Goal: Information Seeking & Learning: Understand process/instructions

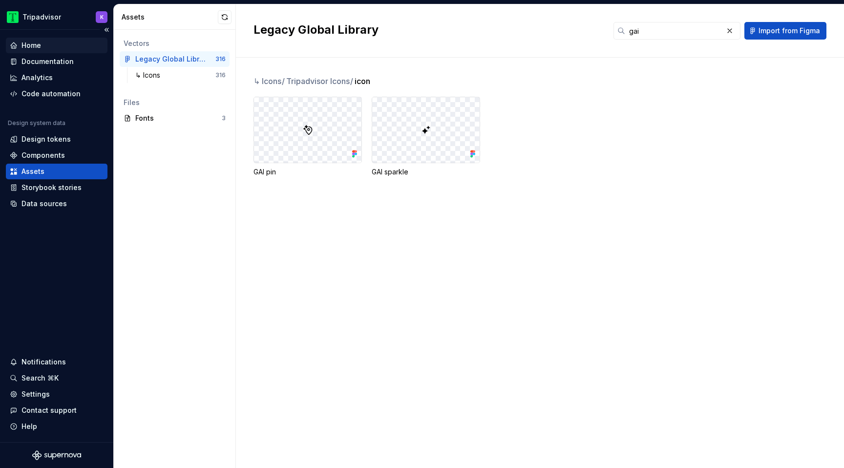
click at [46, 45] on div "Home" at bounding box center [57, 46] width 94 height 10
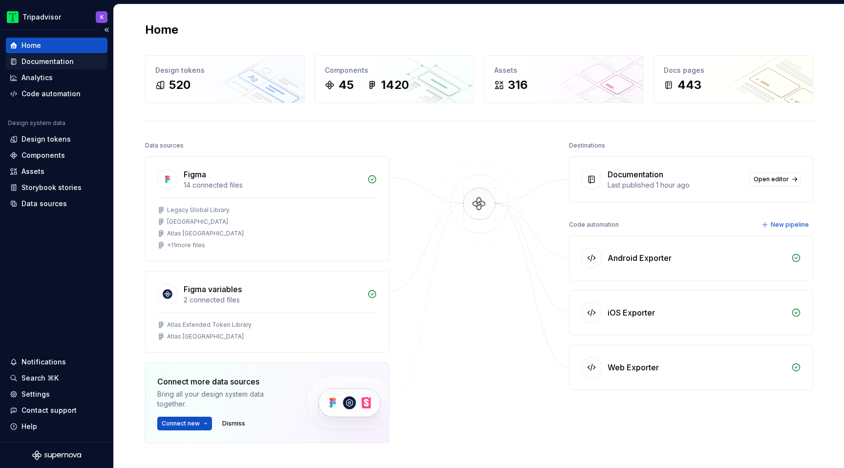
click at [47, 65] on div "Documentation" at bounding box center [47, 62] width 52 height 10
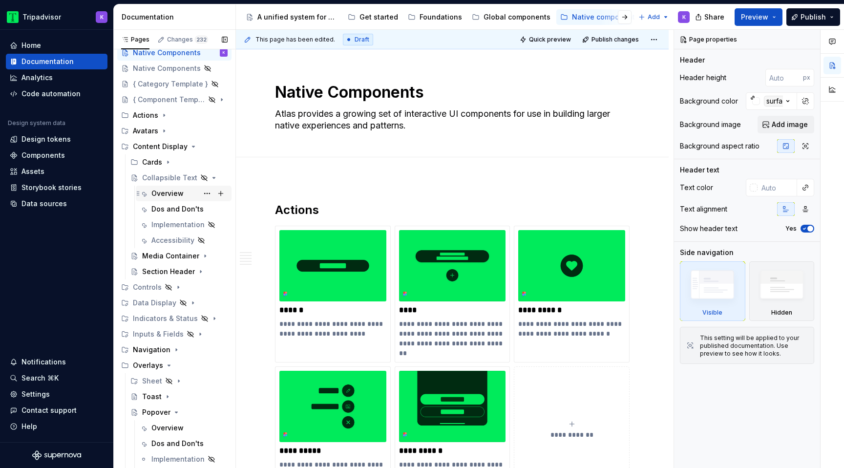
scroll to position [54, 0]
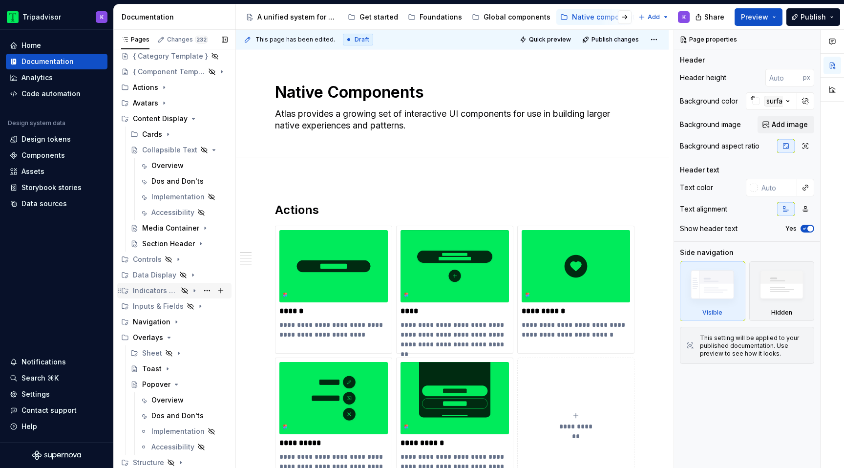
click at [196, 292] on icon "Page tree" at bounding box center [195, 291] width 8 height 8
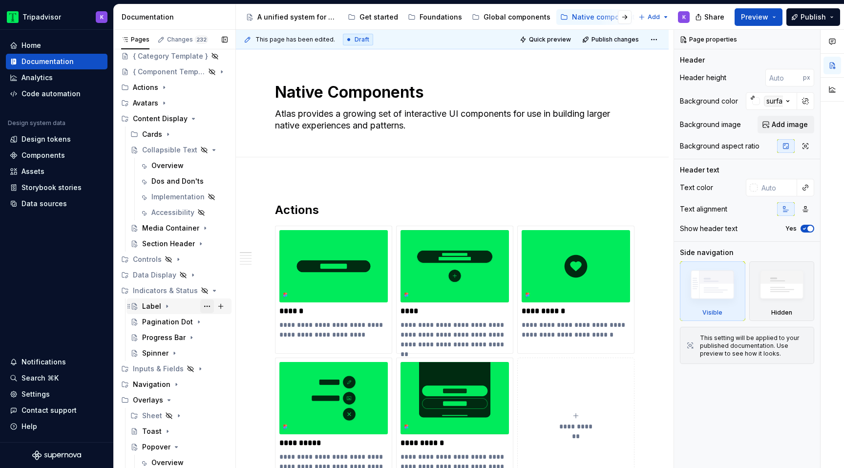
click at [209, 307] on button "Page tree" at bounding box center [207, 306] width 14 height 14
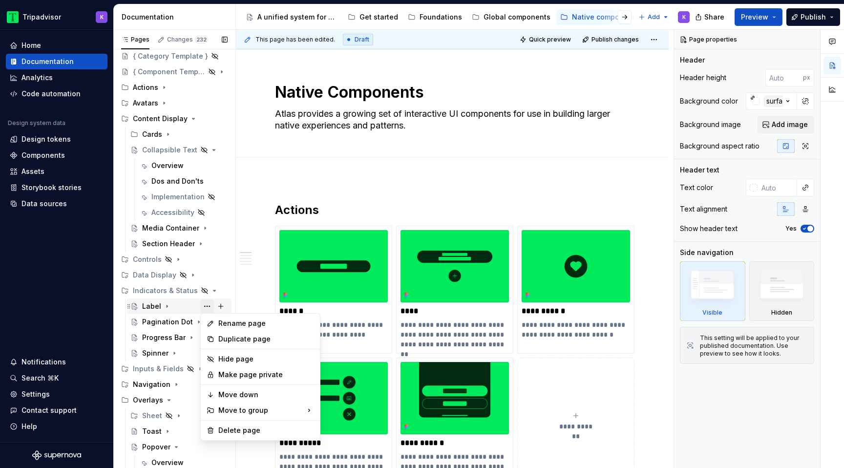
type textarea "*"
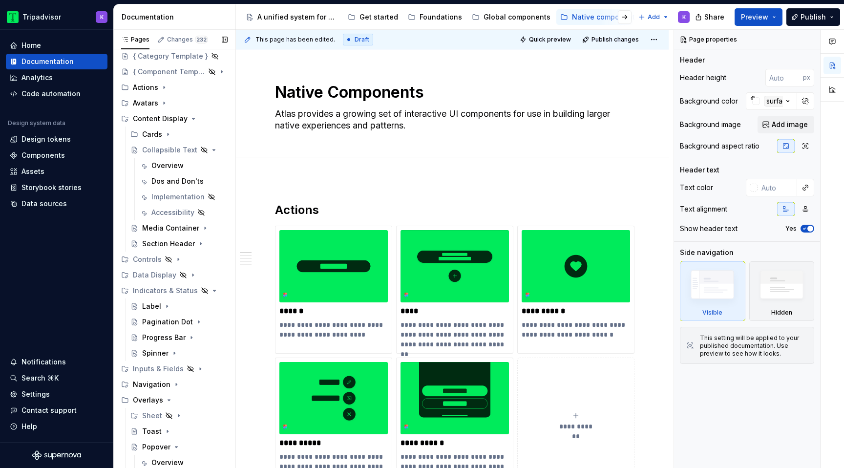
click at [165, 310] on div "Pages Changes 232 Add Accessibility guide for tree Page tree. Navigate the tree…" at bounding box center [174, 251] width 122 height 443
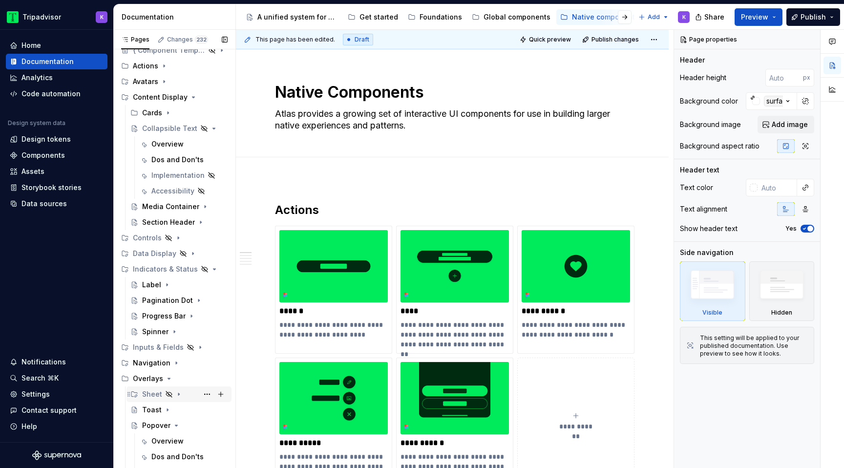
scroll to position [0, 0]
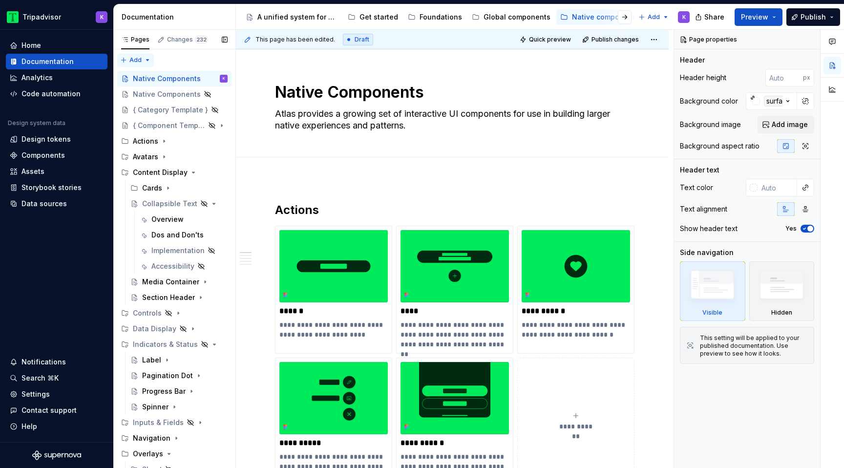
click at [126, 60] on div "Pages Changes 232 Add Accessibility guide for tree Page tree. Navigate the tree…" at bounding box center [174, 251] width 122 height 443
click at [163, 96] on div "New group" at bounding box center [167, 95] width 64 height 10
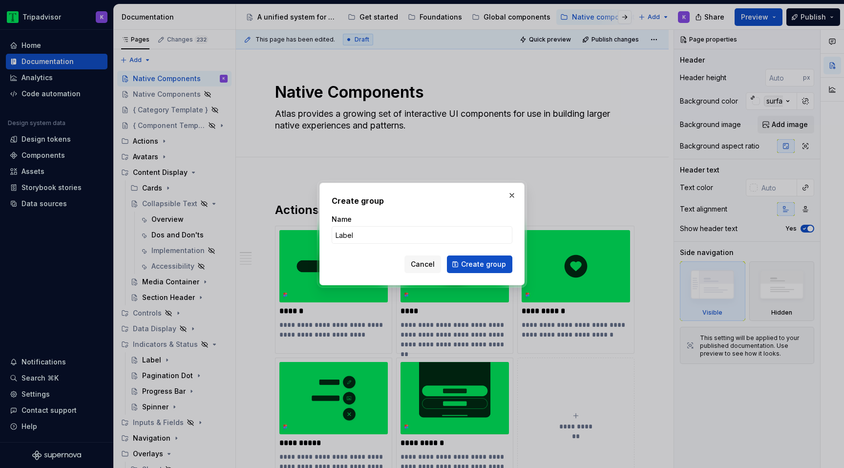
type input "Labels"
click button "Create group" at bounding box center [479, 264] width 65 height 18
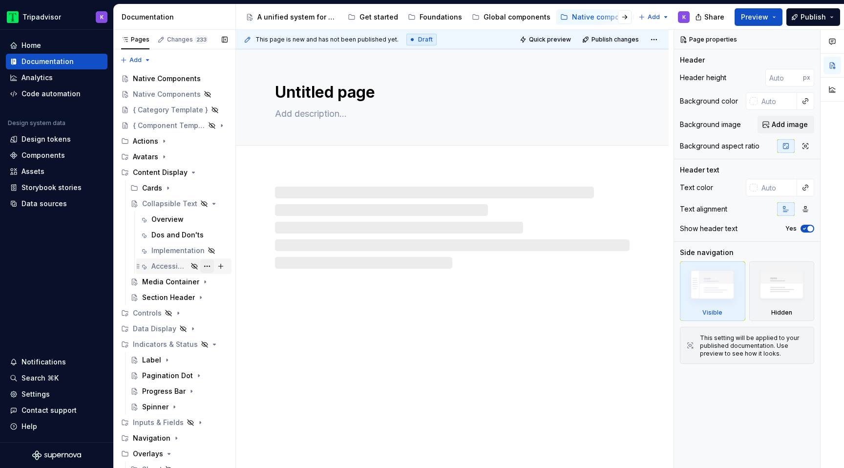
scroll to position [148, 0]
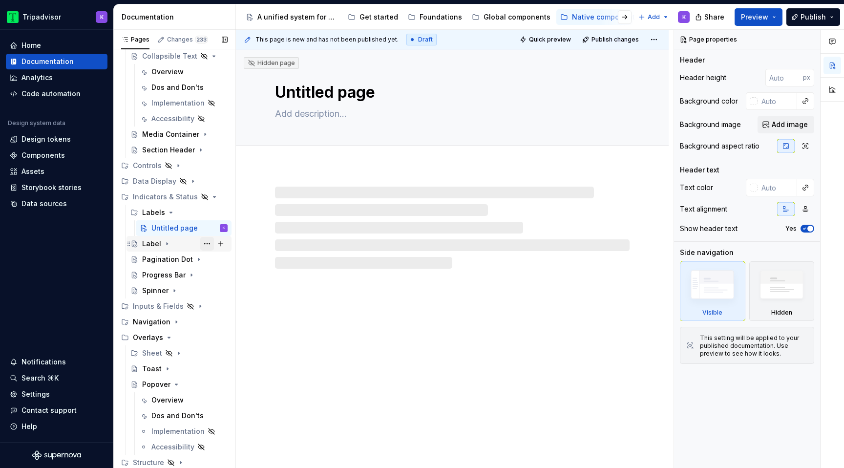
click at [203, 246] on button "Page tree" at bounding box center [207, 244] width 14 height 14
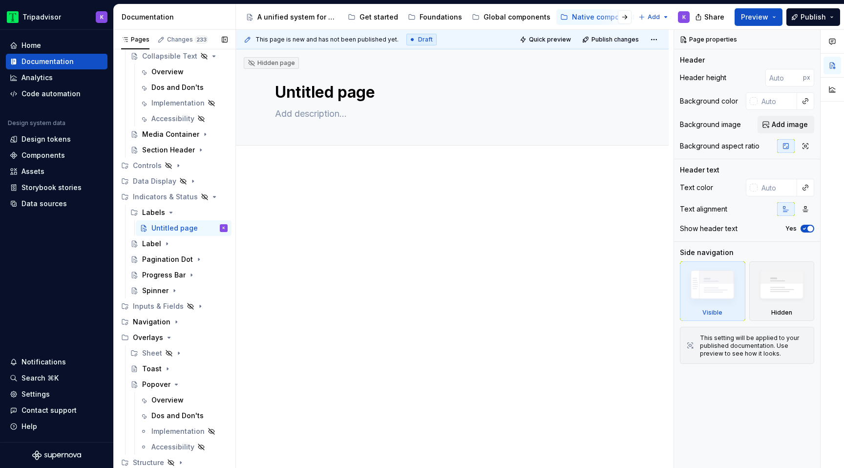
click at [166, 244] on div "Pages Changes 233 Add Accessibility guide for tree Page tree. Navigate the tree…" at bounding box center [174, 251] width 122 height 443
click at [208, 244] on button "Page tree" at bounding box center [207, 244] width 14 height 14
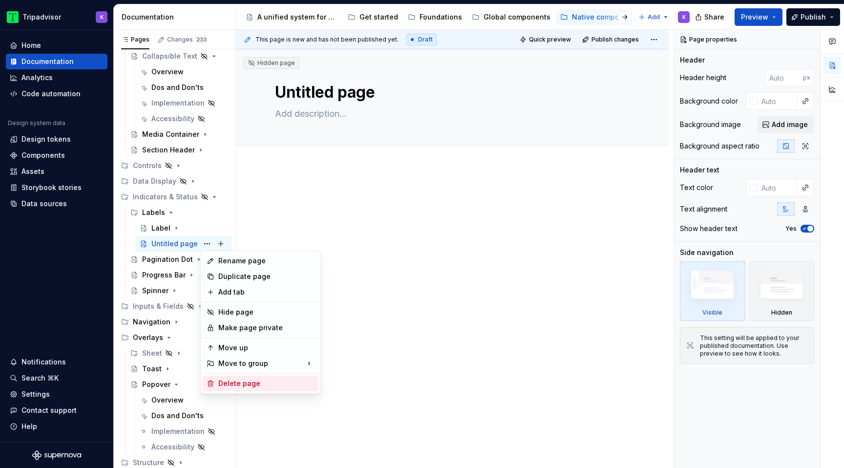
click at [255, 387] on div "Delete page" at bounding box center [266, 384] width 96 height 10
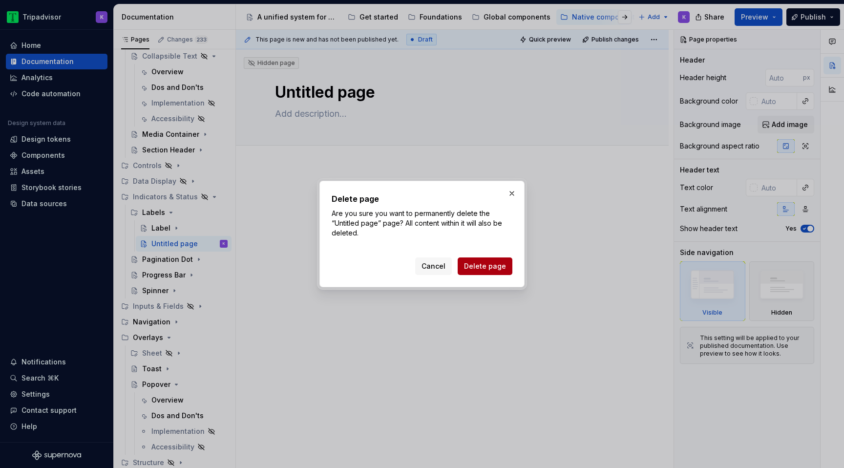
click at [474, 266] on span "Delete page" at bounding box center [485, 266] width 42 height 10
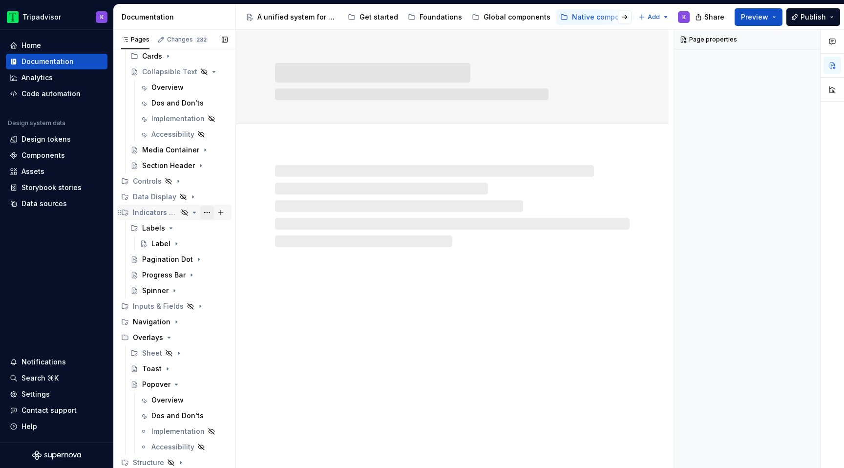
scroll to position [132, 0]
click at [210, 229] on button "Page tree" at bounding box center [207, 228] width 14 height 14
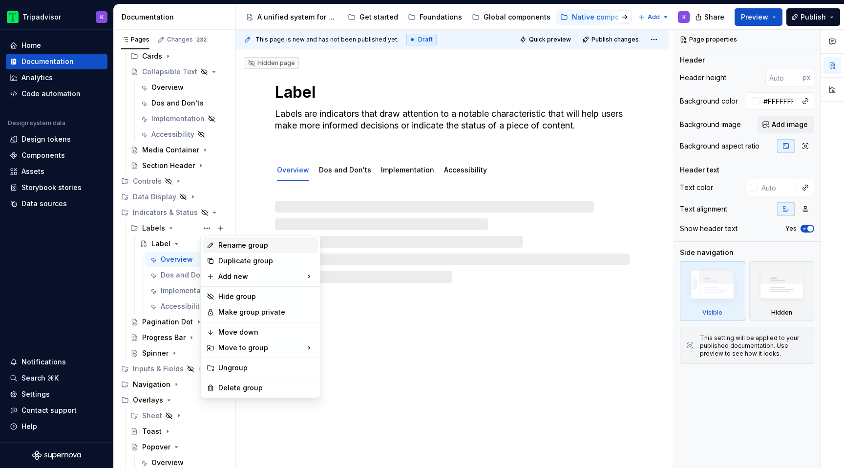
click at [251, 244] on div "Rename group" at bounding box center [266, 245] width 96 height 10
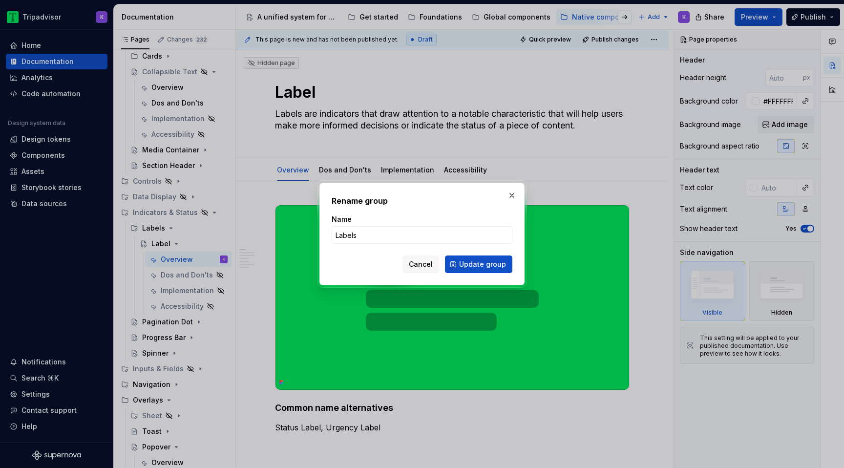
type textarea "*"
type input "Merchandising Label"
click button "Update group" at bounding box center [478, 264] width 67 height 18
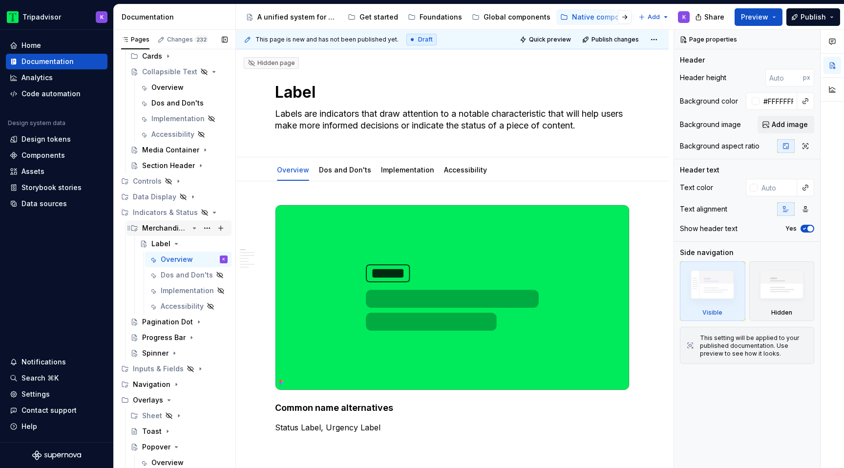
click at [191, 228] on icon "Page tree" at bounding box center [195, 228] width 8 height 8
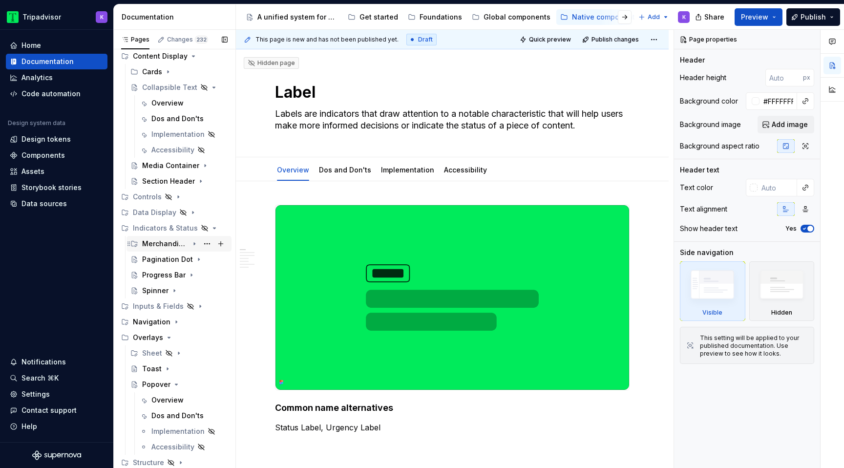
click at [197, 244] on icon "Page tree" at bounding box center [195, 244] width 8 height 8
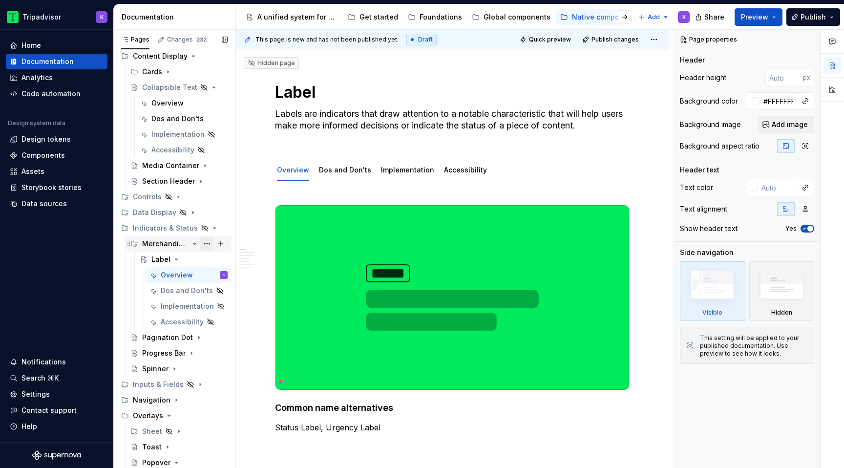
click at [207, 242] on button "Page tree" at bounding box center [207, 244] width 14 height 14
type textarea "*"
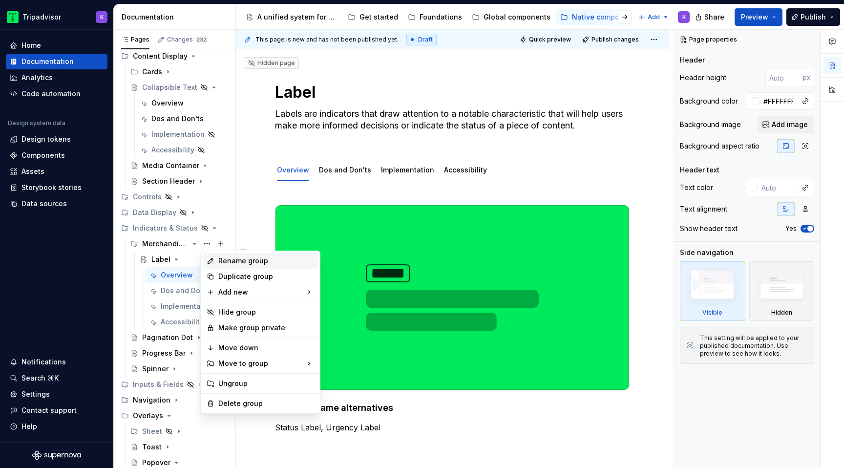
click at [253, 264] on div "Rename group" at bounding box center [266, 261] width 96 height 10
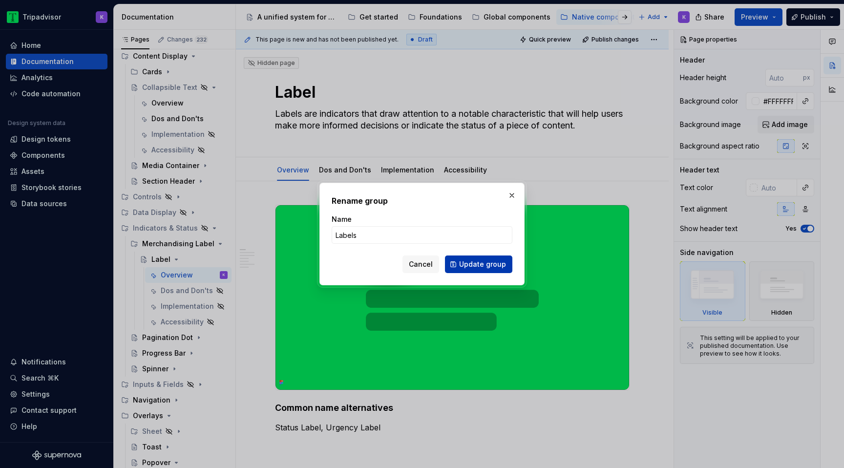
type input "Labels"
click at [490, 266] on span "Update group" at bounding box center [482, 264] width 47 height 10
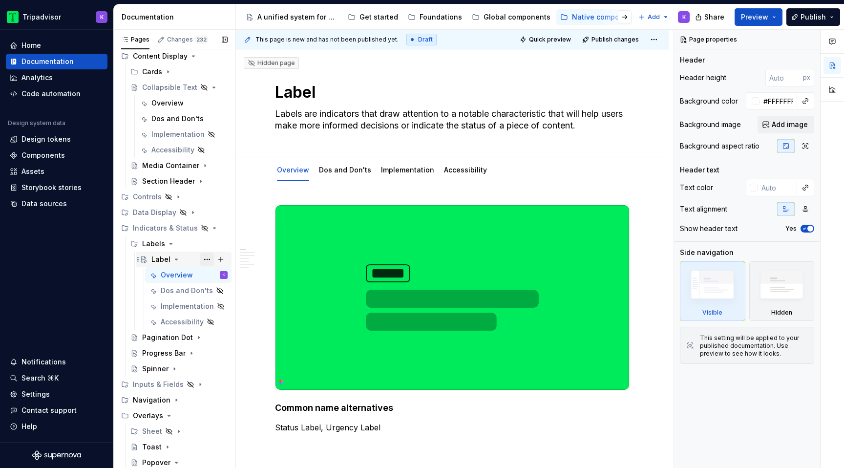
click at [208, 258] on button "Page tree" at bounding box center [207, 260] width 14 height 14
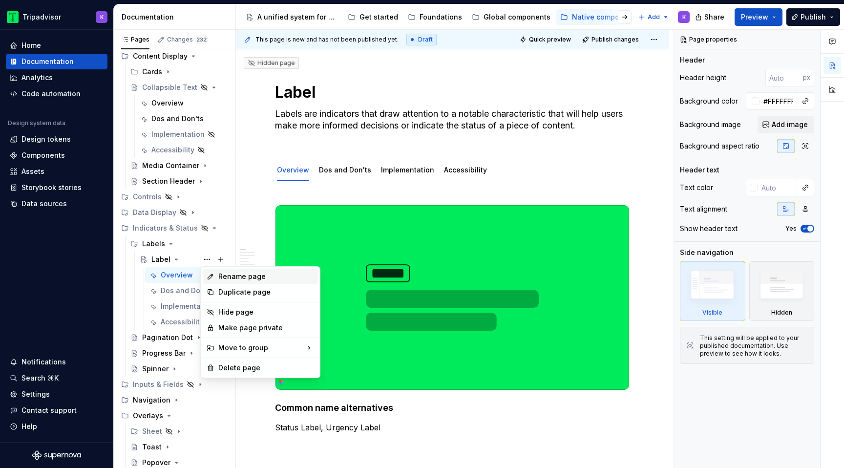
click at [259, 275] on div "Rename page" at bounding box center [266, 277] width 96 height 10
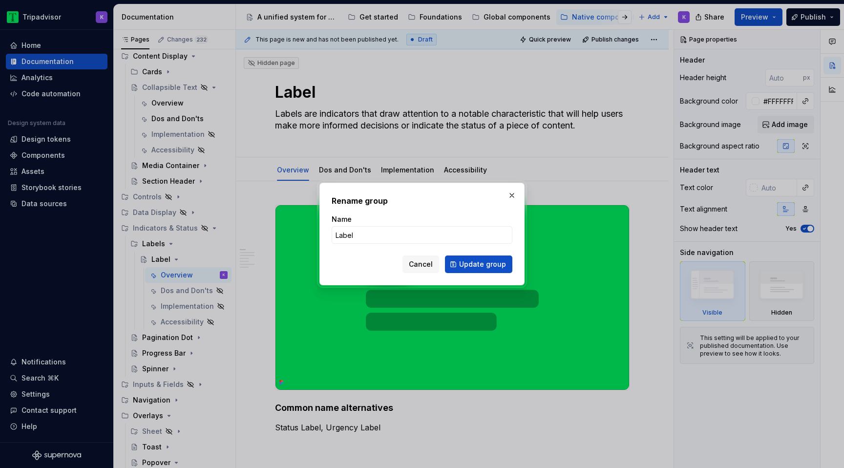
type textarea "*"
type input "Merchandi"
type textarea "*"
type input "Merchandising Label"
click at [476, 263] on span "Update group" at bounding box center [482, 264] width 47 height 10
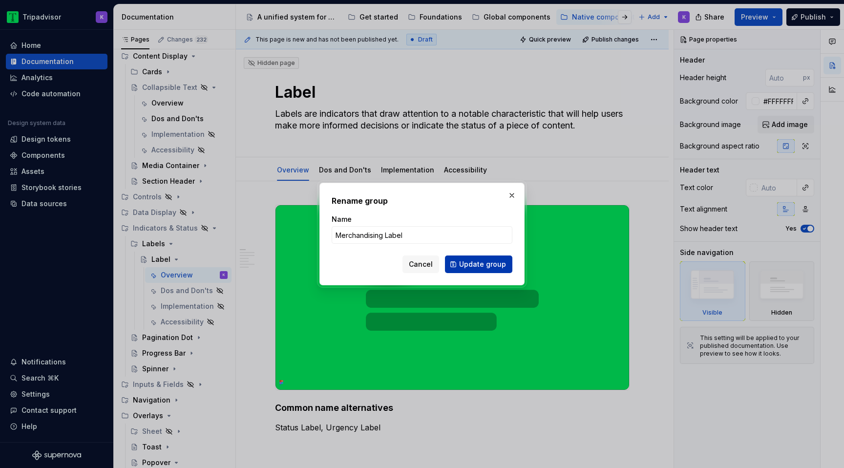
type textarea "*"
type textarea "Merchandising Label"
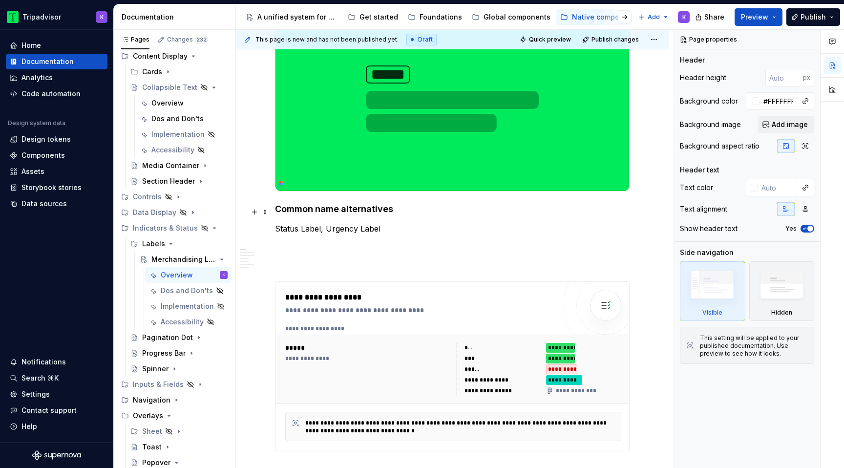
scroll to position [218, 0]
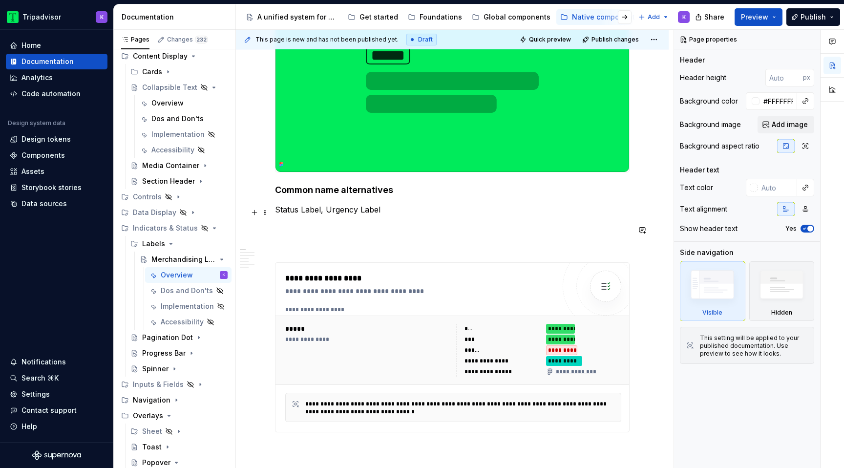
type textarea "*"
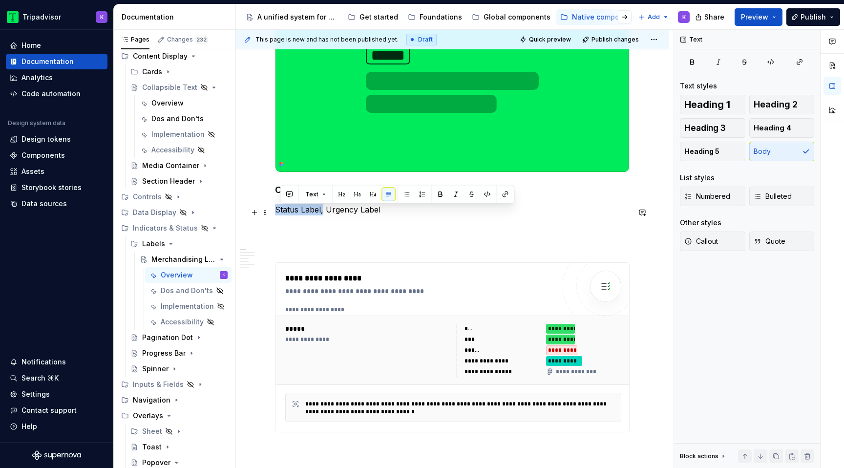
drag, startPoint x: 322, startPoint y: 212, endPoint x: 276, endPoint y: 212, distance: 45.9
click at [276, 212] on p "Status Label, Urgency Label" at bounding box center [452, 210] width 355 height 12
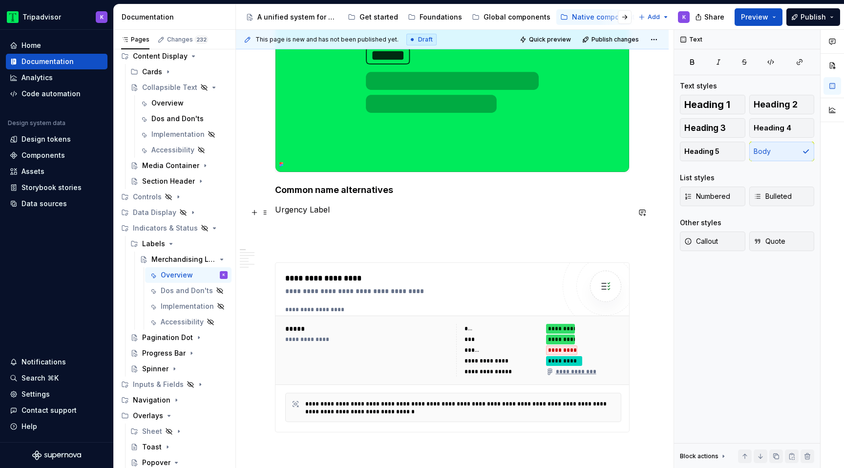
click at [365, 209] on p "Urgency Label" at bounding box center [452, 210] width 355 height 12
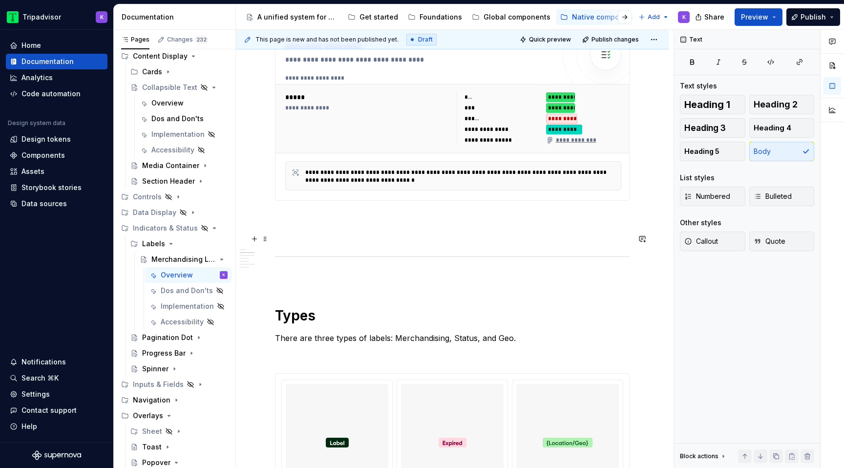
scroll to position [445, 0]
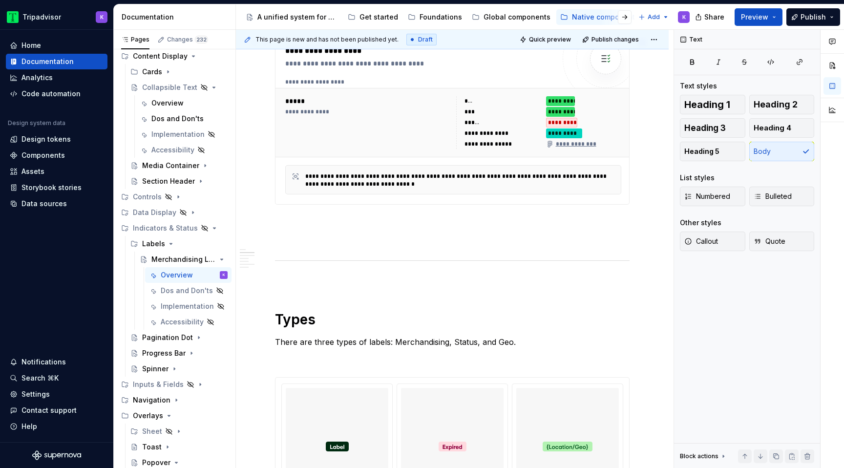
click at [568, 127] on div "*********" at bounding box center [561, 123] width 31 height 10
click at [572, 237] on p at bounding box center [452, 240] width 355 height 12
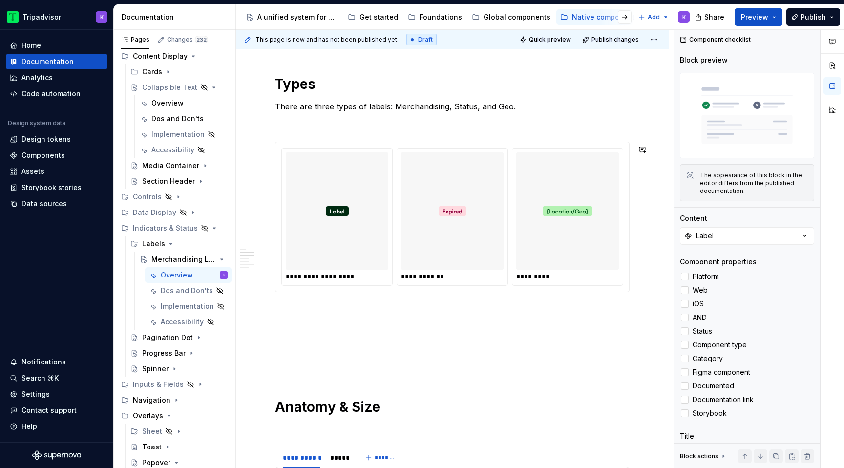
scroll to position [739, 0]
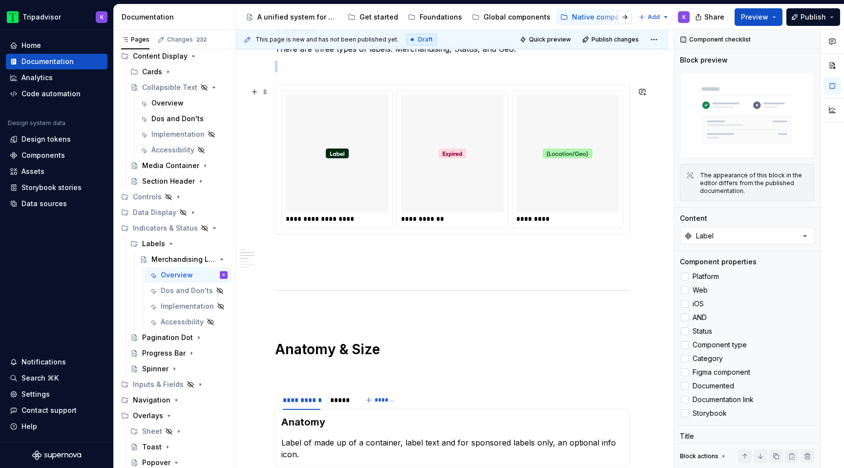
click at [474, 152] on div at bounding box center [452, 153] width 103 height 117
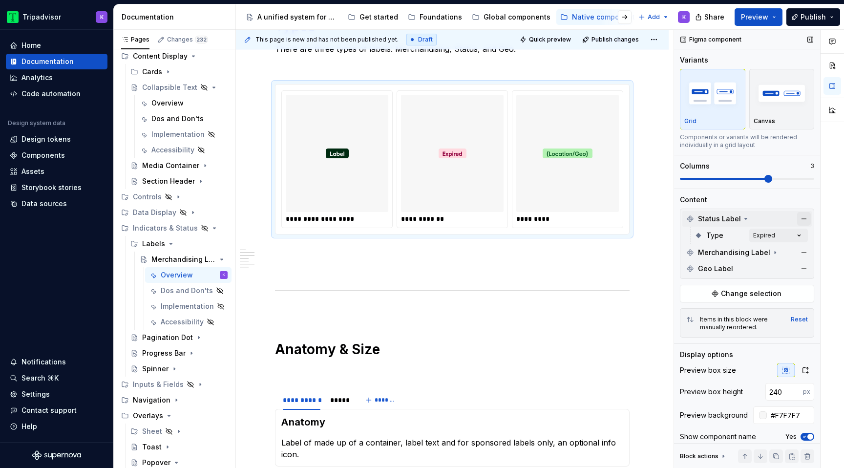
click at [805, 219] on button "button" at bounding box center [804, 219] width 14 height 14
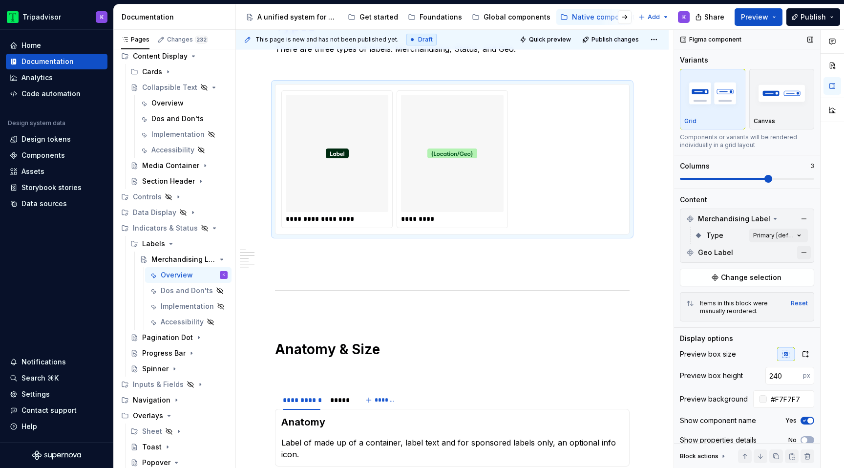
click at [805, 252] on button "button" at bounding box center [804, 253] width 14 height 14
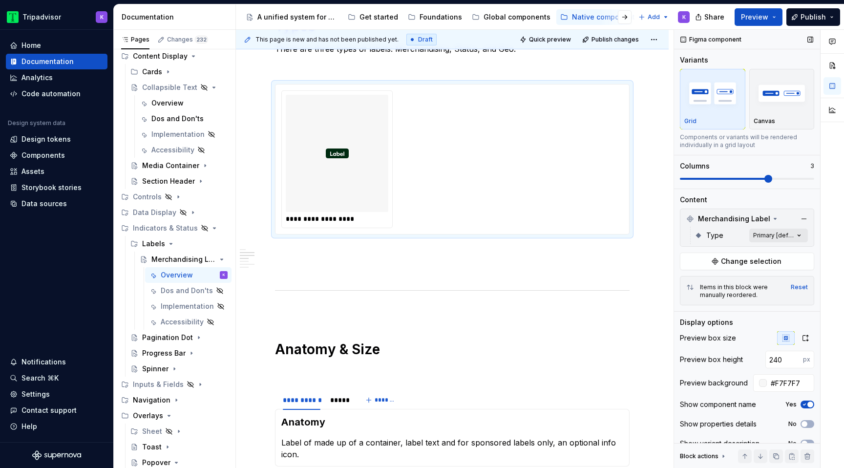
click at [785, 235] on div "Comments Open comments No comments yet Select ‘Comment’ from the block context …" at bounding box center [759, 249] width 170 height 439
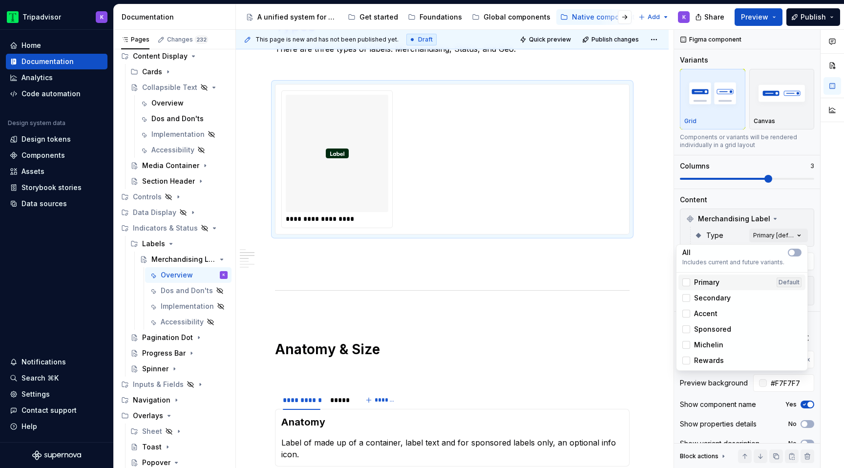
click at [722, 284] on div "Primary Default" at bounding box center [741, 282] width 119 height 10
click at [722, 300] on span "Secondary" at bounding box center [712, 298] width 37 height 10
click at [721, 315] on div "Accent" at bounding box center [741, 314] width 119 height 10
click at [721, 328] on span "Sponsored" at bounding box center [712, 329] width 37 height 10
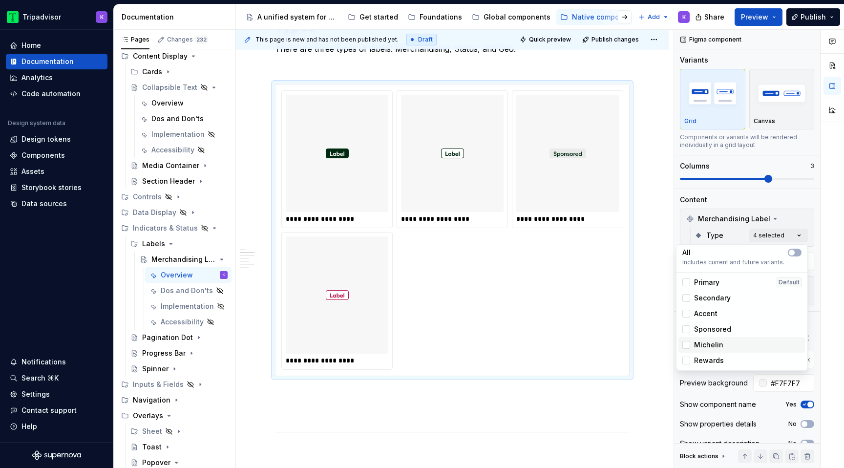
click at [723, 351] on div "Michelin" at bounding box center [741, 345] width 127 height 16
click at [720, 365] on div "Rewards" at bounding box center [741, 361] width 127 height 16
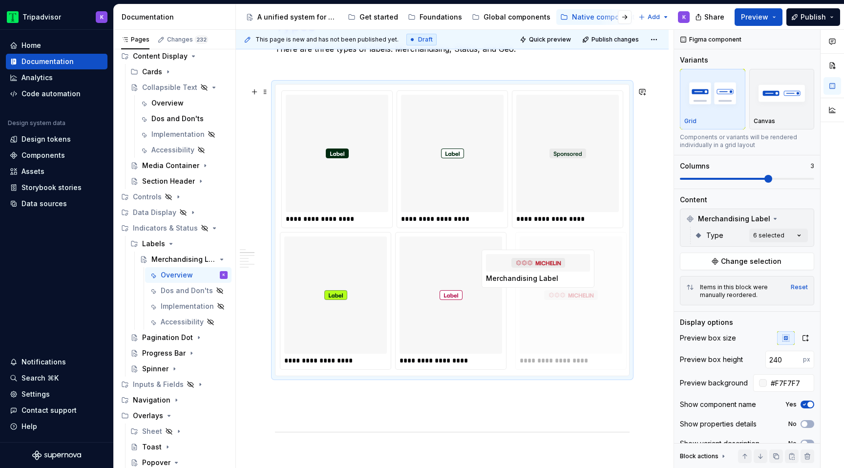
drag, startPoint x: 383, startPoint y: 290, endPoint x: 584, endPoint y: 305, distance: 200.8
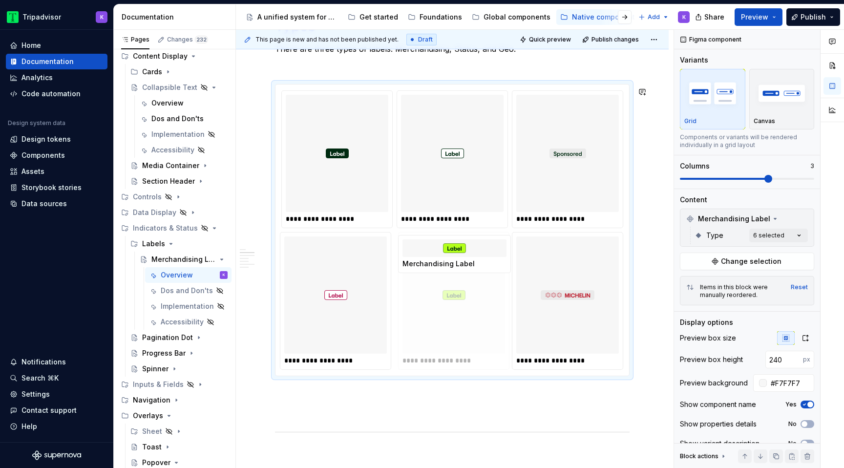
drag, startPoint x: 335, startPoint y: 302, endPoint x: 342, endPoint y: 302, distance: 6.8
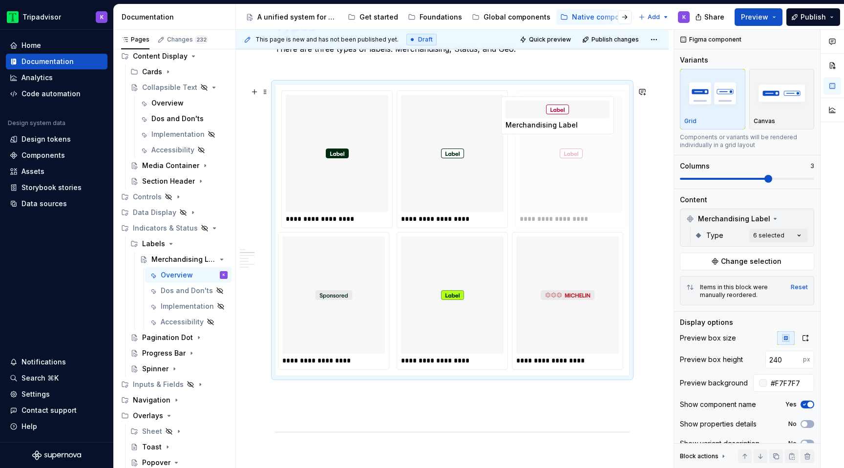
drag, startPoint x: 417, startPoint y: 269, endPoint x: 591, endPoint y: 156, distance: 207.3
click at [591, 156] on body "Tripadvisor K Home Documentation Analytics Code automation Design system data D…" at bounding box center [422, 234] width 844 height 468
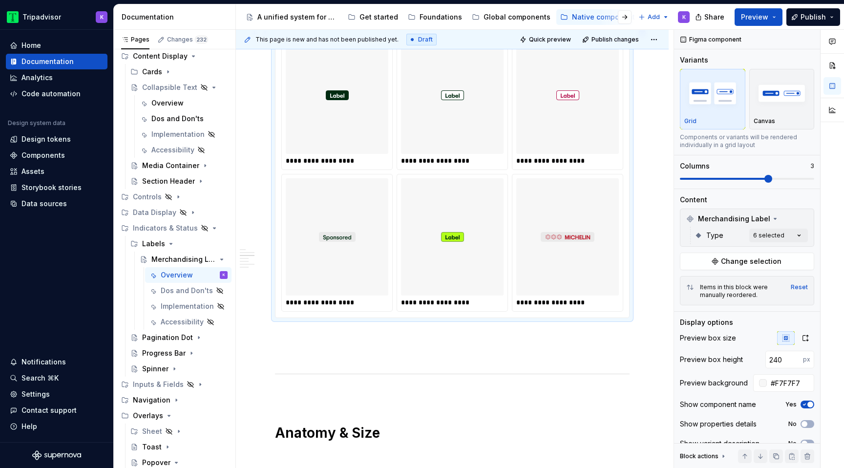
scroll to position [790, 0]
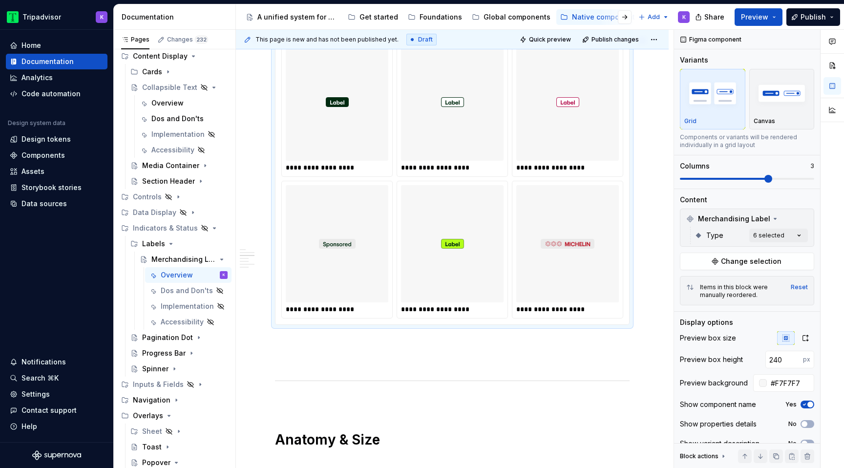
click at [496, 277] on div at bounding box center [452, 243] width 103 height 117
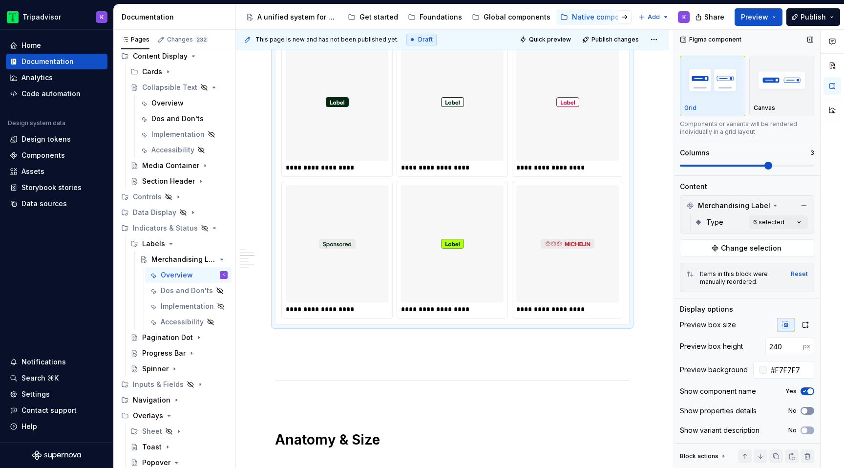
click at [807, 411] on span "button" at bounding box center [805, 411] width 6 height 6
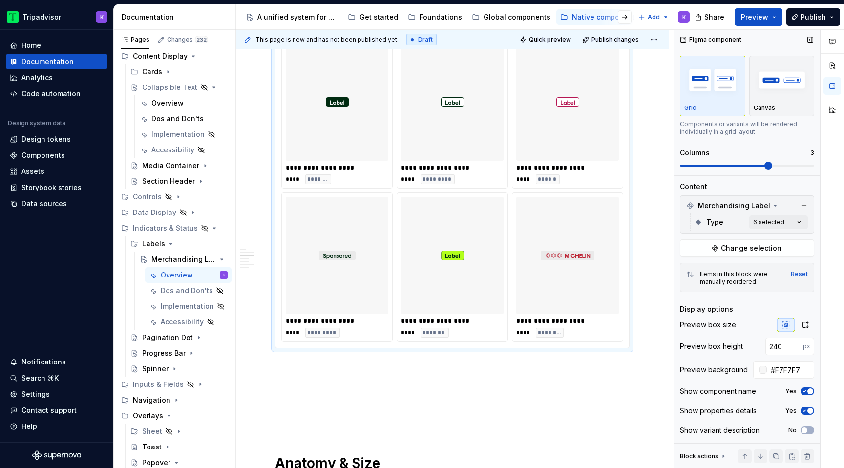
click at [809, 389] on span "button" at bounding box center [810, 391] width 6 height 6
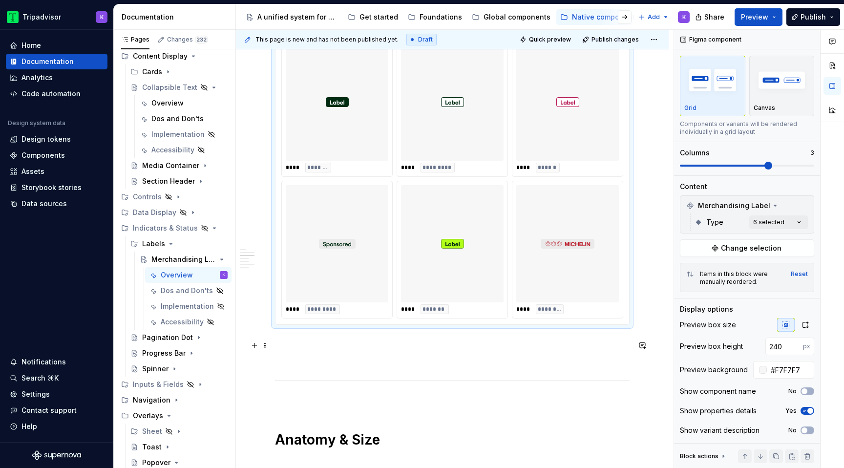
click at [480, 348] on p at bounding box center [452, 343] width 355 height 12
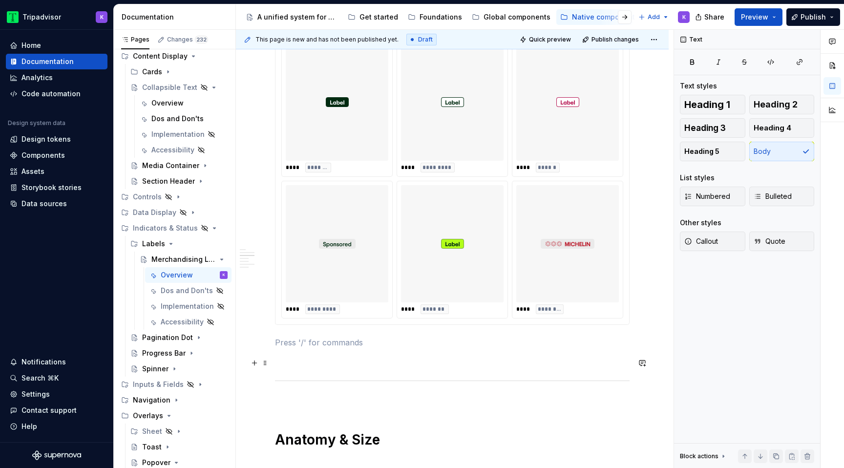
click at [480, 366] on p at bounding box center [452, 360] width 355 height 12
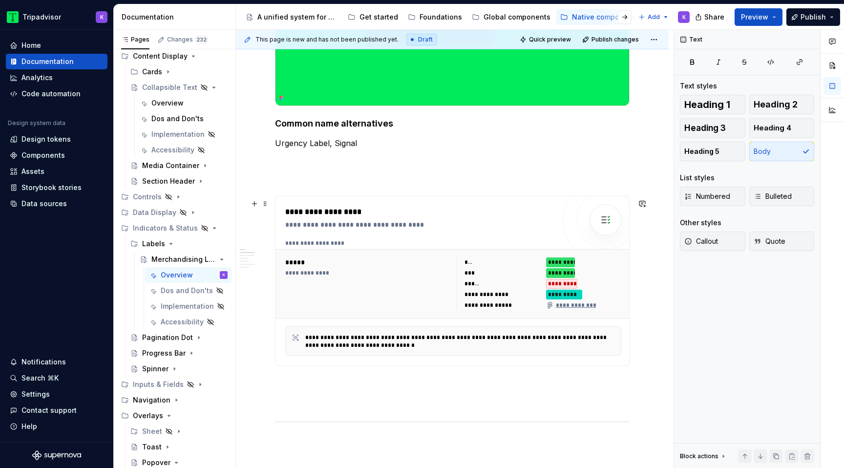
scroll to position [563, 0]
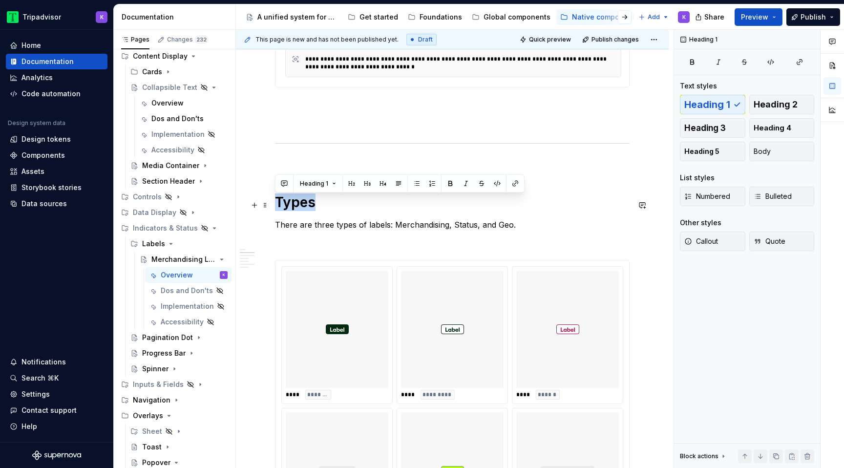
drag, startPoint x: 314, startPoint y: 207, endPoint x: 270, endPoint y: 206, distance: 44.0
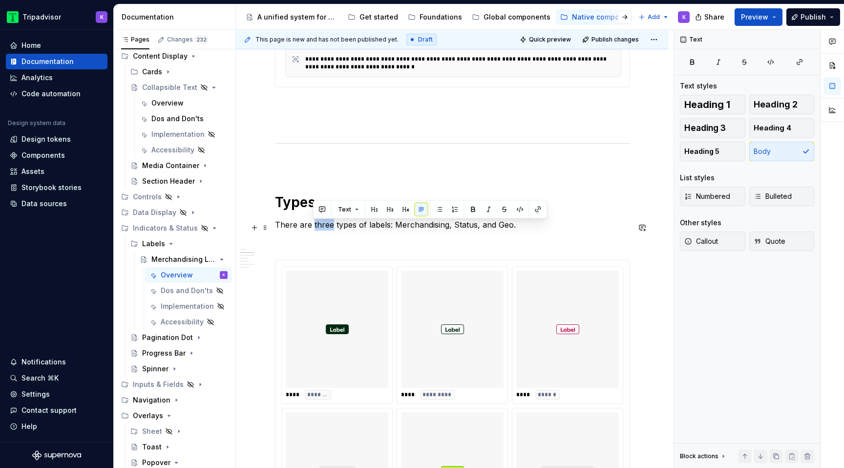
drag, startPoint x: 331, startPoint y: 226, endPoint x: 313, endPoint y: 225, distance: 18.1
click at [313, 225] on p "There are three types of labels: Merchandising, Status, and Geo." at bounding box center [452, 225] width 355 height 12
click at [362, 226] on p "There are size types of labels: Merchandising, Status, and Geo." at bounding box center [452, 225] width 355 height 12
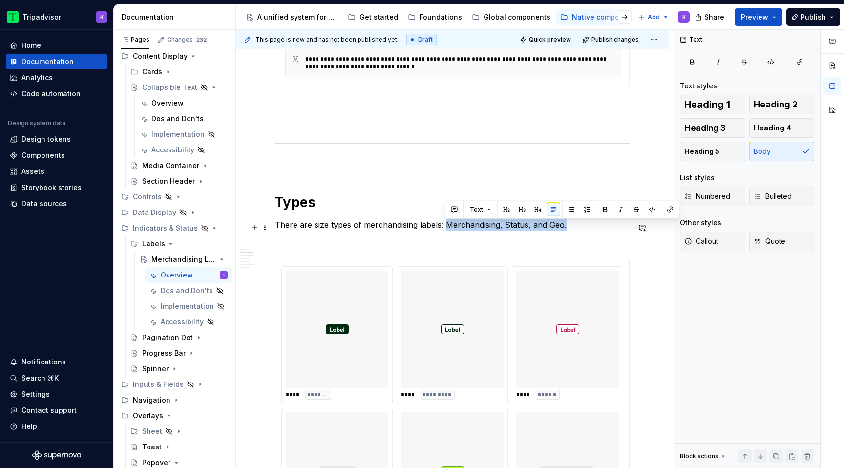
drag, startPoint x: 445, startPoint y: 229, endPoint x: 584, endPoint y: 229, distance: 139.2
click at [584, 229] on p "There are size types of merchandising labels: Merchandising, Status, and Geo." at bounding box center [452, 225] width 355 height 12
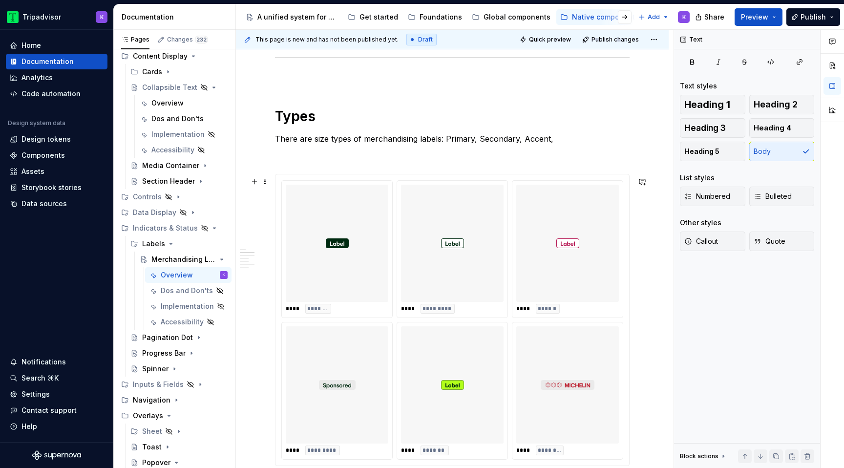
scroll to position [635, 0]
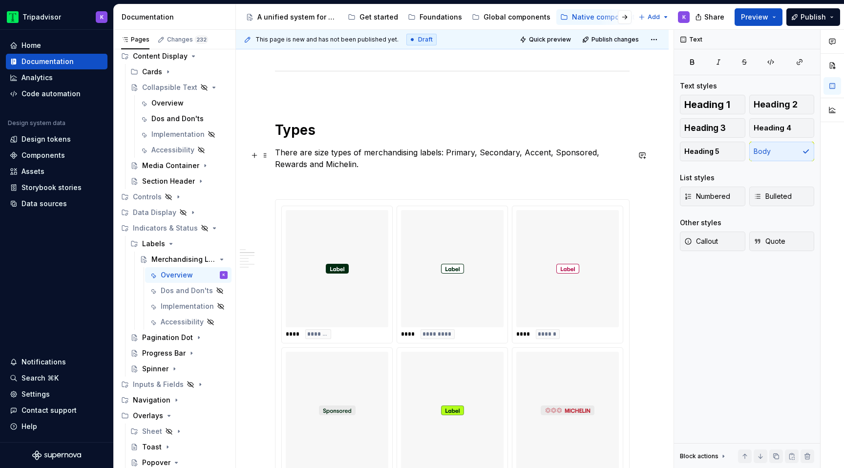
click at [339, 178] on div "**********" at bounding box center [452, 384] width 355 height 1629
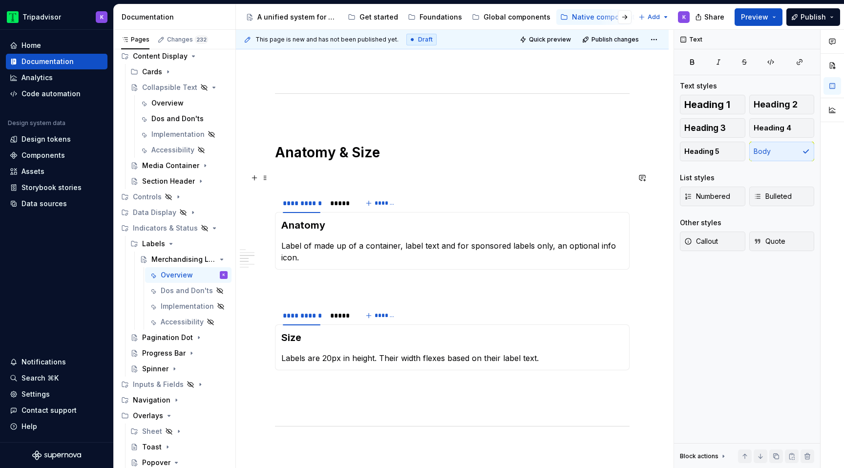
scroll to position [1093, 0]
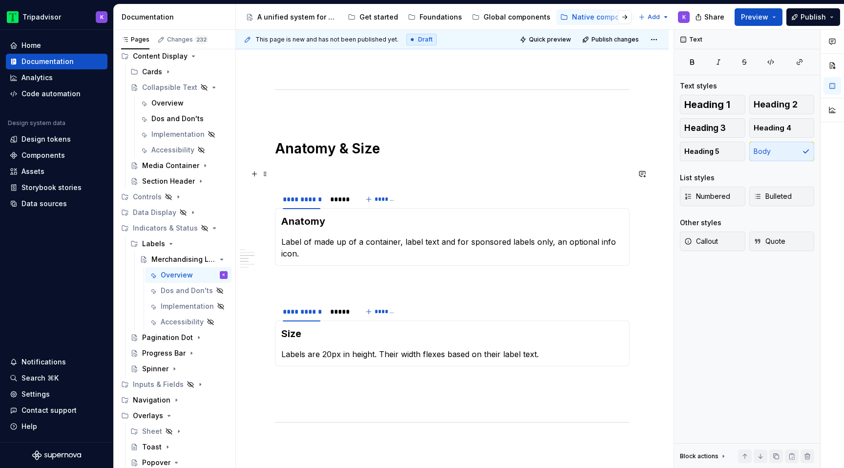
click at [333, 204] on div "*****" at bounding box center [339, 199] width 19 height 10
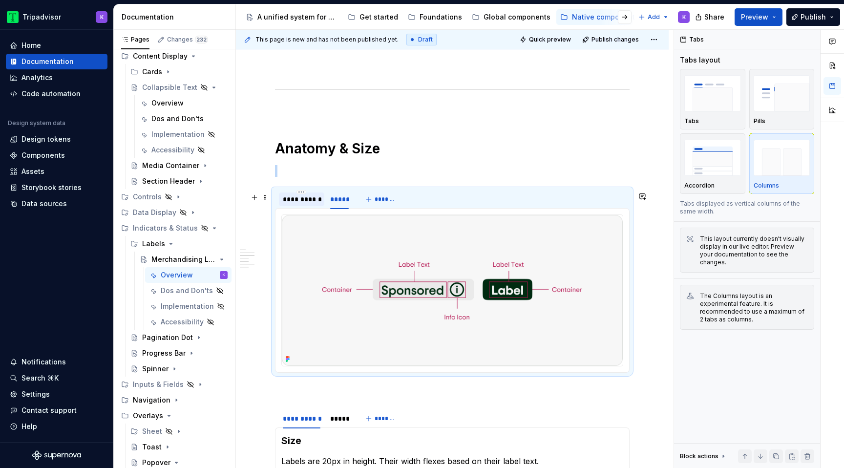
click at [312, 204] on div "**********" at bounding box center [302, 199] width 38 height 10
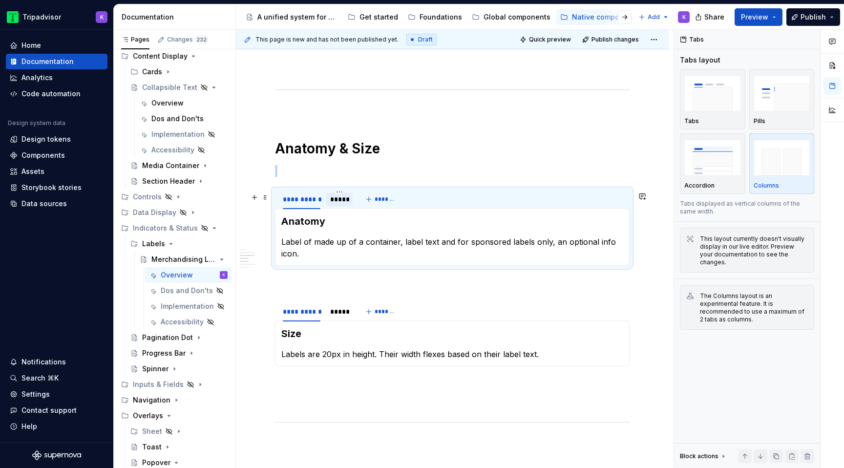
click at [336, 204] on div "*****" at bounding box center [339, 199] width 19 height 10
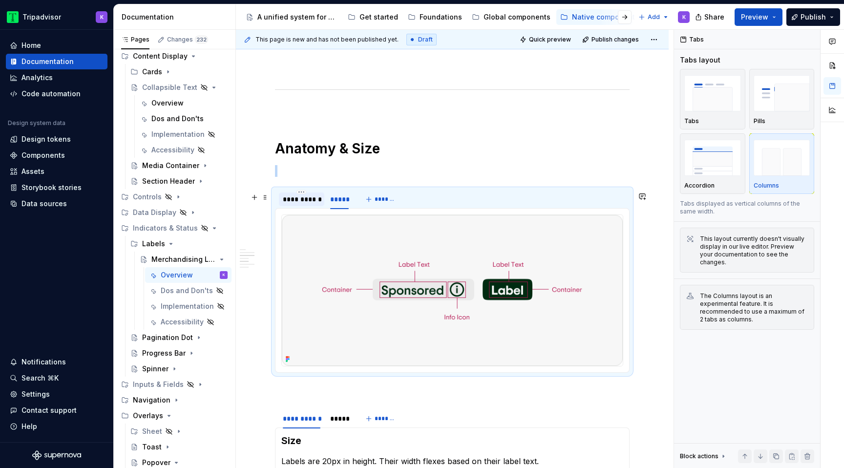
click at [311, 206] on div "**********" at bounding box center [301, 199] width 45 height 14
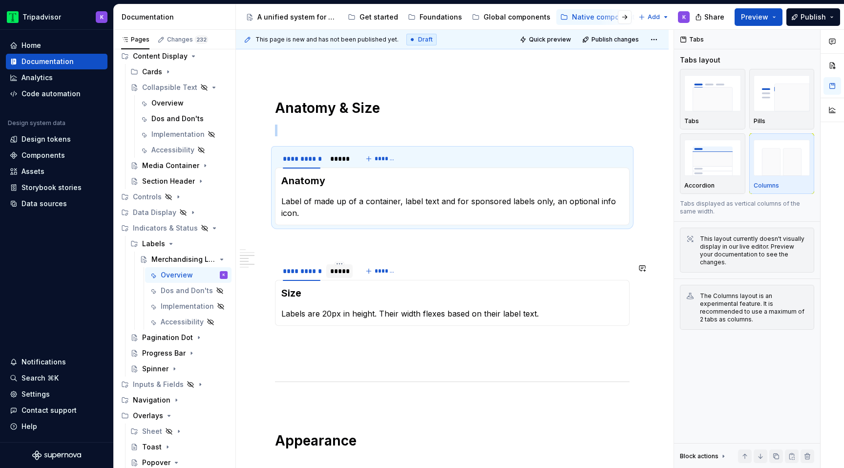
scroll to position [1135, 0]
click at [337, 275] on div "*****" at bounding box center [339, 270] width 19 height 10
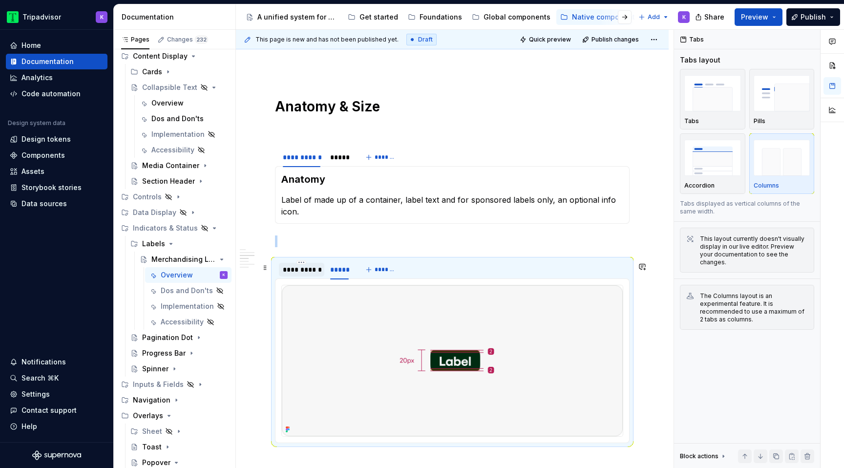
click at [311, 275] on div "**********" at bounding box center [302, 270] width 38 height 10
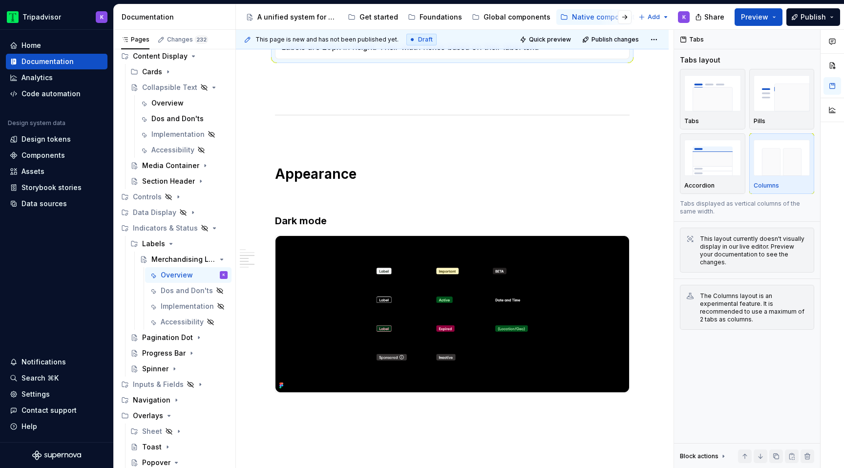
scroll to position [1522, 0]
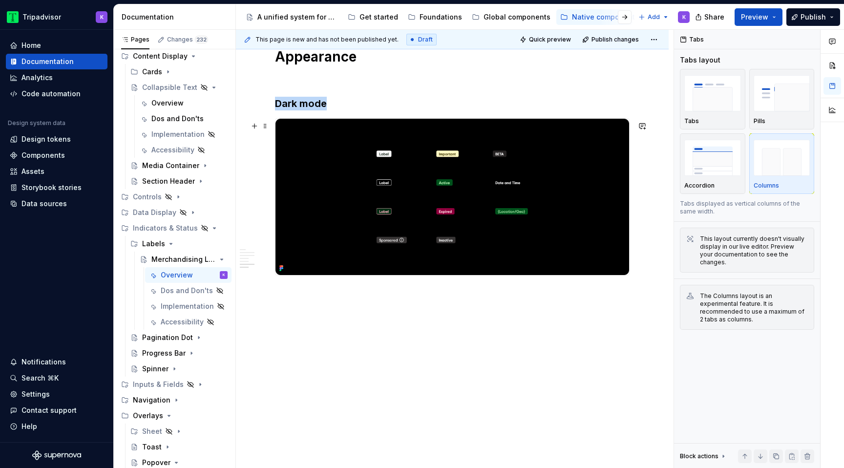
click at [412, 237] on img at bounding box center [453, 197] width 354 height 156
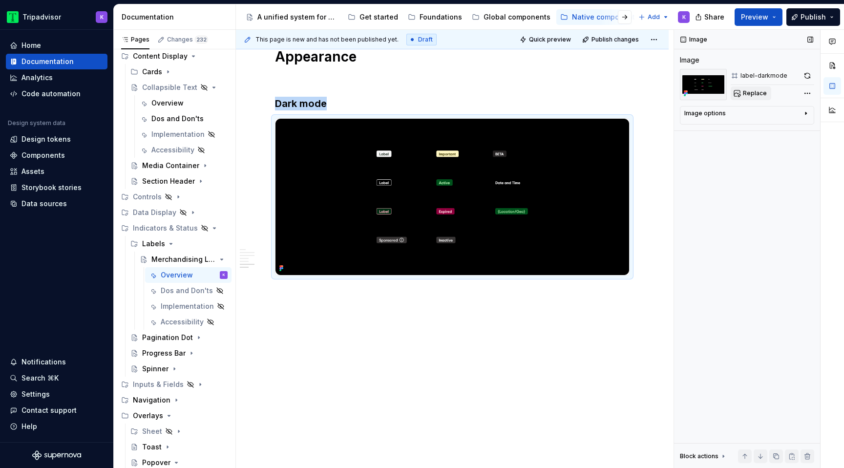
click at [746, 96] on span "Replace" at bounding box center [755, 93] width 24 height 8
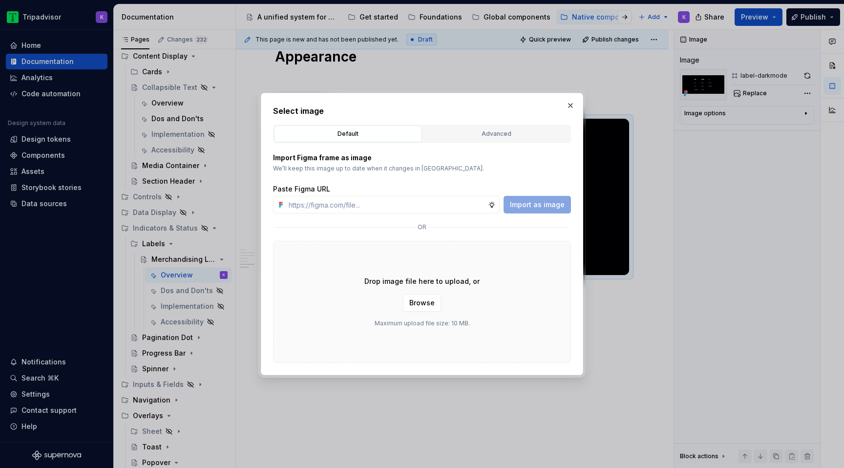
type textarea "*"
type input "[URL][DOMAIN_NAME]"
type textarea "*"
type input "[URL][DOMAIN_NAME]"
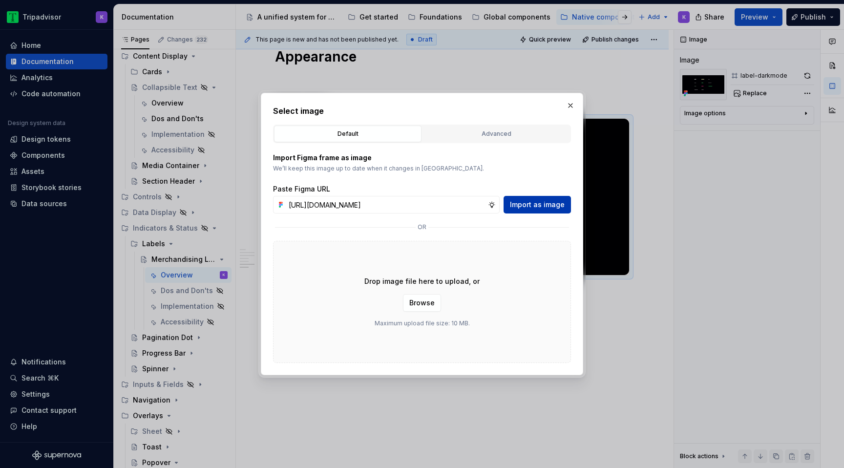
scroll to position [0, 0]
click at [521, 201] on span "Import as image" at bounding box center [537, 205] width 55 height 10
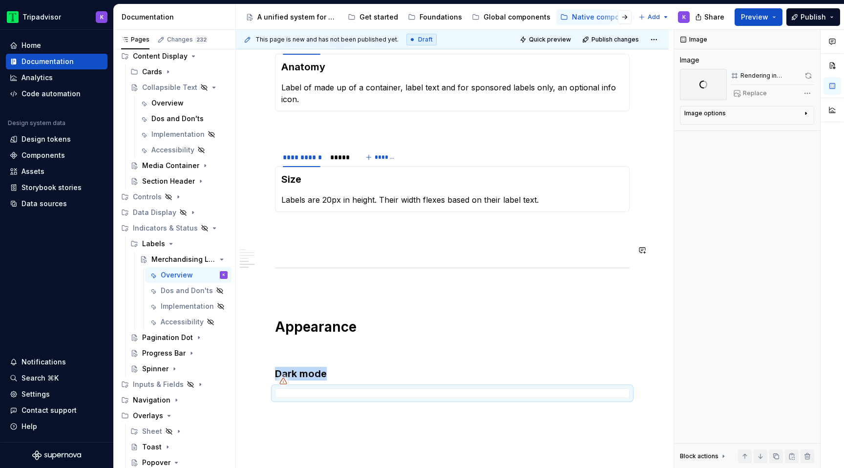
scroll to position [1373, 0]
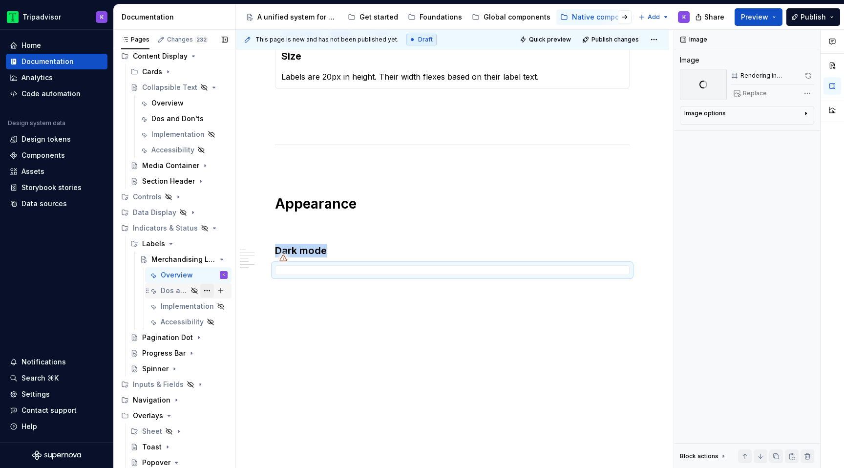
click at [206, 292] on button "Page tree" at bounding box center [207, 291] width 14 height 14
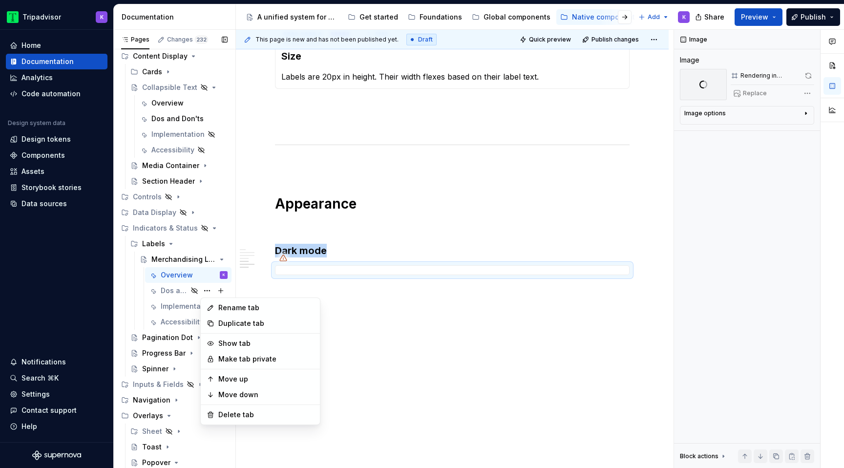
click at [172, 289] on div "Pages Changes 232 Add Accessibility guide for tree Page tree. Navigate the tree…" at bounding box center [174, 251] width 122 height 443
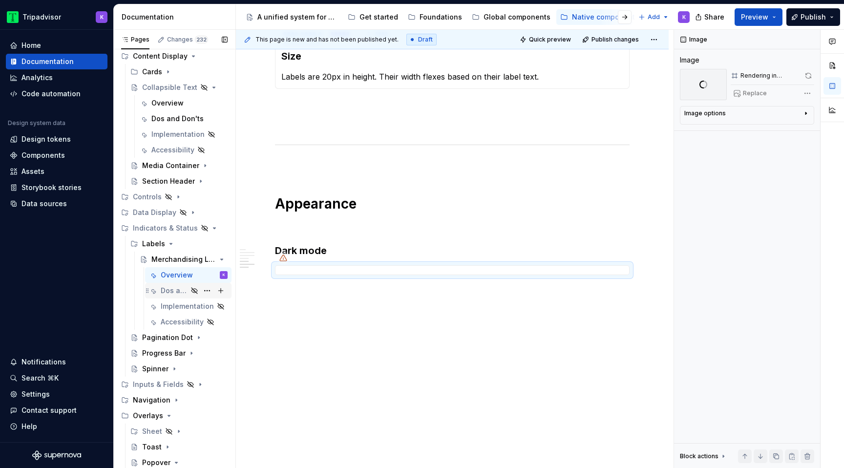
click at [164, 292] on div "Dos and Don'ts" at bounding box center [174, 291] width 27 height 10
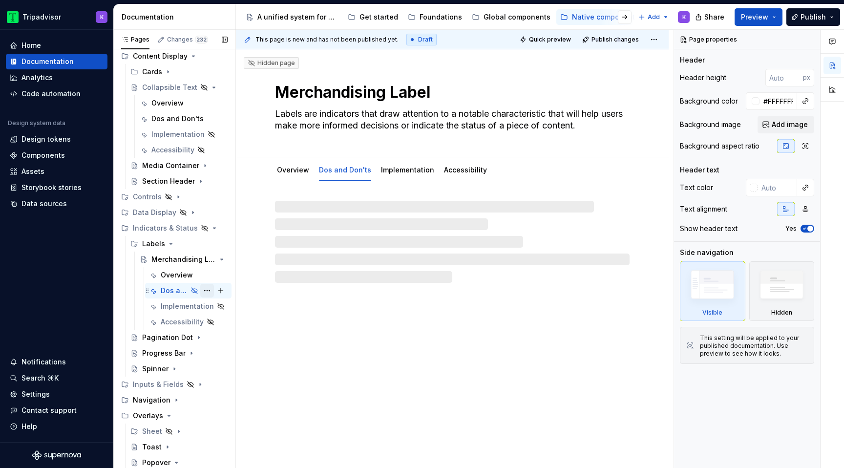
click at [205, 291] on button "Page tree" at bounding box center [207, 291] width 14 height 14
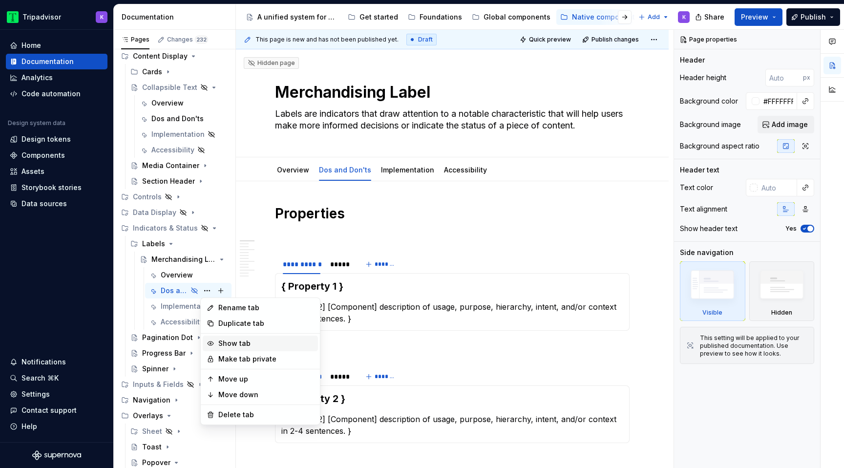
click at [227, 340] on div "Show tab" at bounding box center [266, 344] width 96 height 10
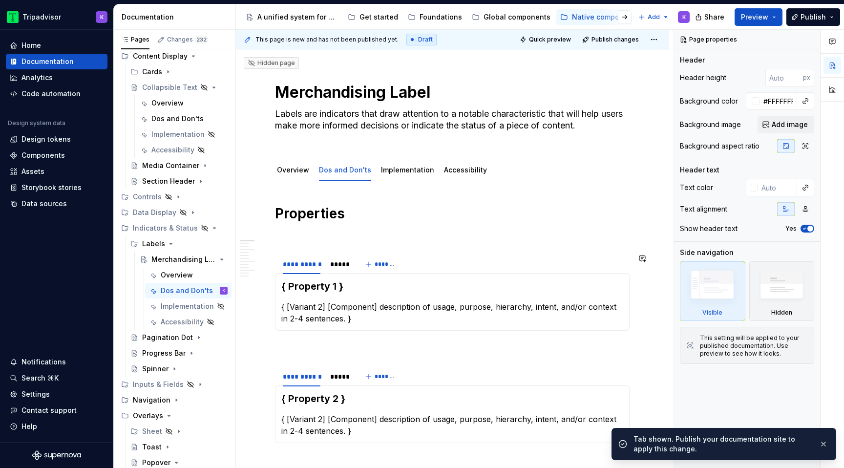
click at [337, 239] on p at bounding box center [452, 236] width 355 height 12
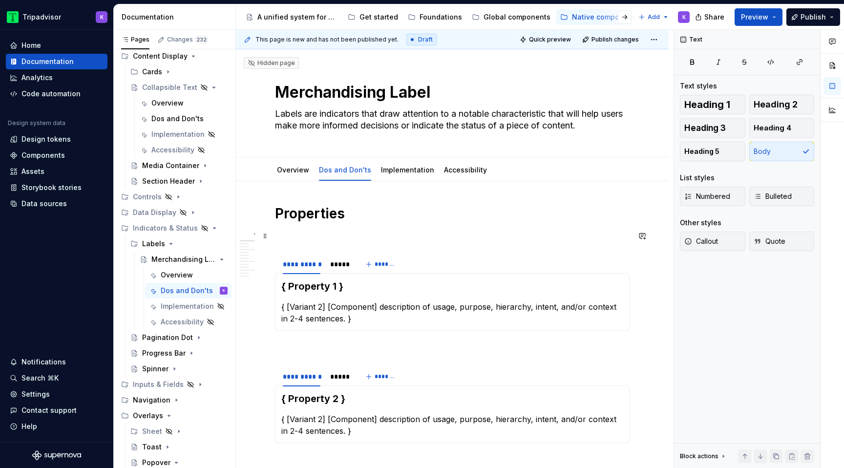
type textarea "*"
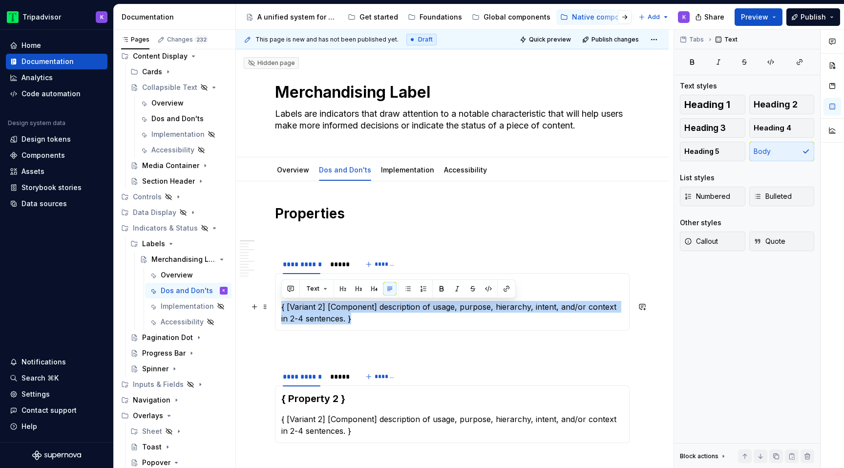
drag, startPoint x: 348, startPoint y: 319, endPoint x: 281, endPoint y: 308, distance: 67.4
click at [281, 308] on p "{ [Variant 2] [Component] description of usage, purpose, hierarchy, intent, and…" at bounding box center [452, 312] width 342 height 23
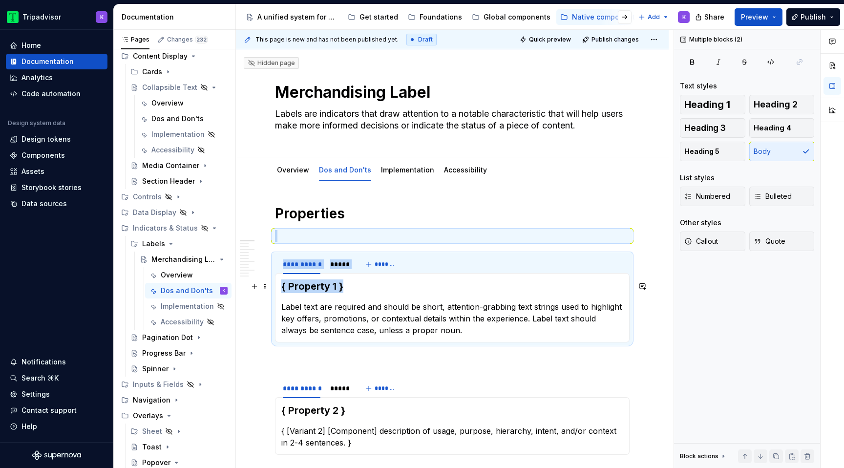
drag, startPoint x: 362, startPoint y: 286, endPoint x: 274, endPoint y: 286, distance: 87.9
click at [275, 286] on section "**********" at bounding box center [452, 298] width 355 height 89
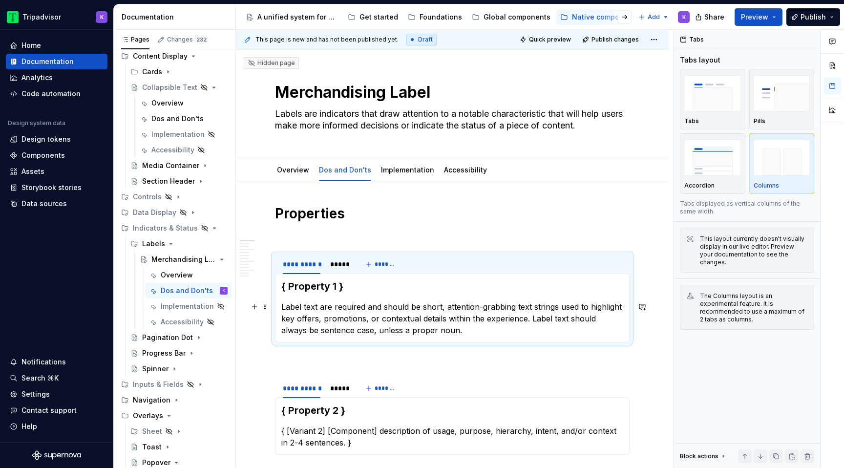
click at [382, 297] on section-item-column "{ Property 1 } Label text are required and should be short, attention-grabbing …" at bounding box center [452, 307] width 342 height 57
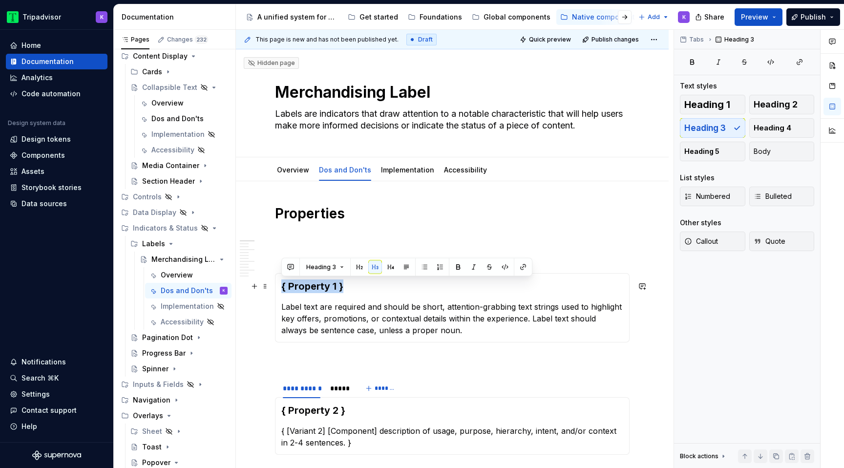
drag, startPoint x: 351, startPoint y: 290, endPoint x: 282, endPoint y: 288, distance: 68.9
click at [282, 288] on h3 "{ Property 1 }" at bounding box center [452, 286] width 342 height 14
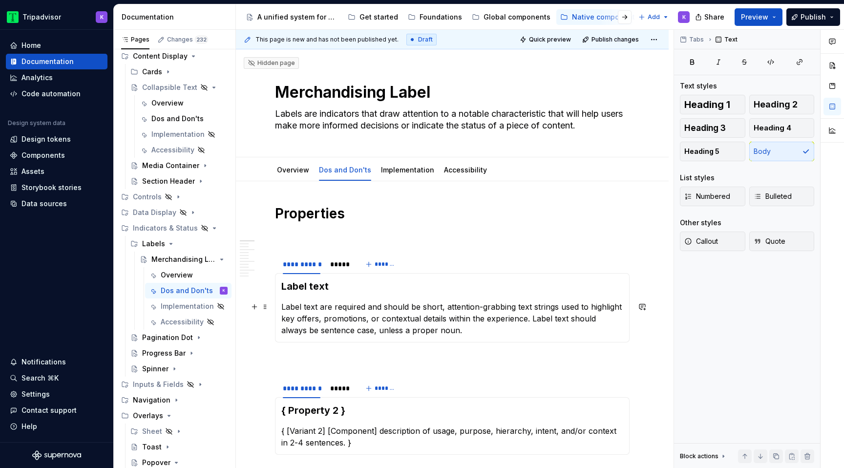
click at [330, 307] on p "Label text are required and should be short, attention-grabbing text strings us…" at bounding box center [452, 318] width 342 height 35
click at [486, 329] on p "Label text is required and should be short, attention-grabbing text strings use…" at bounding box center [452, 318] width 342 height 35
click at [383, 332] on p "Label text is required and should be short, attention-grabbing text strings use…" at bounding box center [452, 318] width 342 height 35
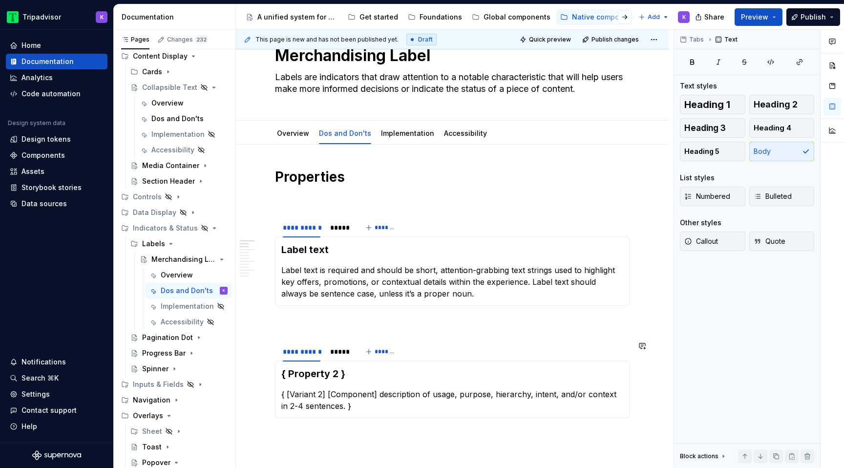
scroll to position [79, 0]
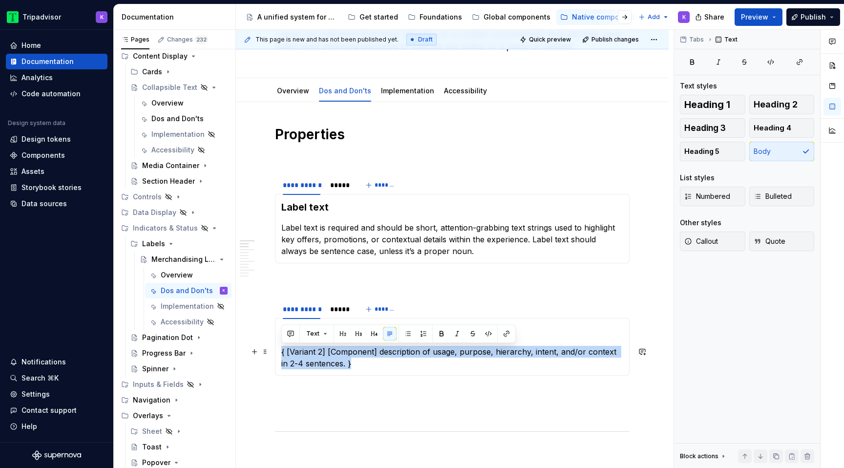
drag, startPoint x: 356, startPoint y: 374, endPoint x: 280, endPoint y: 352, distance: 78.7
click at [280, 352] on div "{ Property 2 } { [Variant 2] [Component] description of usage, purpose, hierarc…" at bounding box center [452, 347] width 355 height 58
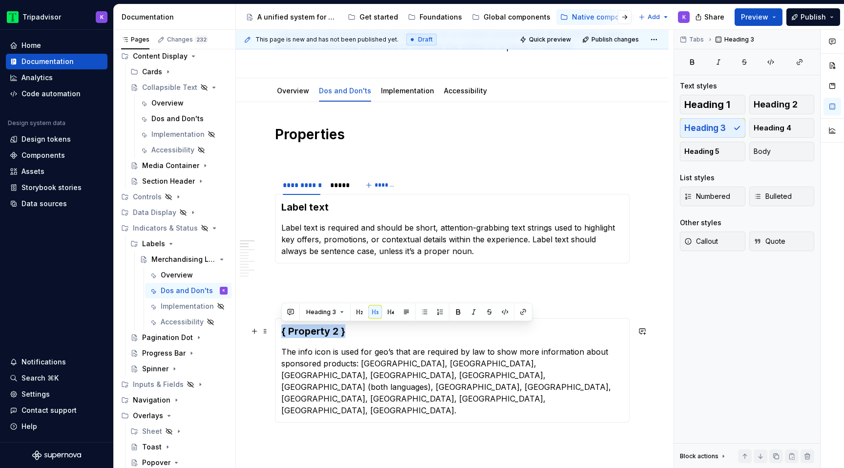
drag, startPoint x: 361, startPoint y: 331, endPoint x: 279, endPoint y: 330, distance: 82.1
click at [279, 330] on div "{ Property 2 } The info icon is used for geo’s that are required by law to show…" at bounding box center [452, 370] width 355 height 105
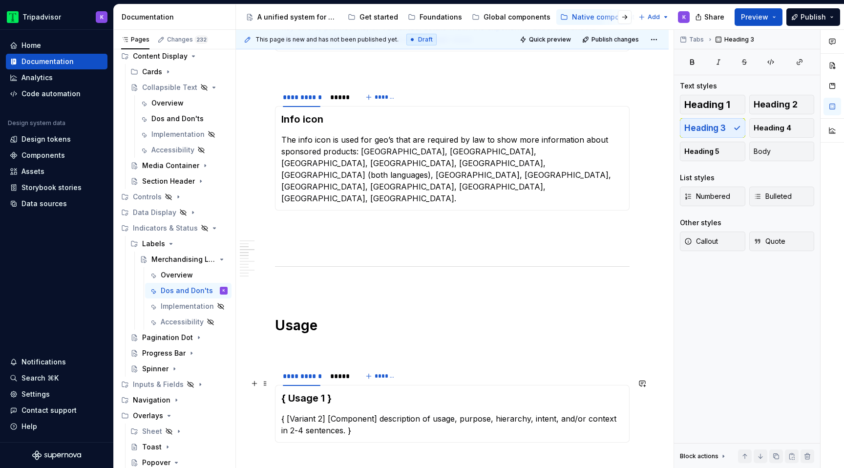
scroll to position [339, 0]
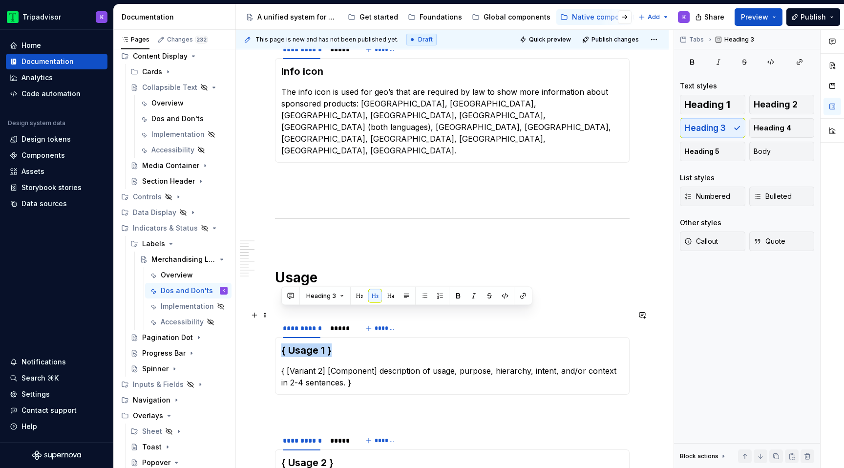
drag, startPoint x: 339, startPoint y: 313, endPoint x: 282, endPoint y: 312, distance: 57.2
click at [282, 343] on h3 "{ Usage 1 }" at bounding box center [452, 350] width 342 height 14
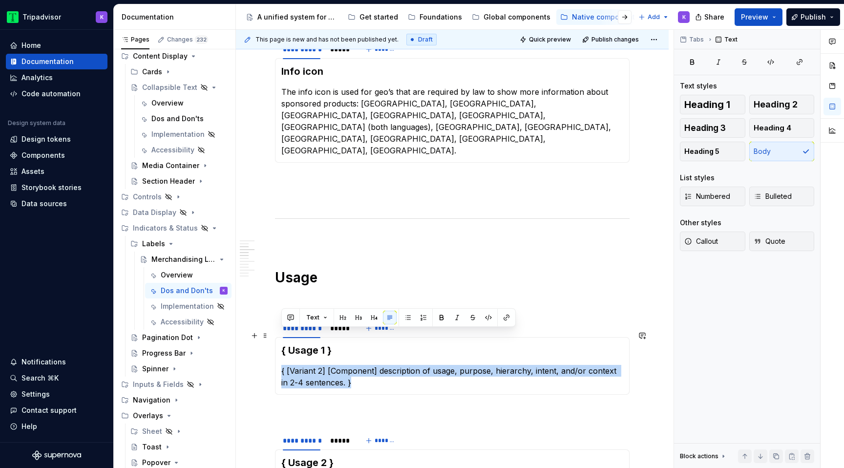
drag, startPoint x: 362, startPoint y: 354, endPoint x: 278, endPoint y: 337, distance: 86.2
click at [278, 337] on div "{ Usage 1 } { [Variant 2] [Component] description of usage, purpose, hierarchy,…" at bounding box center [452, 366] width 355 height 58
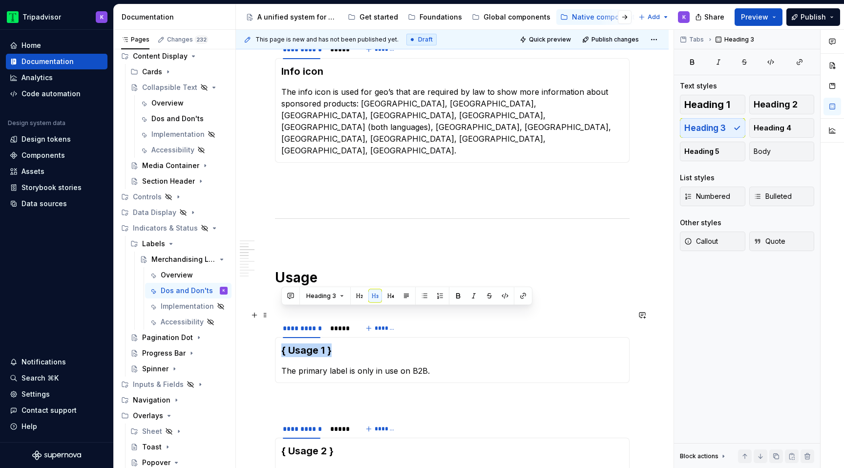
drag, startPoint x: 352, startPoint y: 316, endPoint x: 277, endPoint y: 316, distance: 74.2
click at [277, 337] on div "{ Usage 1 } The primary label is only in use on B2B. *********" at bounding box center [452, 360] width 355 height 46
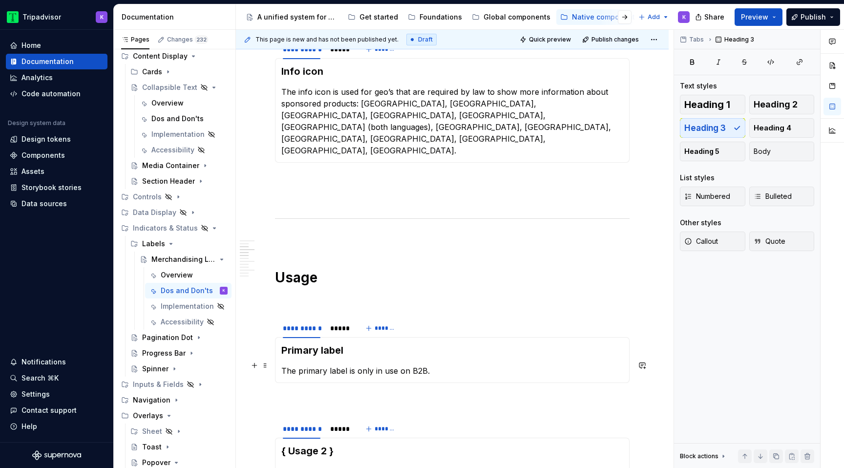
scroll to position [424, 0]
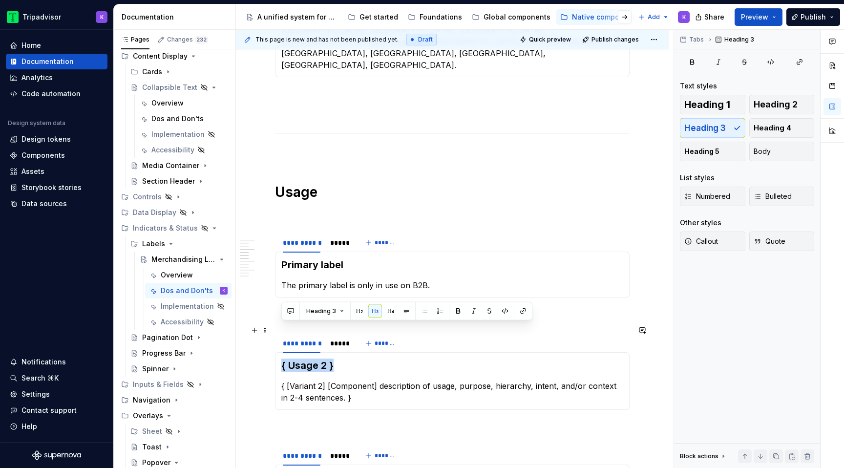
drag, startPoint x: 343, startPoint y: 335, endPoint x: 283, endPoint y: 332, distance: 60.1
click at [283, 359] on h3 "{ Usage 2 }" at bounding box center [452, 366] width 342 height 14
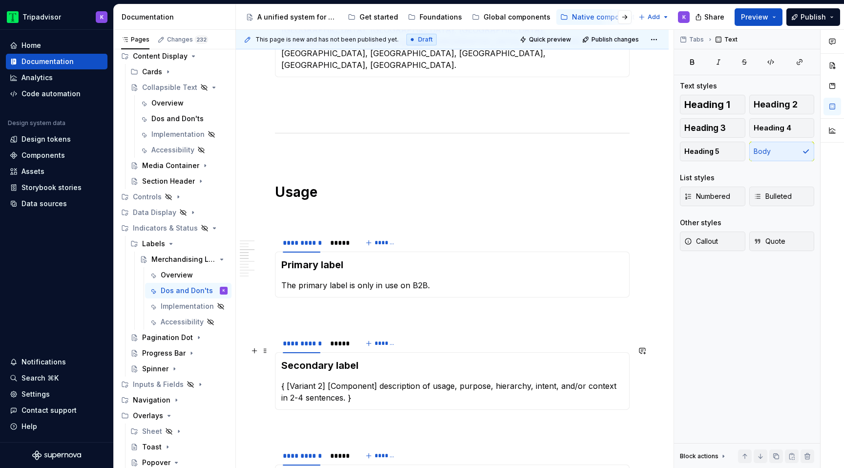
click at [416, 380] on p "{ [Variant 2] [Component] description of usage, purpose, hierarchy, intent, and…" at bounding box center [452, 391] width 342 height 23
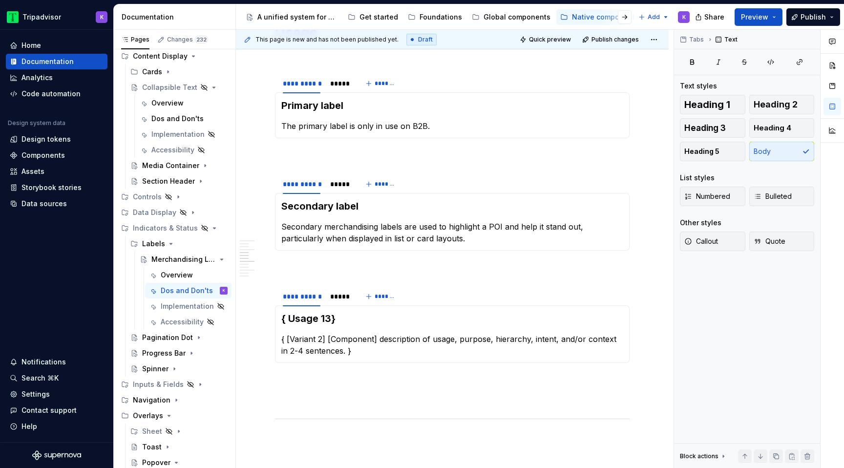
scroll to position [585, 0]
click at [341, 332] on p "{ [Variant 2] [Component] description of usage, purpose, hierarchy, intent, and…" at bounding box center [452, 343] width 342 height 23
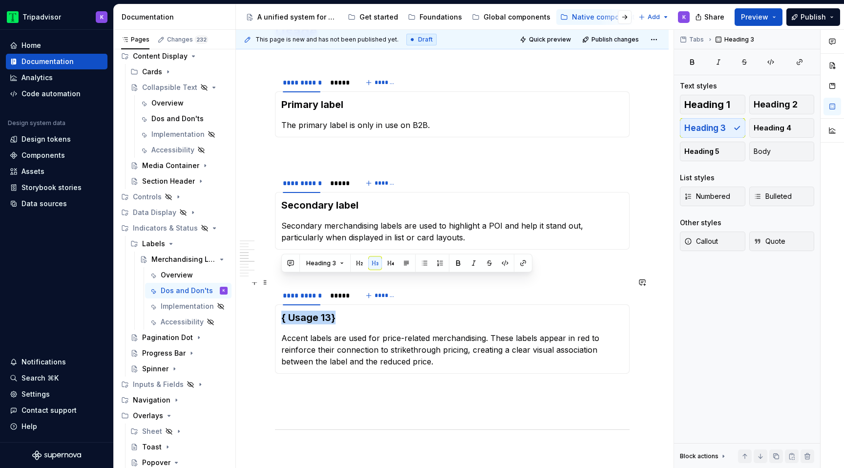
drag, startPoint x: 334, startPoint y: 283, endPoint x: 278, endPoint y: 282, distance: 55.7
click at [278, 304] on div "{ Usage 13} Accent labels are used for price-related merchandising. These label…" at bounding box center [452, 338] width 355 height 69
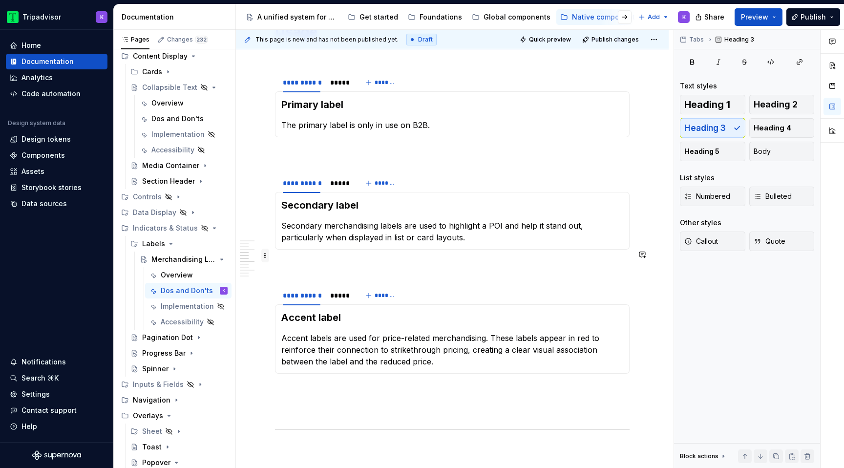
click at [266, 255] on span at bounding box center [265, 256] width 8 height 14
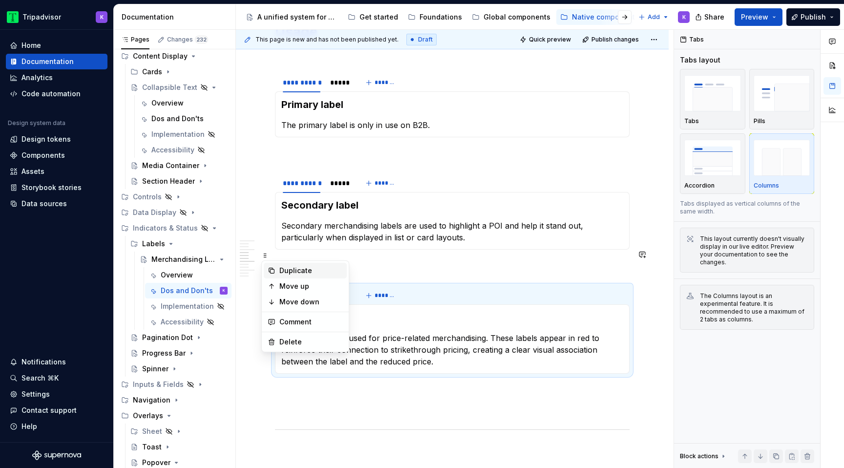
click at [286, 270] on div "Duplicate" at bounding box center [311, 271] width 64 height 10
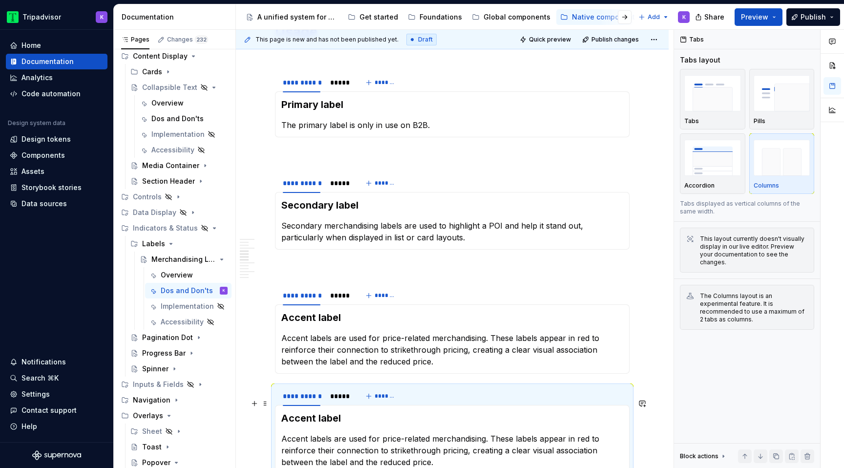
scroll to position [700, 0]
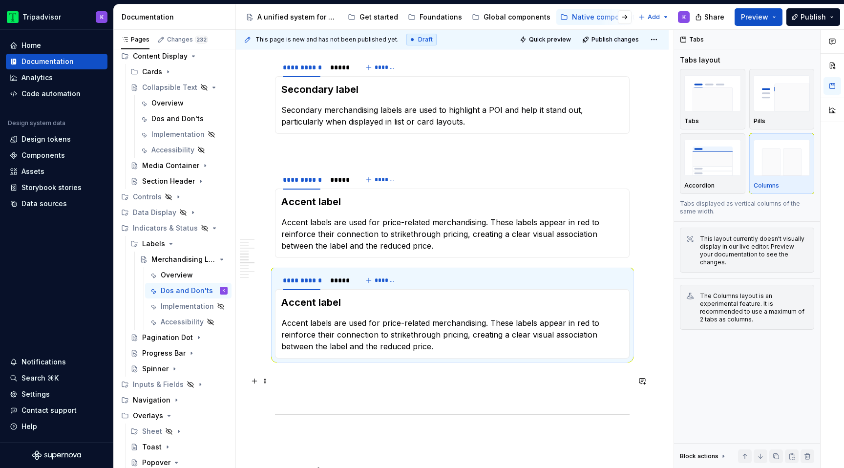
click at [318, 388] on p at bounding box center [452, 394] width 355 height 12
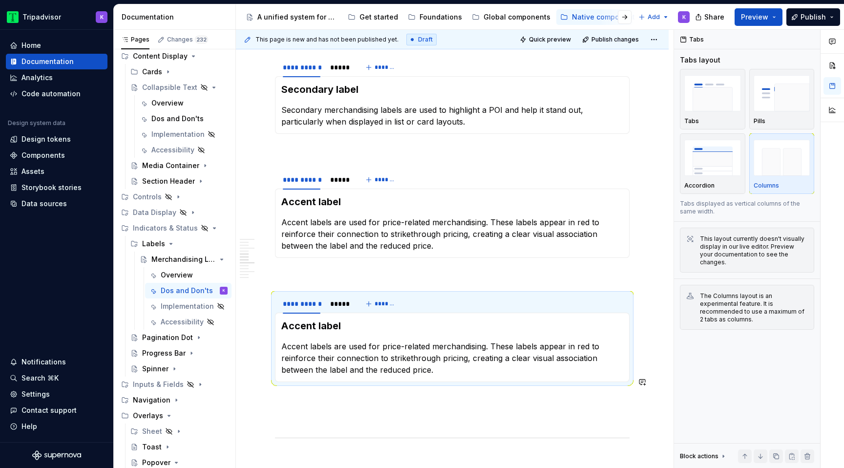
click at [289, 396] on div "**********" at bounding box center [452, 432] width 355 height 1857
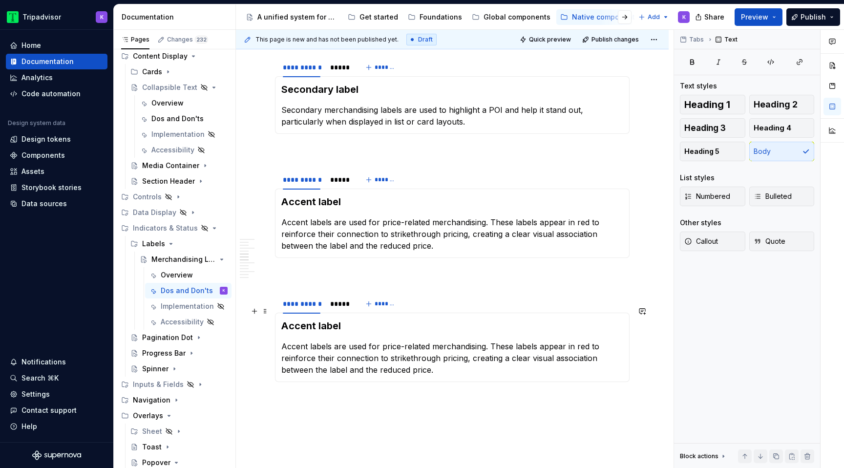
click at [401, 340] on p "Accent labels are used for price-related merchandising. These labels appear in …" at bounding box center [452, 357] width 342 height 35
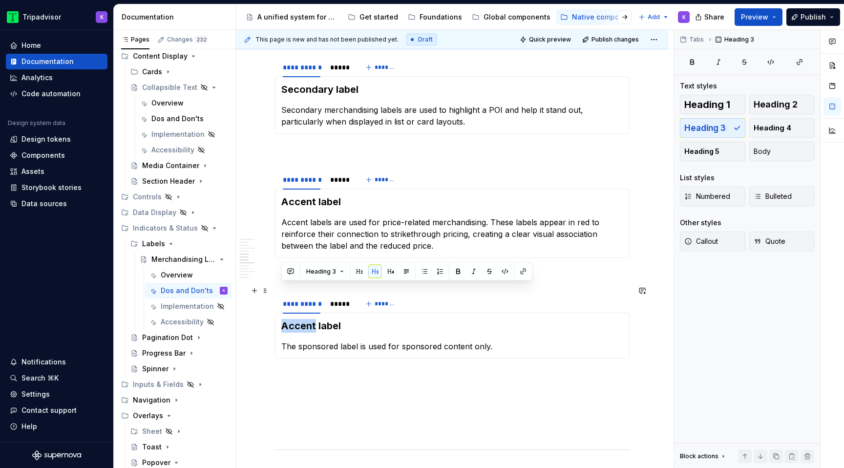
drag, startPoint x: 315, startPoint y: 293, endPoint x: 278, endPoint y: 292, distance: 37.1
click at [278, 313] on div "Accent label The sponsored label is used for sponsored content only. *********" at bounding box center [452, 336] width 355 height 46
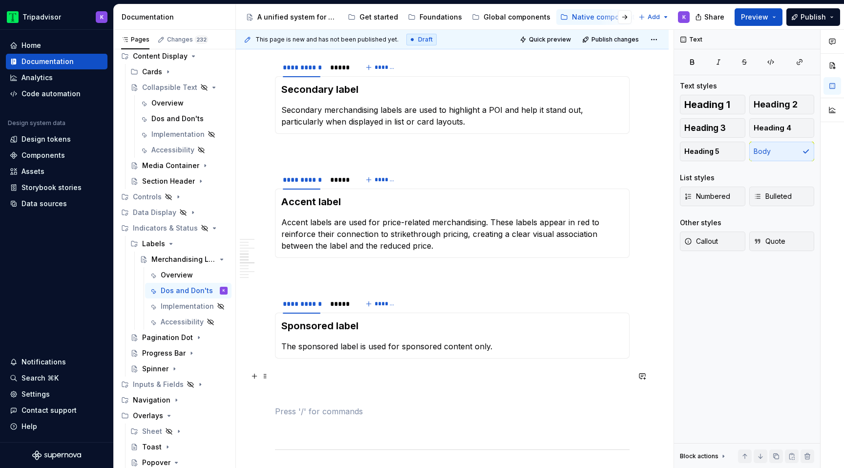
click at [321, 405] on p at bounding box center [452, 411] width 355 height 12
click at [265, 263] on span at bounding box center [265, 264] width 8 height 14
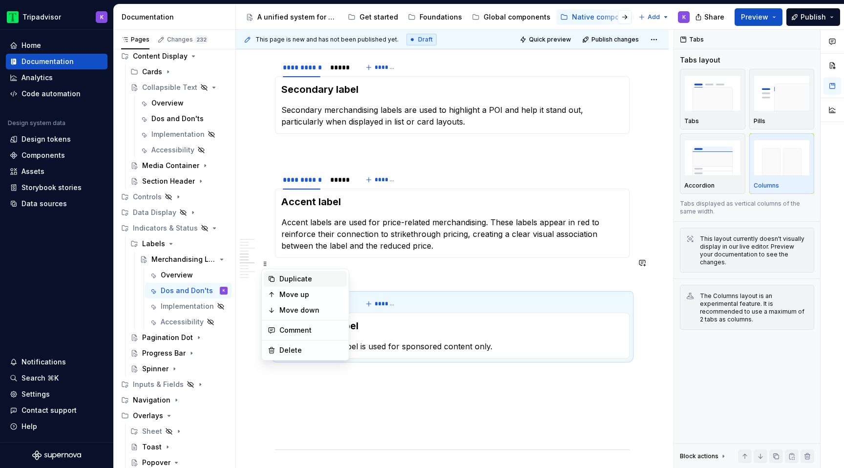
click at [284, 276] on div "Duplicate" at bounding box center [311, 279] width 64 height 10
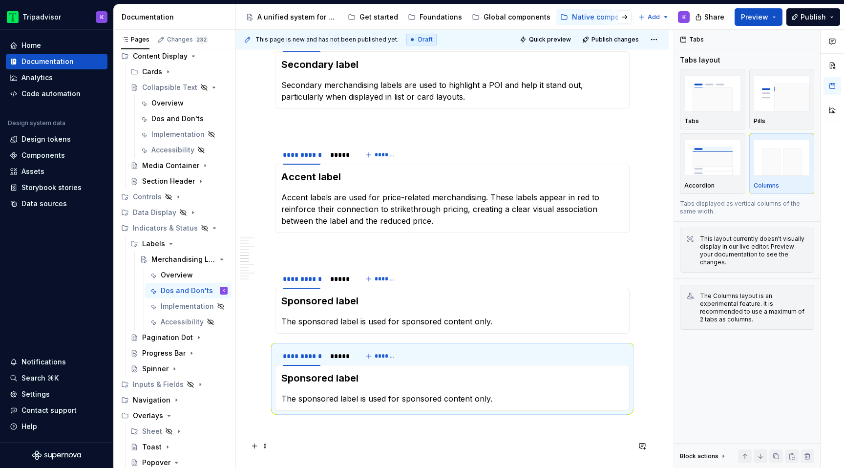
scroll to position [766, 0]
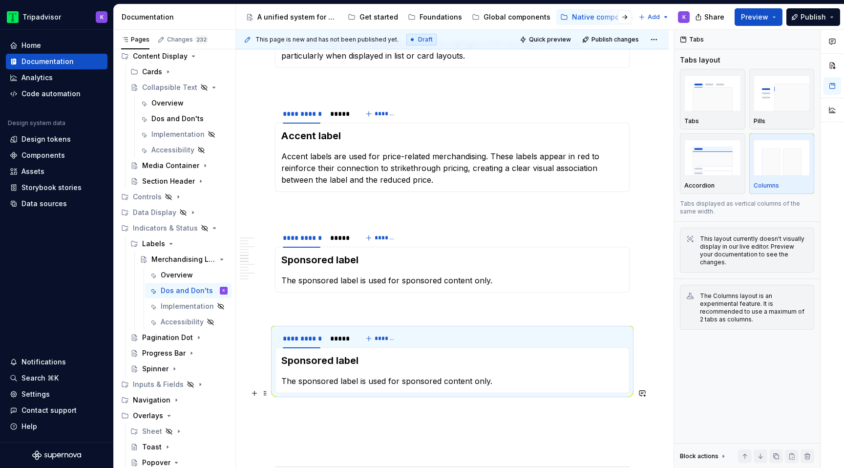
click at [296, 423] on p at bounding box center [452, 429] width 355 height 12
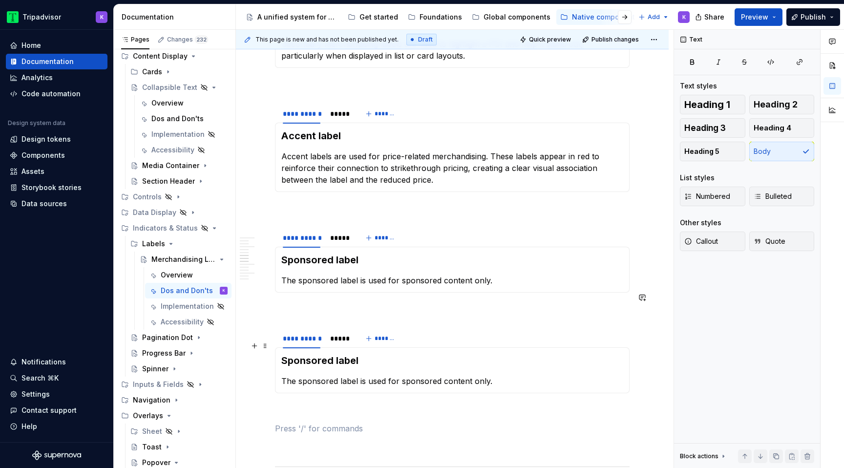
click at [403, 375] on p "The sponsored label is used for sponsored content only." at bounding box center [452, 381] width 342 height 12
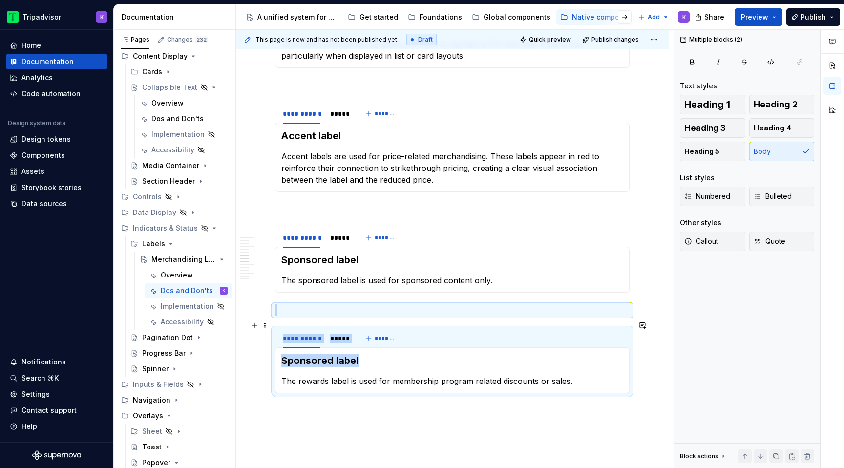
drag, startPoint x: 365, startPoint y: 328, endPoint x: 273, endPoint y: 328, distance: 92.8
click at [275, 328] on section "**********" at bounding box center [452, 360] width 355 height 65
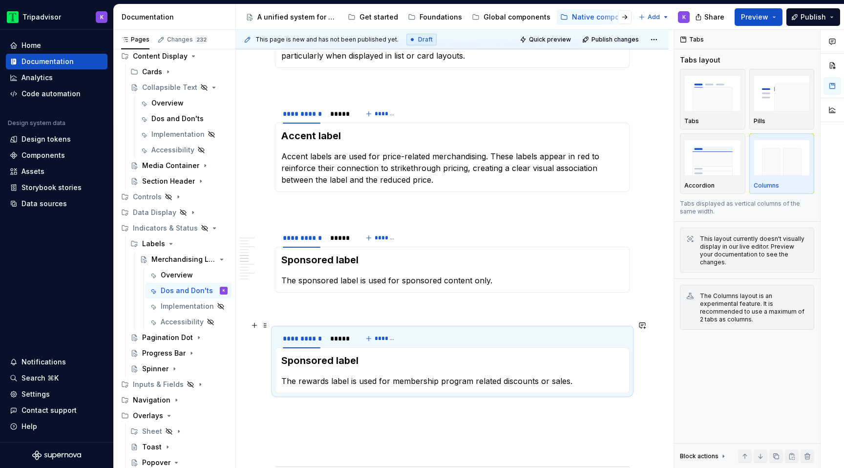
click at [310, 354] on h3 "Sponsored label" at bounding box center [452, 361] width 342 height 14
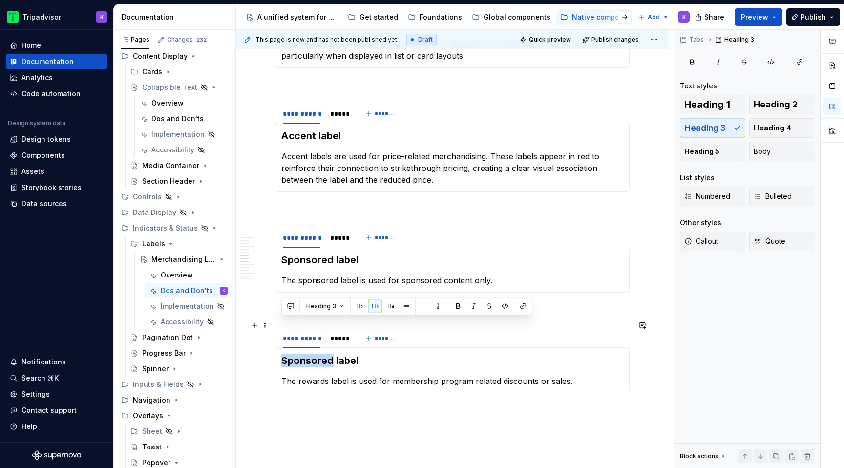
drag, startPoint x: 332, startPoint y: 328, endPoint x: 282, endPoint y: 328, distance: 49.8
click at [282, 354] on h3 "Sponsored label" at bounding box center [452, 361] width 342 height 14
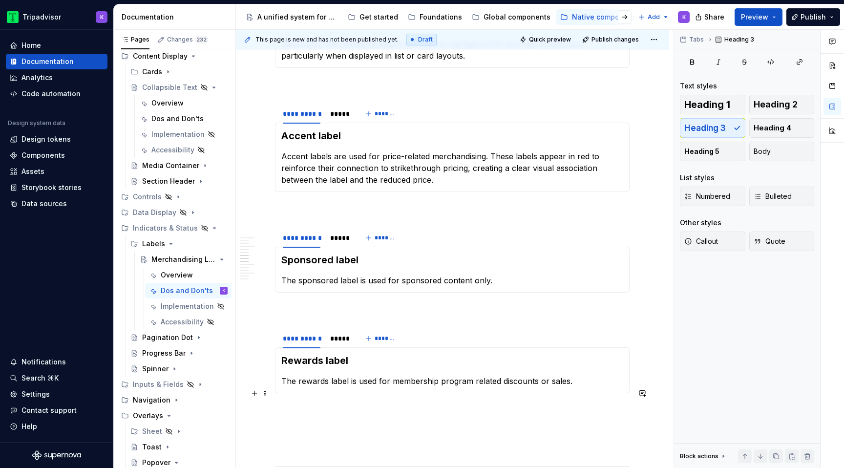
click at [321, 423] on p at bounding box center [452, 429] width 355 height 12
click at [267, 302] on span at bounding box center [265, 299] width 8 height 14
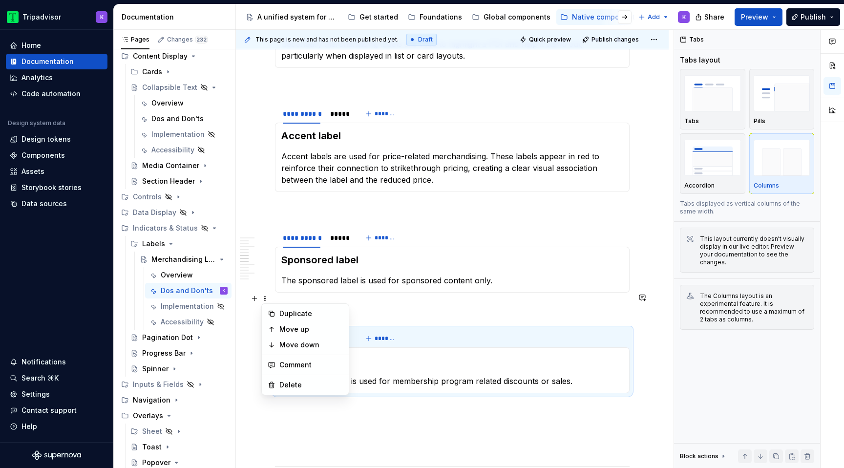
click at [291, 311] on div "Duplicate" at bounding box center [311, 314] width 64 height 10
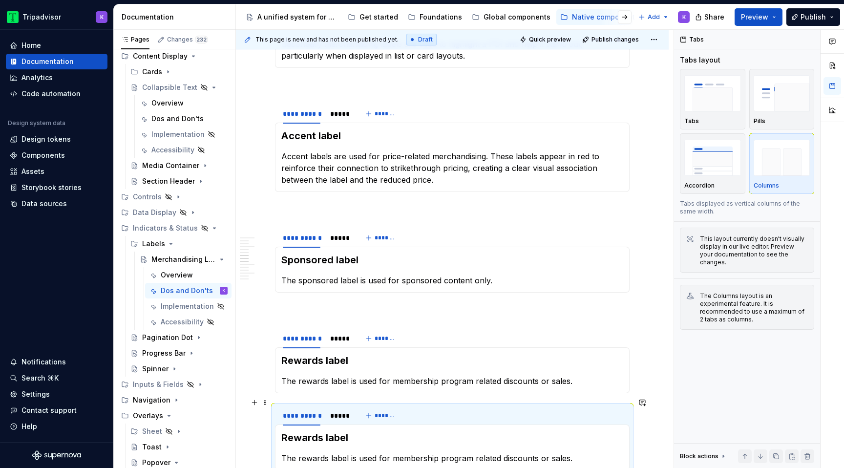
scroll to position [895, 0]
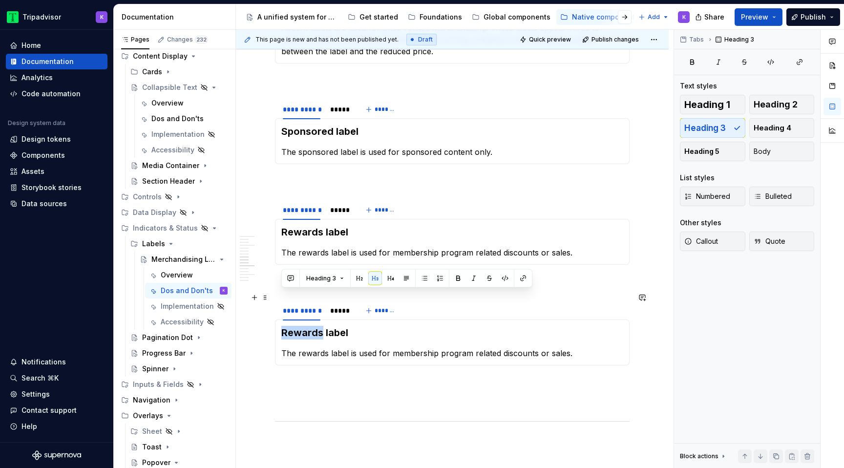
drag, startPoint x: 322, startPoint y: 299, endPoint x: 282, endPoint y: 299, distance: 39.6
click at [282, 326] on h3 "Rewards label" at bounding box center [452, 333] width 342 height 14
click at [318, 395] on p at bounding box center [452, 401] width 355 height 12
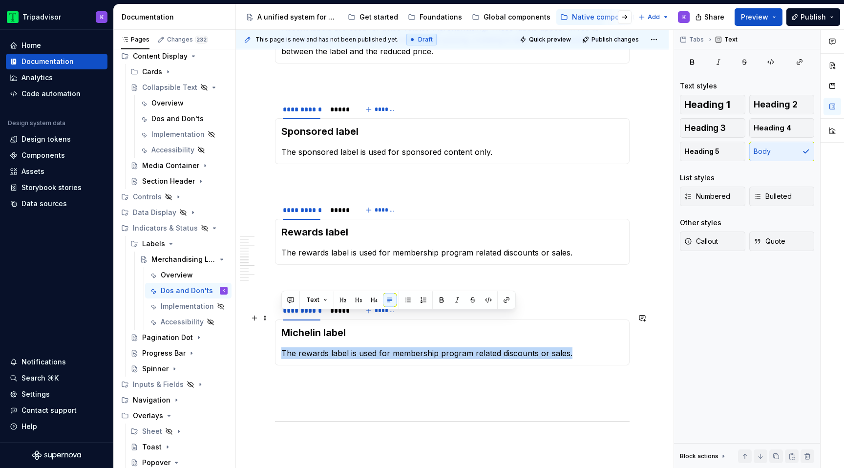
drag, startPoint x: 283, startPoint y: 318, endPoint x: 577, endPoint y: 317, distance: 294.6
click at [577, 347] on p "The rewards label is used for membership program related discounts or sales." at bounding box center [452, 353] width 342 height 12
copy p "The rewards label is used for membership program related discounts or sales."
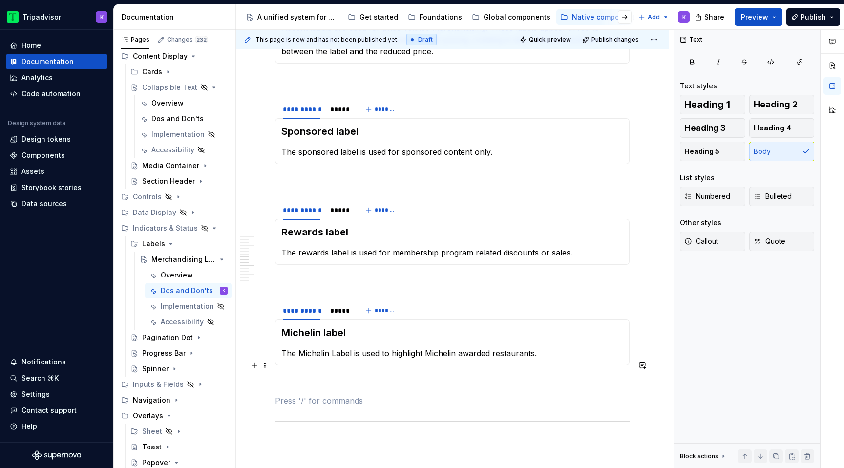
click at [404, 395] on p at bounding box center [452, 401] width 355 height 12
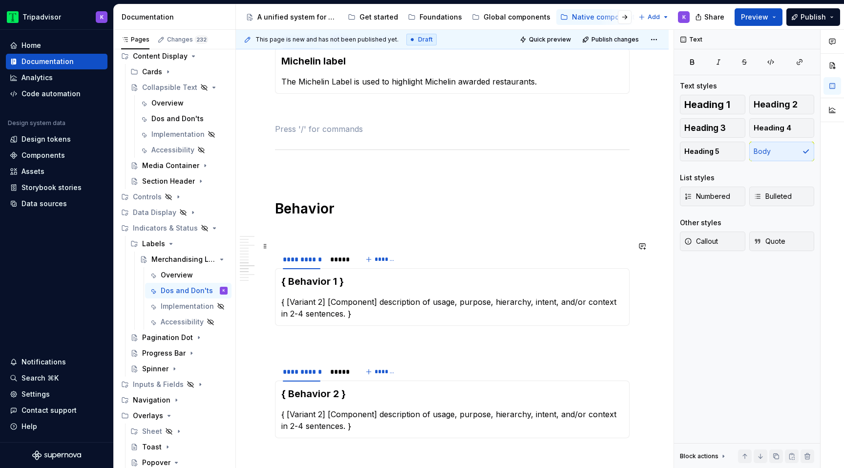
scroll to position [1170, 0]
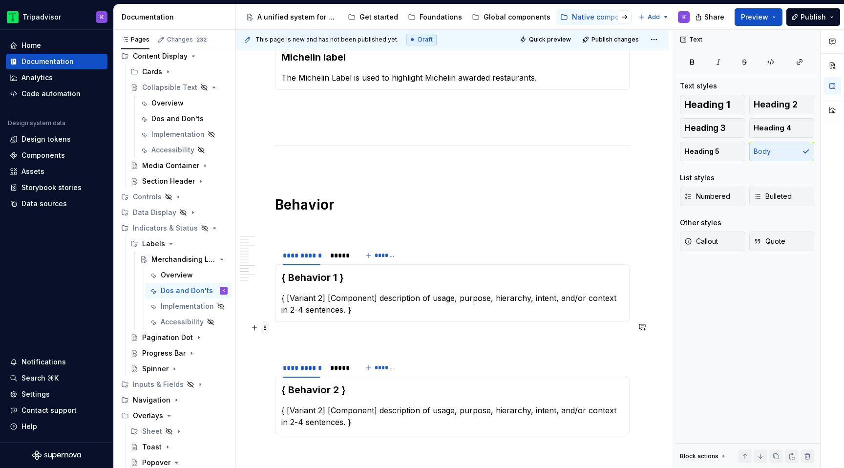
click at [265, 327] on span at bounding box center [265, 328] width 8 height 14
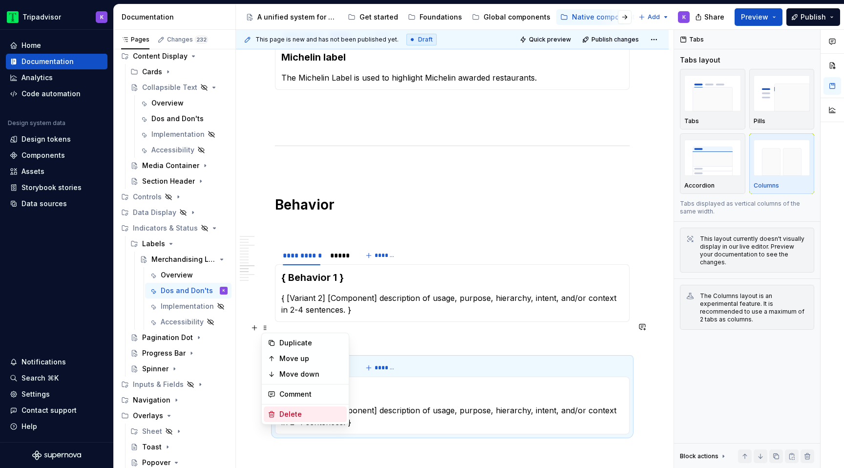
click at [309, 415] on div "Delete" at bounding box center [311, 414] width 64 height 10
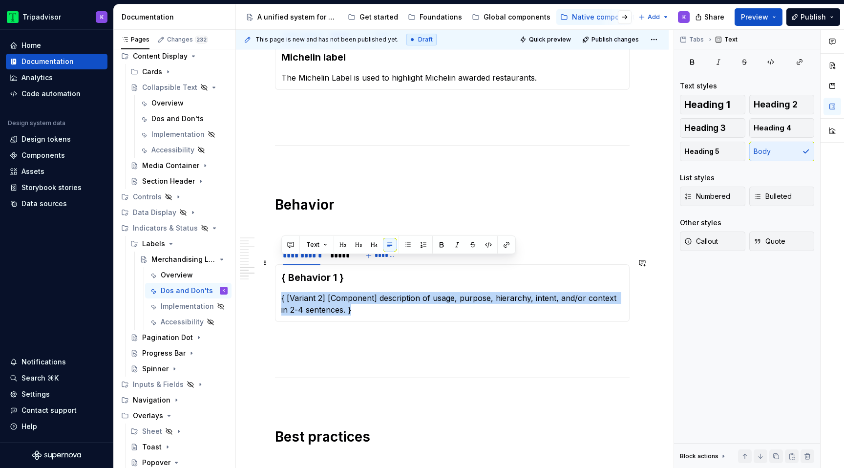
drag, startPoint x: 345, startPoint y: 274, endPoint x: 281, endPoint y: 262, distance: 65.1
click at [281, 264] on div "{ Behavior 1 } { [Variant 2] [Component] description of usage, purpose, hierarc…" at bounding box center [452, 293] width 355 height 58
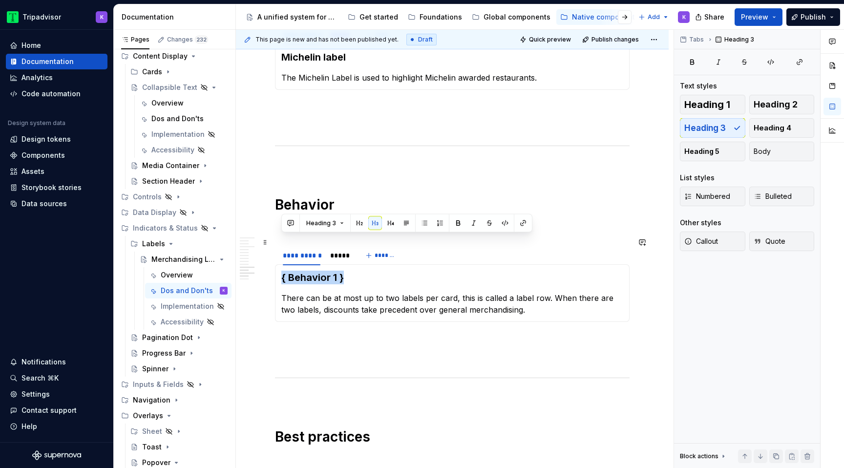
drag, startPoint x: 353, startPoint y: 242, endPoint x: 280, endPoint y: 241, distance: 72.8
click at [280, 264] on div "{ Behavior 1 } There can be at most up to two labels per card, this is called a…" at bounding box center [452, 293] width 355 height 58
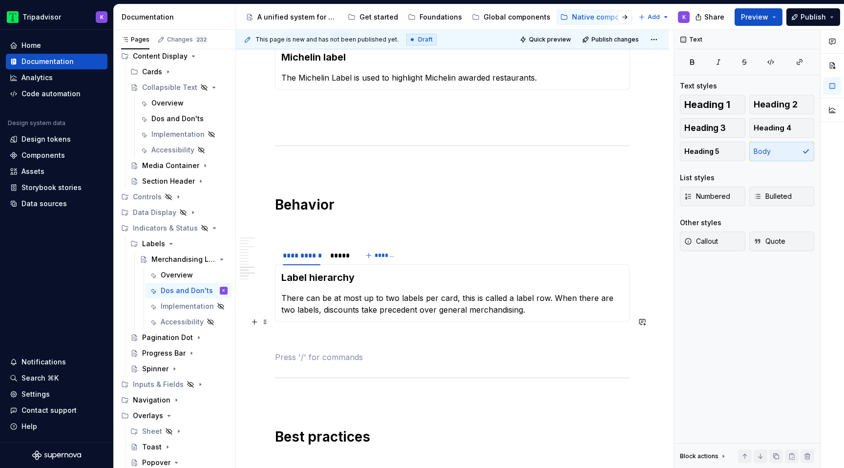
click at [314, 351] on p at bounding box center [452, 357] width 355 height 12
click at [314, 334] on p at bounding box center [452, 340] width 355 height 12
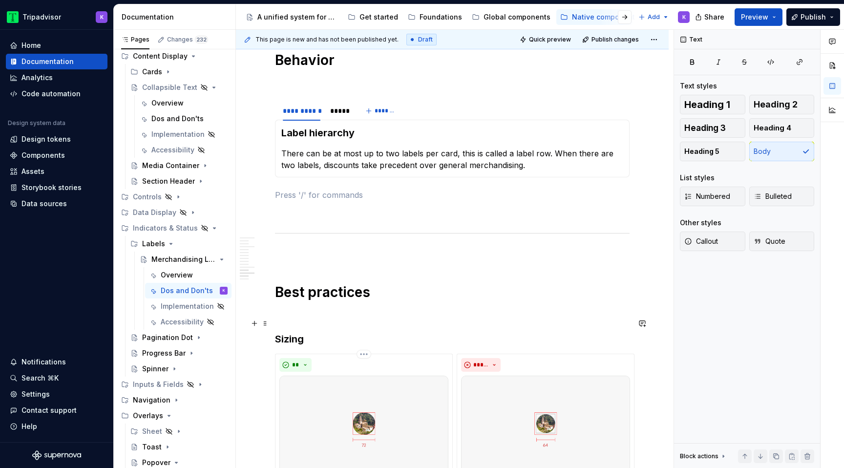
scroll to position [1413, 0]
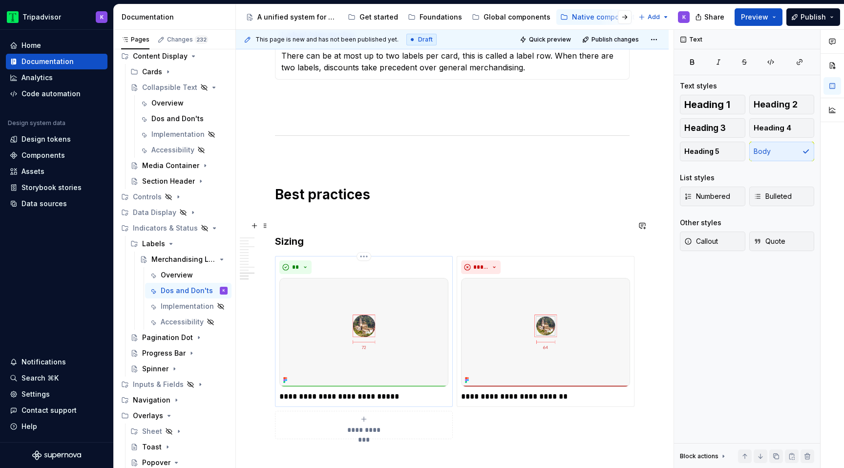
click at [372, 391] on p "**********" at bounding box center [363, 397] width 169 height 12
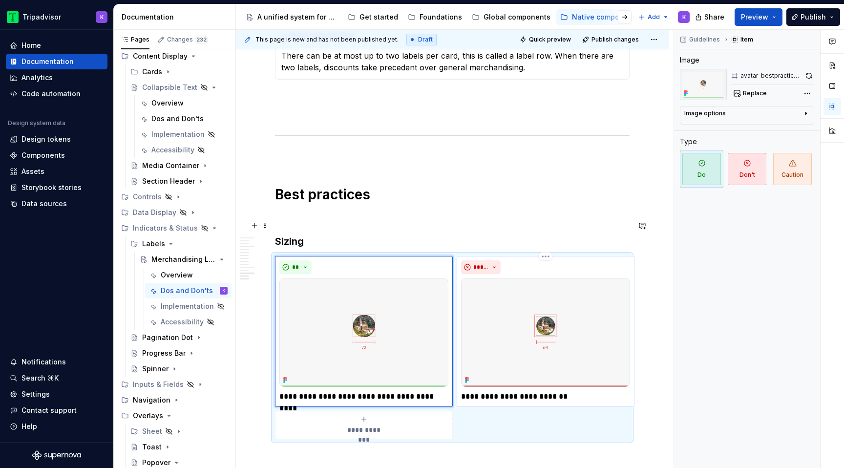
click at [498, 391] on p "**********" at bounding box center [545, 397] width 169 height 12
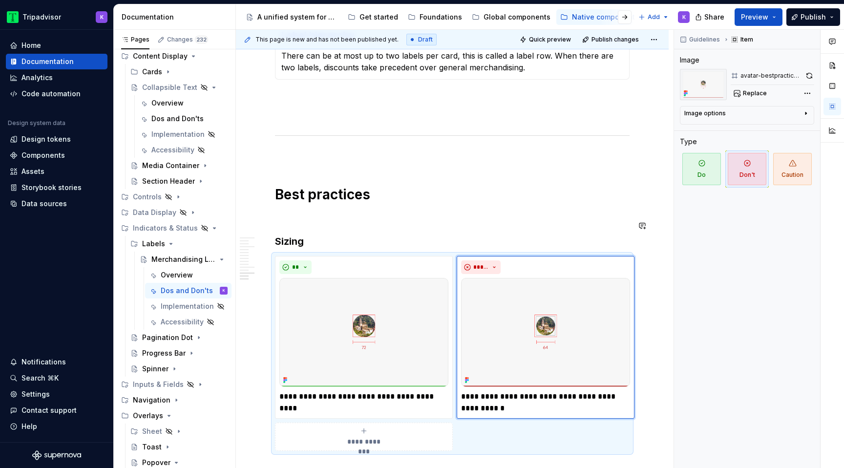
click at [294, 235] on strong "Sizing" at bounding box center [289, 241] width 29 height 12
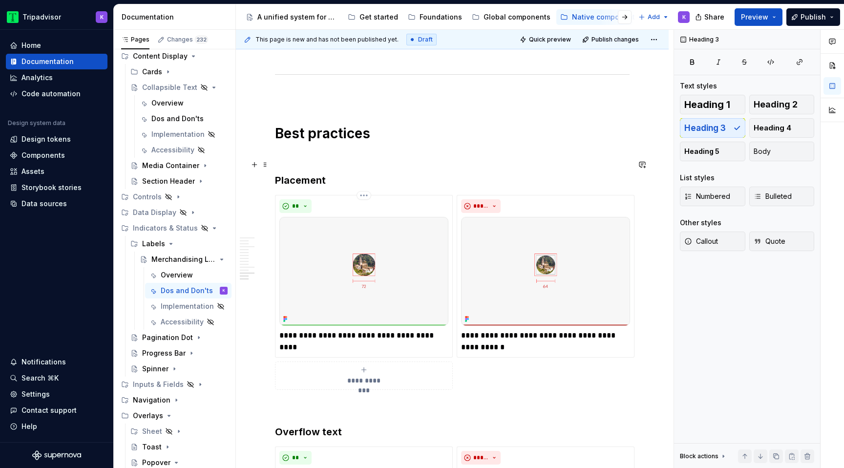
scroll to position [1597, 0]
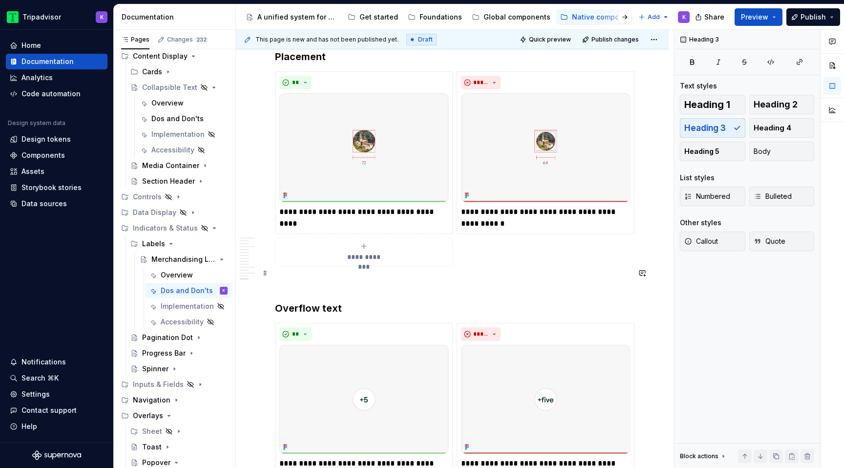
click at [314, 301] on h3 "Overflow text" at bounding box center [452, 308] width 355 height 14
click at [383, 458] on p "**********" at bounding box center [363, 469] width 169 height 23
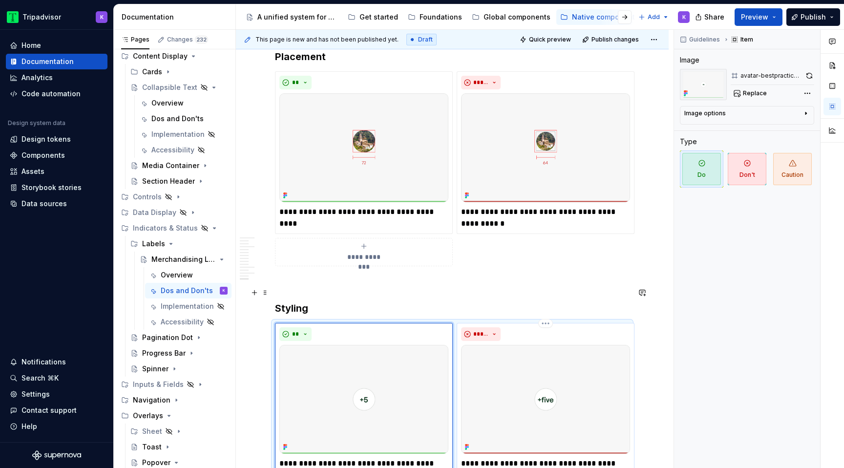
click at [486, 458] on p "**********" at bounding box center [545, 469] width 169 height 23
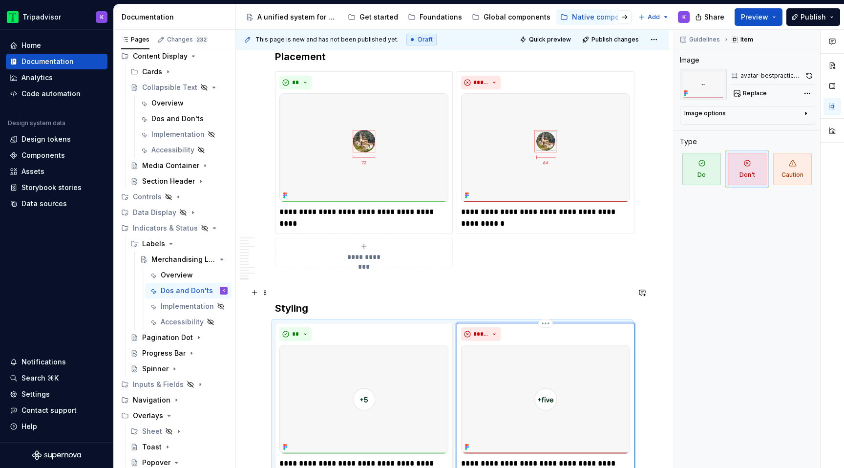
scroll to position [1787, 0]
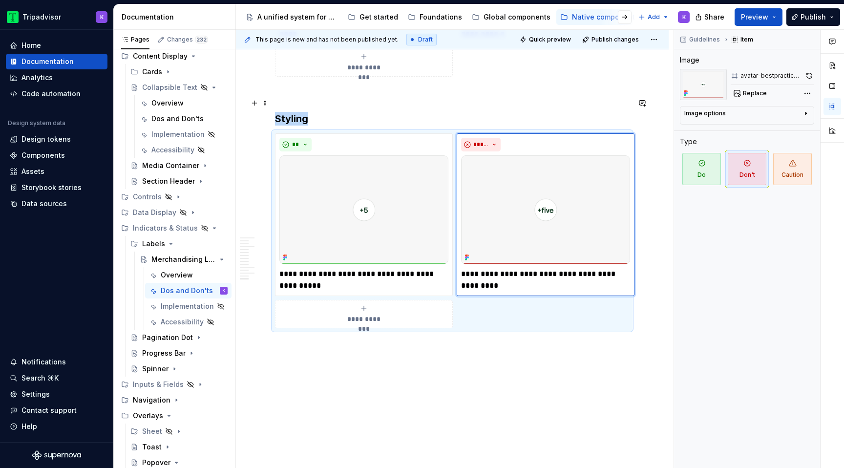
click at [328, 304] on div "**********" at bounding box center [363, 314] width 169 height 20
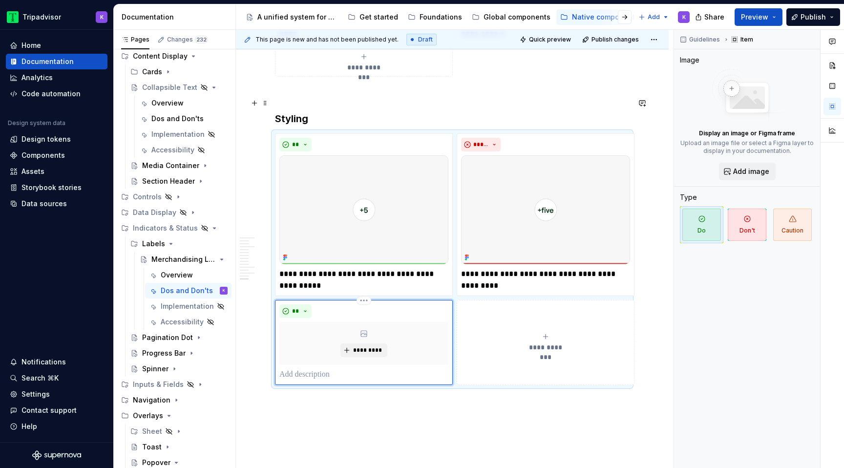
click at [374, 369] on p at bounding box center [363, 375] width 169 height 12
click at [553, 342] on span "**********" at bounding box center [545, 347] width 45 height 10
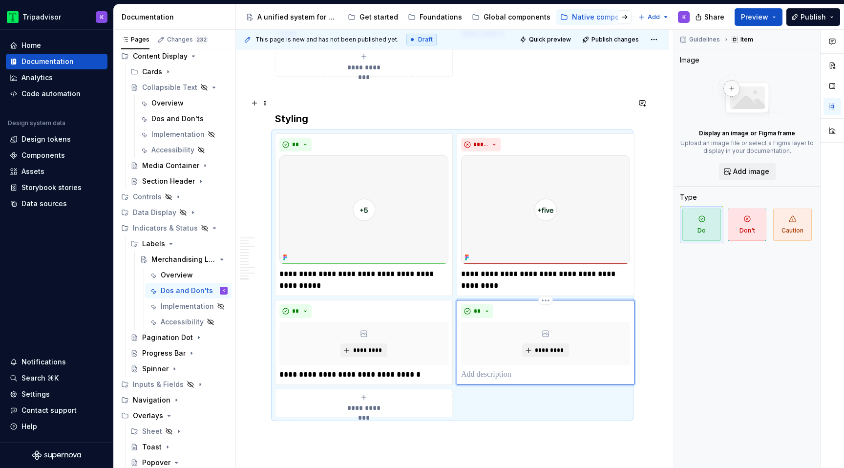
click at [512, 369] on p at bounding box center [545, 375] width 169 height 12
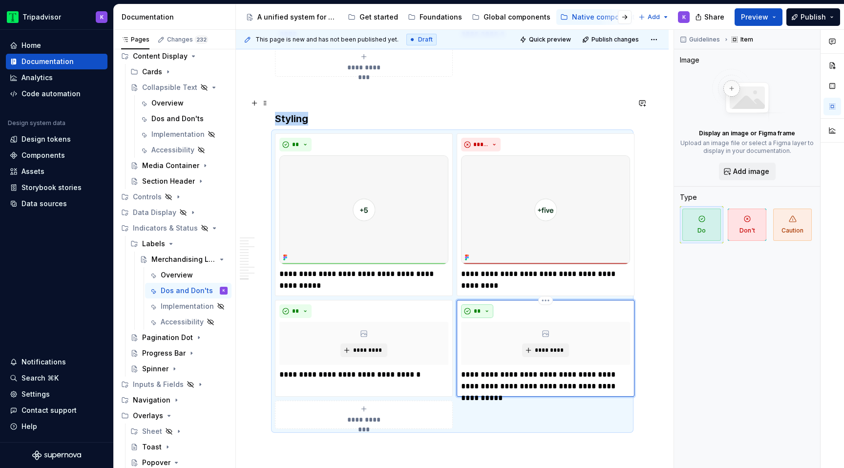
click at [490, 304] on button "**" at bounding box center [477, 311] width 32 height 14
click at [495, 312] on div "Don't" at bounding box center [500, 311] width 18 height 10
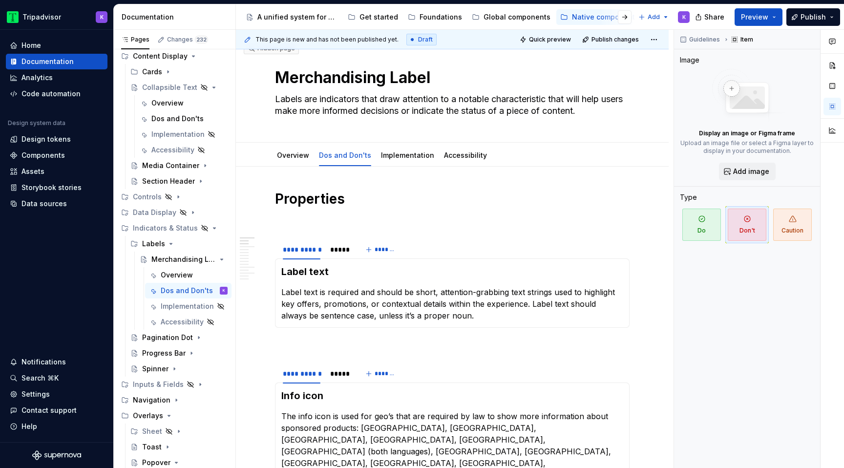
scroll to position [0, 0]
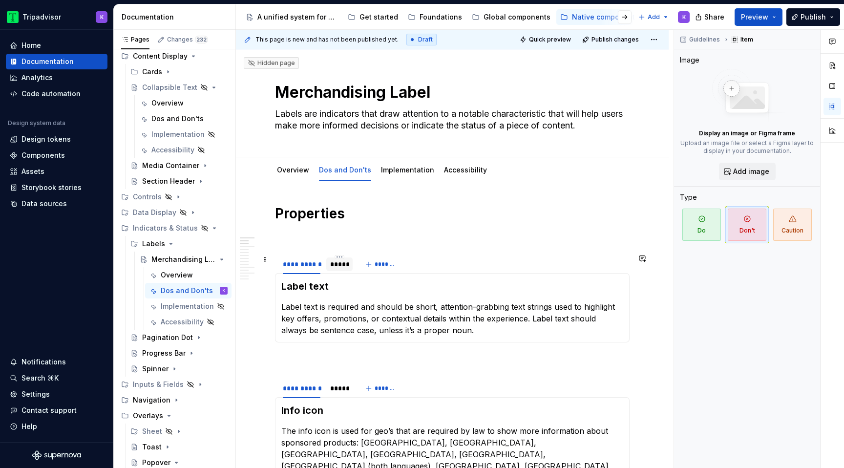
click at [337, 271] on div "*****" at bounding box center [339, 264] width 26 height 16
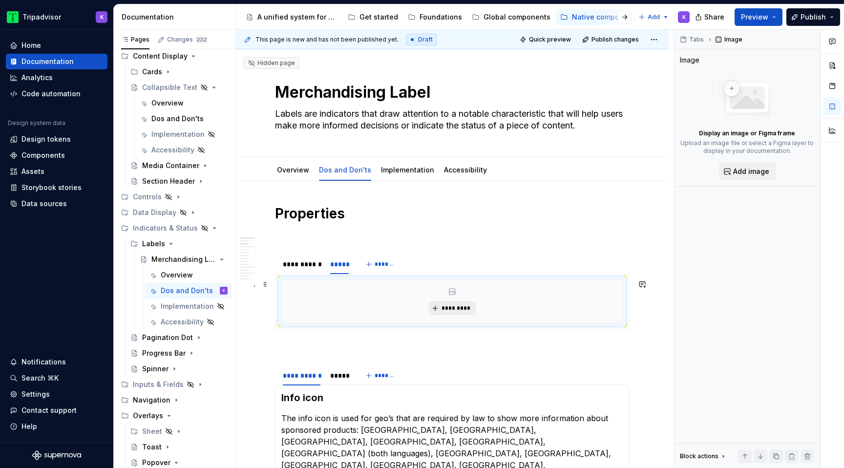
click at [449, 305] on span "*********" at bounding box center [456, 308] width 30 height 8
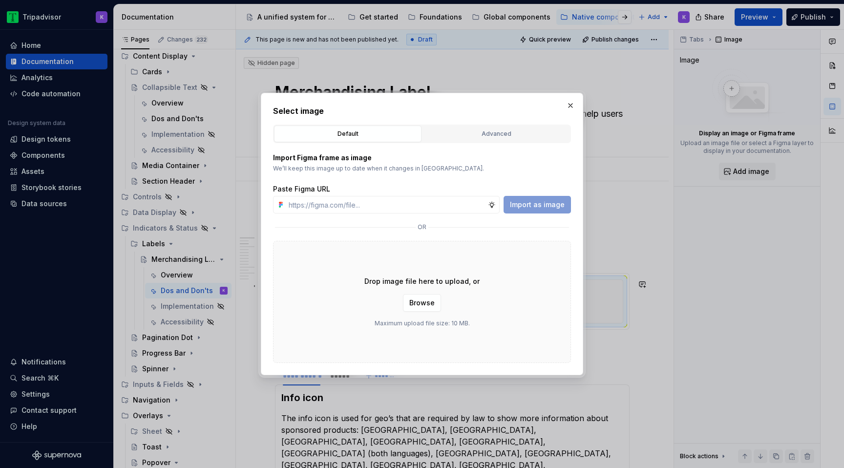
type textarea "*"
type input "[URL][DOMAIN_NAME]"
click at [535, 205] on span "Import as image" at bounding box center [537, 205] width 55 height 10
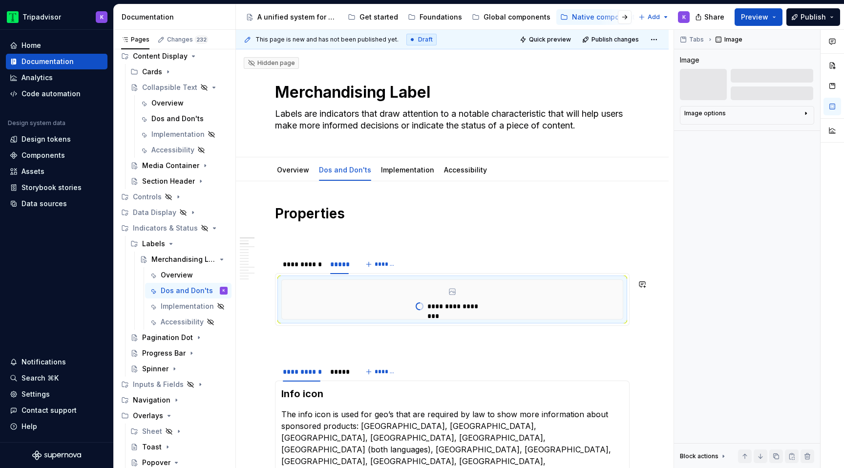
type textarea "*"
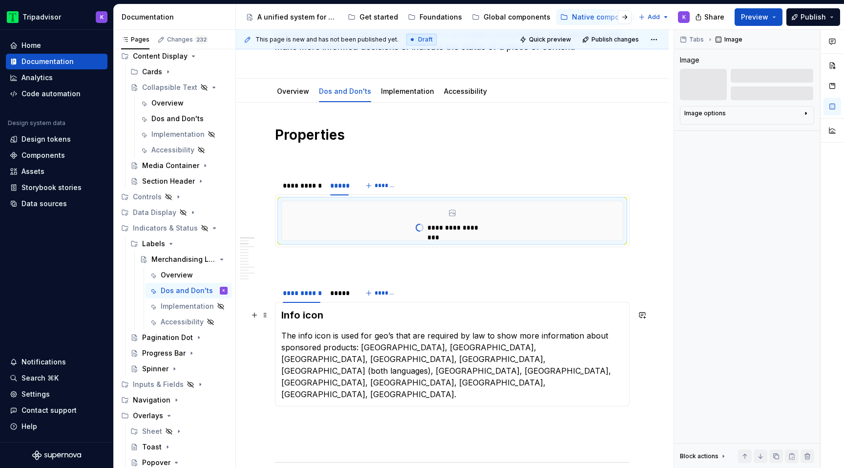
scroll to position [108, 0]
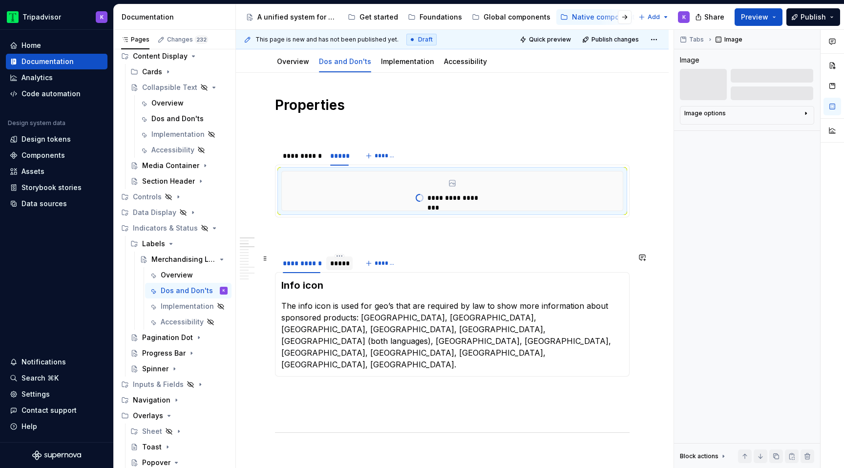
click at [343, 260] on div "*****" at bounding box center [339, 263] width 19 height 10
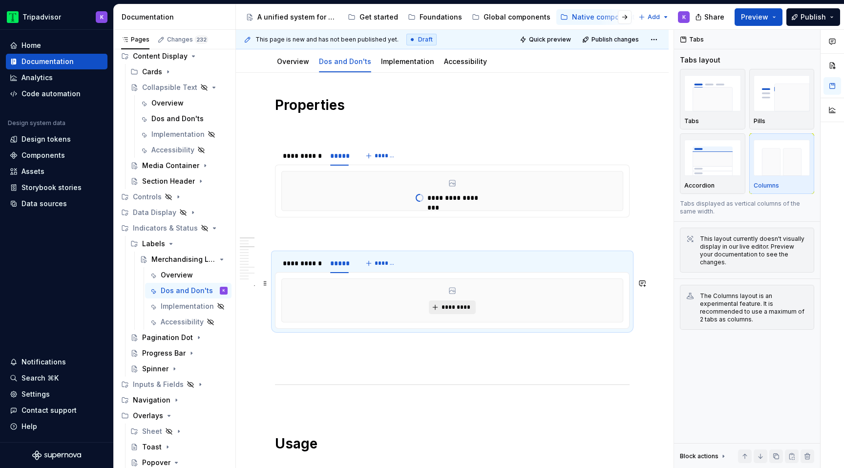
click at [449, 306] on span "*********" at bounding box center [456, 307] width 30 height 8
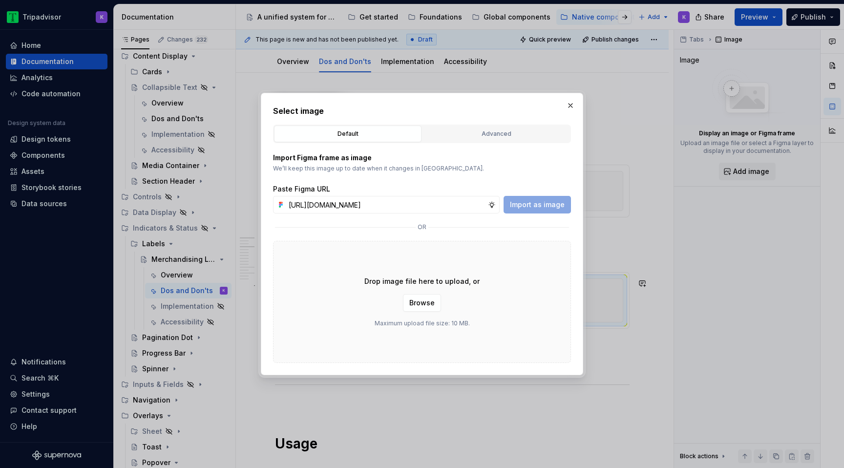
scroll to position [0, 268]
type input "[URL][DOMAIN_NAME]"
click at [519, 208] on span "Import as image" at bounding box center [537, 205] width 55 height 10
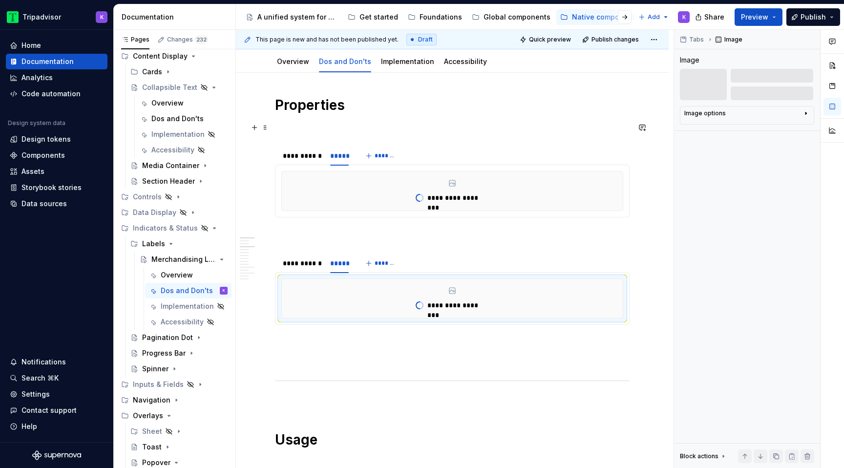
type textarea "*"
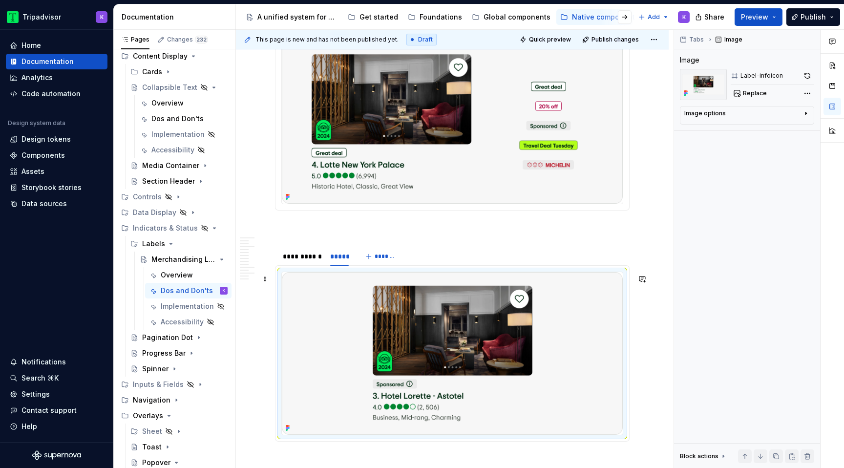
scroll to position [426, 0]
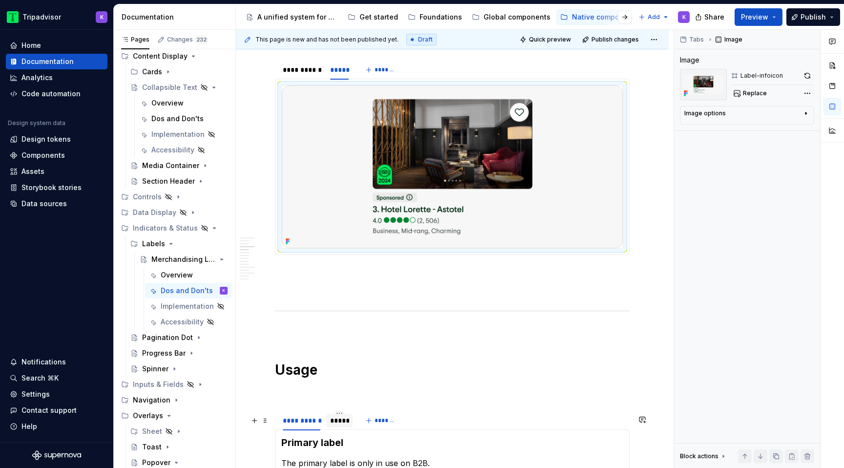
click at [345, 425] on div "*****" at bounding box center [339, 421] width 19 height 10
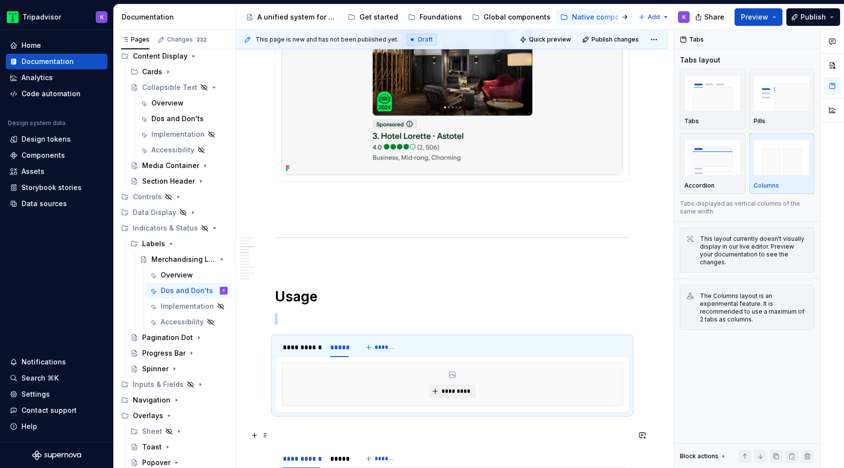
scroll to position [657, 0]
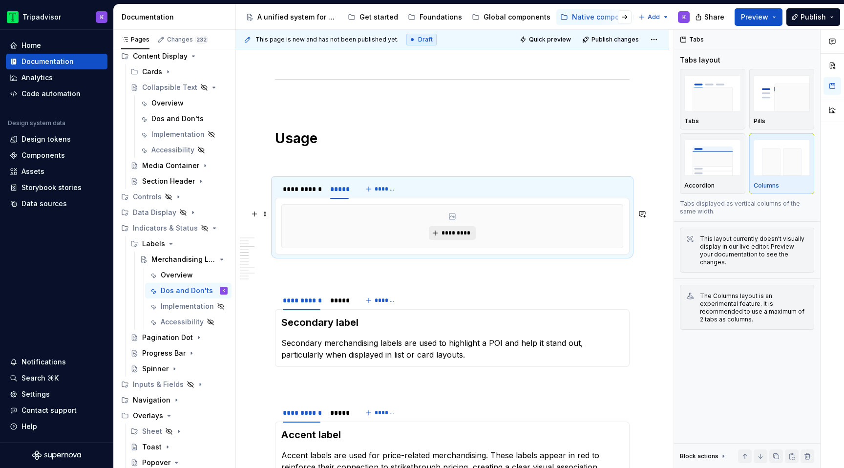
click at [456, 237] on span "*********" at bounding box center [456, 233] width 30 height 8
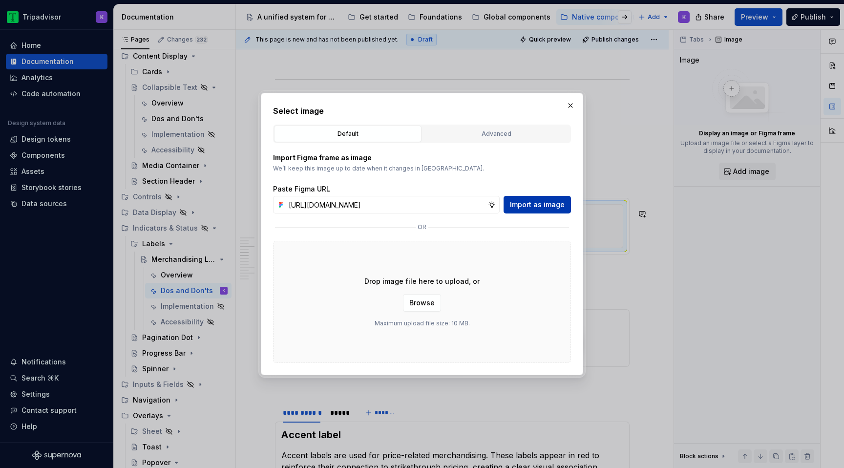
scroll to position [0, 268]
type input "[URL][DOMAIN_NAME]"
click at [514, 209] on span "Import as image" at bounding box center [537, 205] width 55 height 10
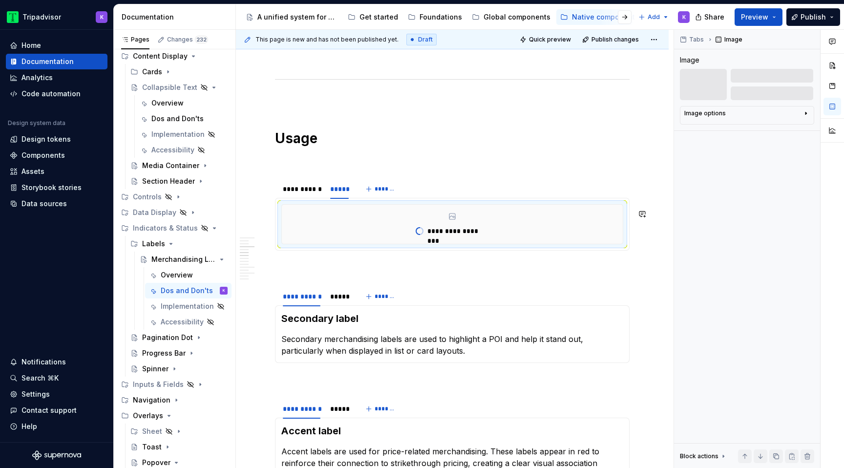
type textarea "*"
click at [346, 311] on div "Secondary label Secondary merchandising labels are used to highlight a POI and …" at bounding box center [452, 334] width 355 height 58
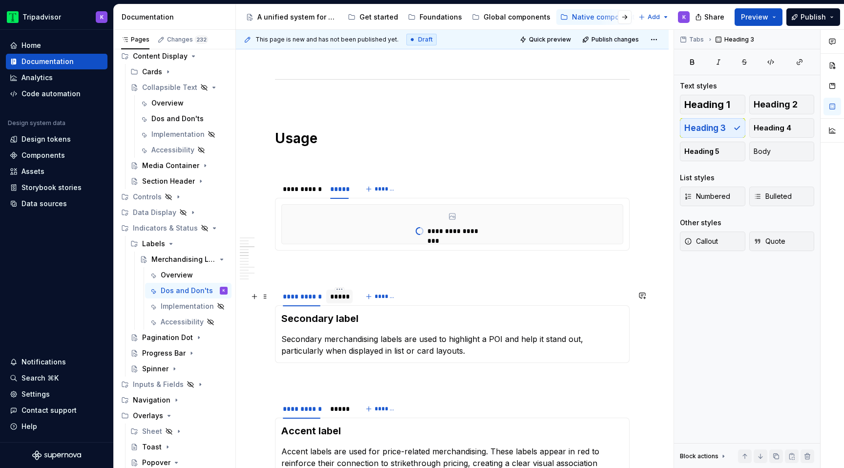
click at [346, 303] on div "*****" at bounding box center [339, 297] width 26 height 14
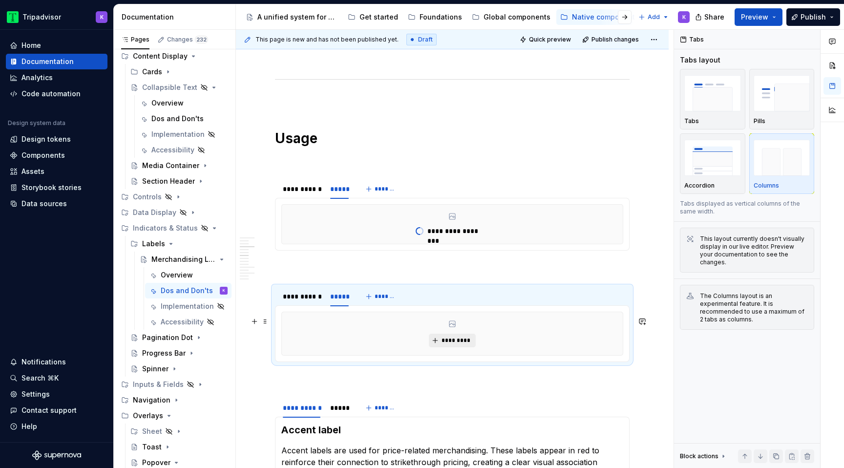
click at [447, 344] on span "*********" at bounding box center [456, 341] width 30 height 8
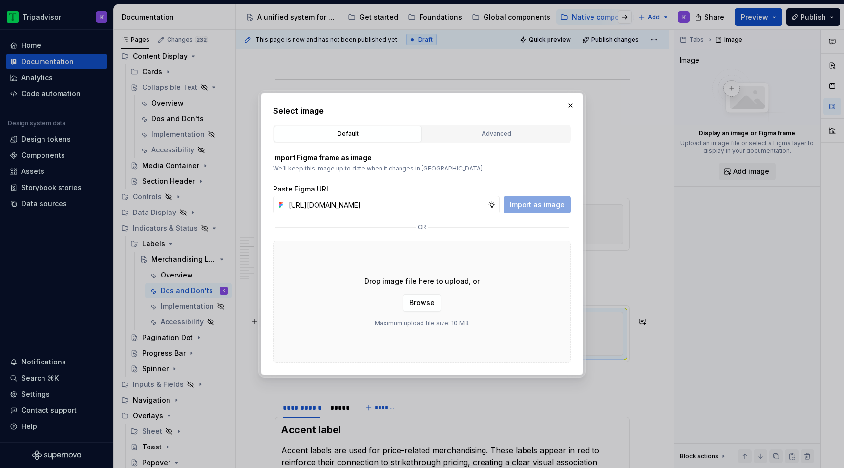
scroll to position [0, 268]
type input "[URL][DOMAIN_NAME]"
click at [530, 208] on span "Import as image" at bounding box center [537, 205] width 55 height 10
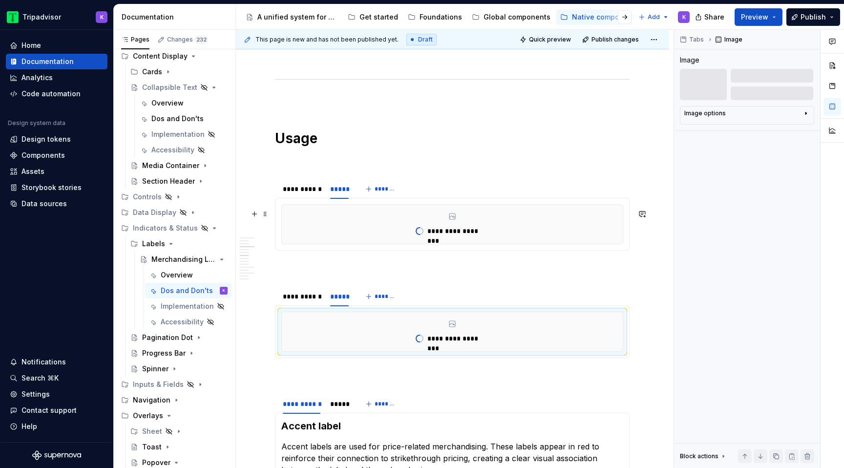
type textarea "*"
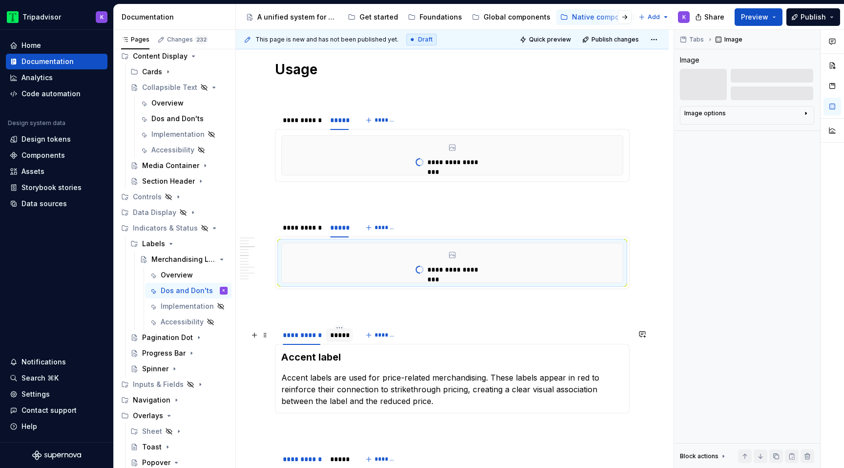
click at [342, 342] on div "*****" at bounding box center [339, 335] width 26 height 14
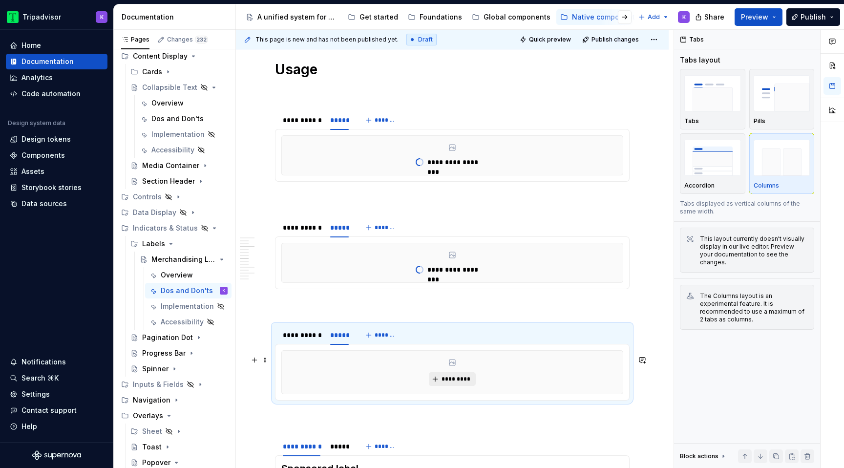
click at [443, 384] on button "*********" at bounding box center [452, 379] width 46 height 14
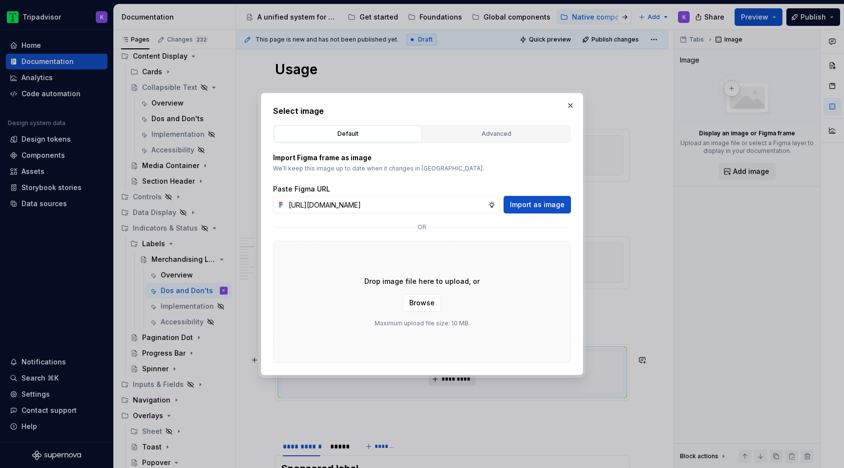
scroll to position [0, 268]
type input "[URL][DOMAIN_NAME]"
click at [532, 206] on span "Import as image" at bounding box center [537, 205] width 55 height 10
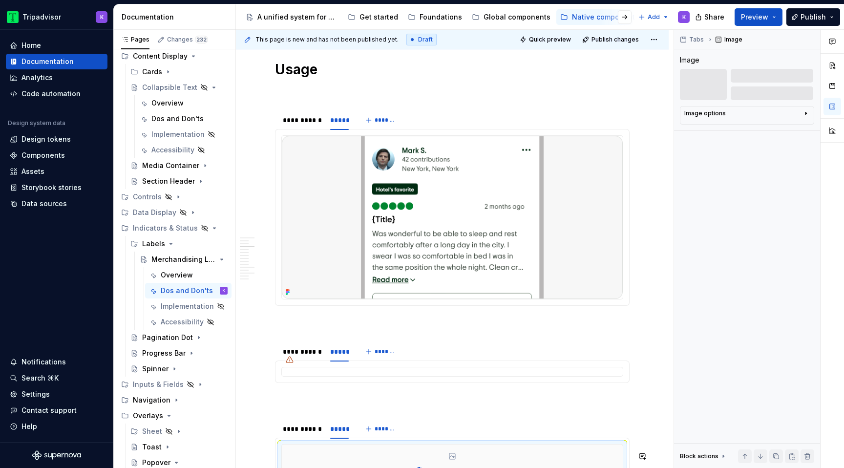
scroll to position [749, 0]
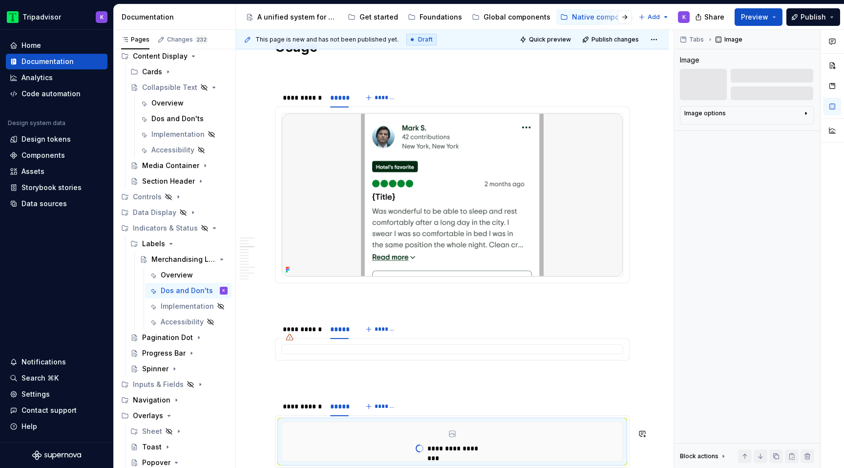
type textarea "*"
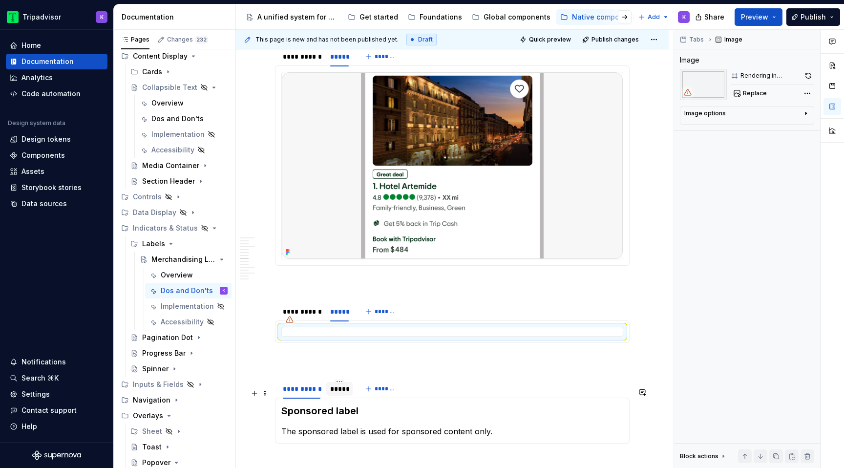
scroll to position [1071, 0]
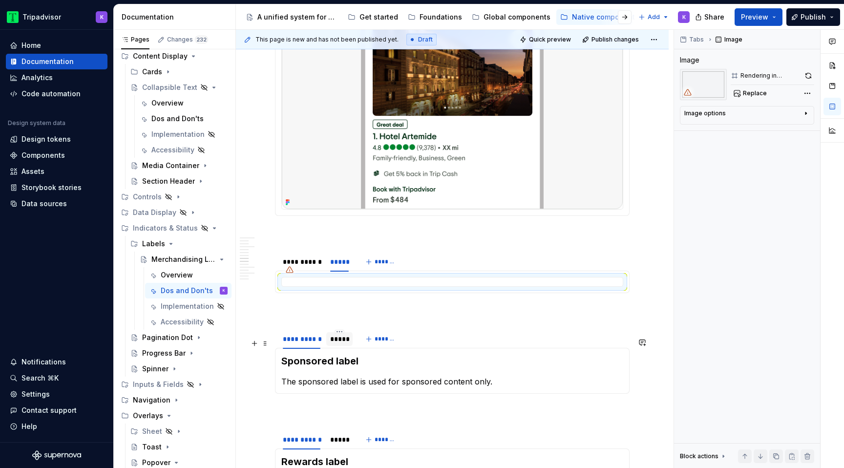
click at [335, 344] on div "*****" at bounding box center [339, 339] width 19 height 10
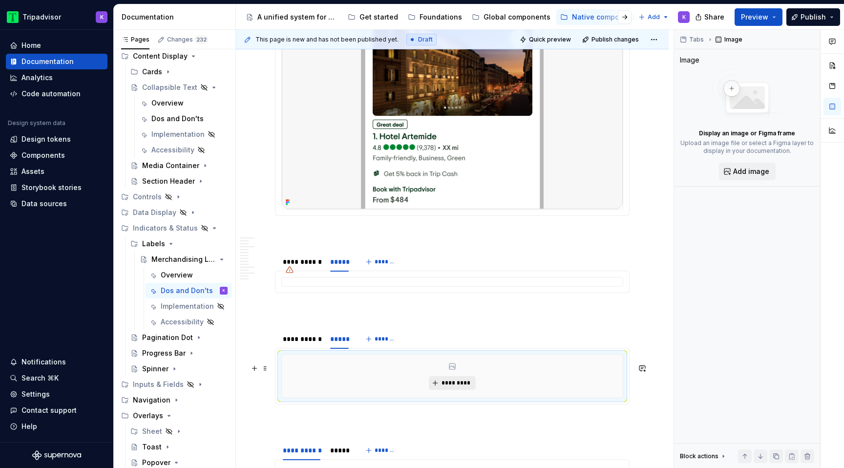
click at [459, 387] on span "*********" at bounding box center [456, 383] width 30 height 8
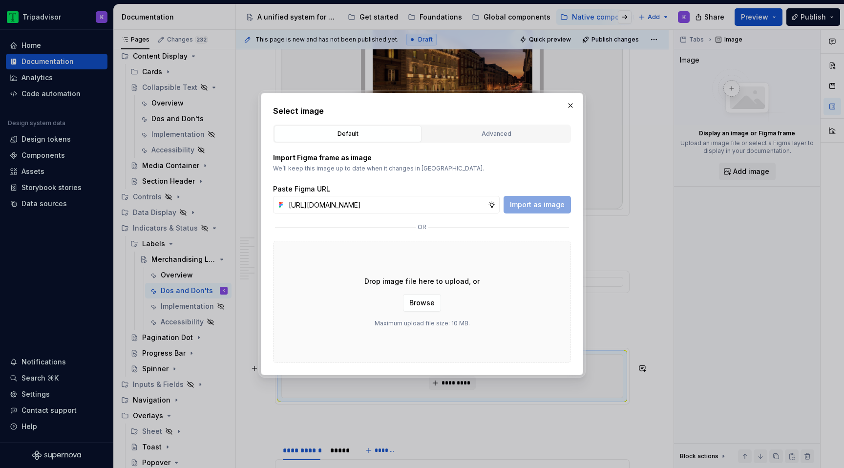
scroll to position [0, 268]
type input "[URL][DOMAIN_NAME]"
click at [526, 208] on span "Import as image" at bounding box center [537, 205] width 55 height 10
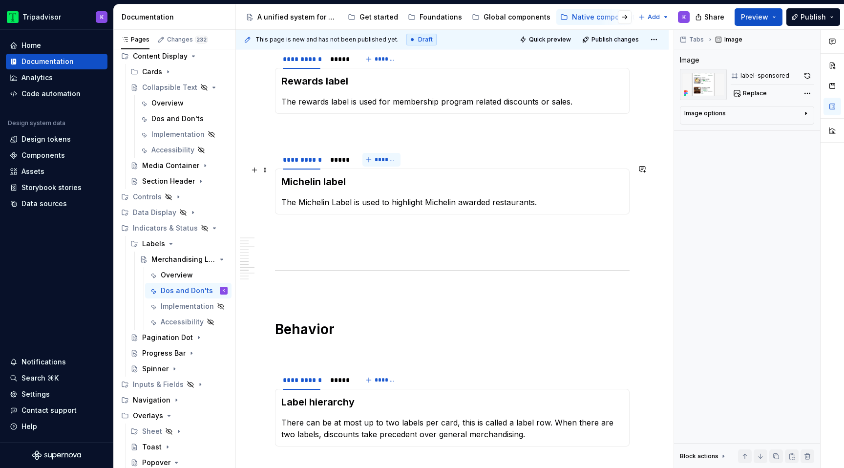
scroll to position [1728, 0]
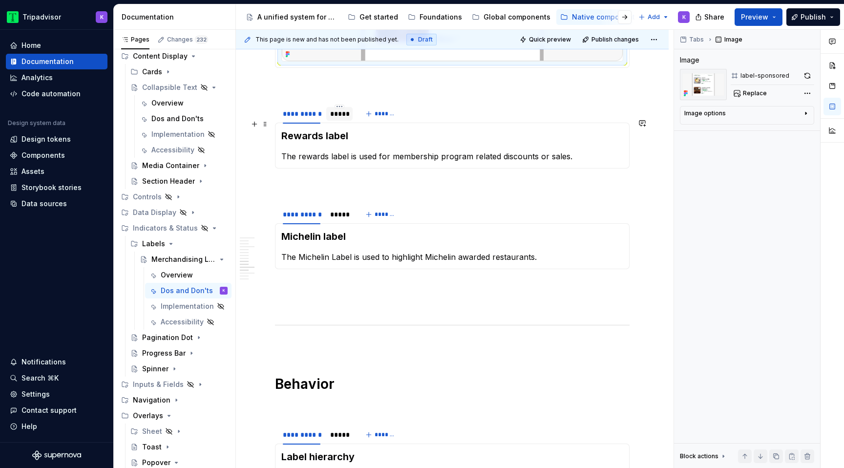
click at [341, 121] on div "*****" at bounding box center [339, 114] width 26 height 14
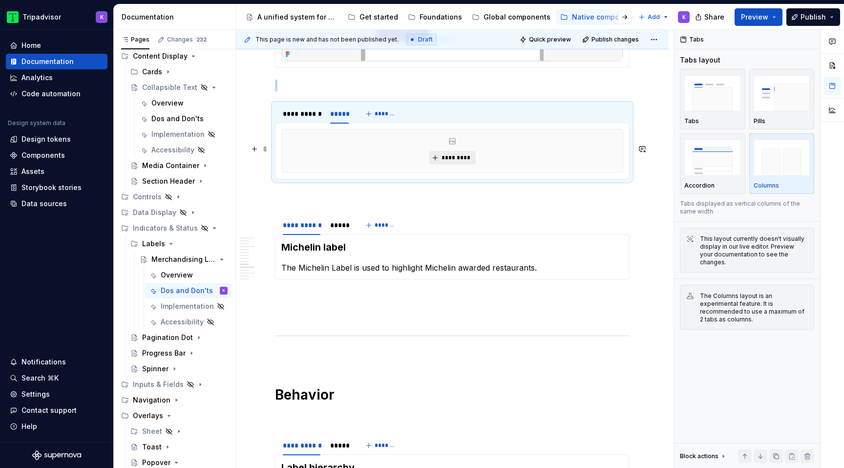
click at [449, 165] on button "*********" at bounding box center [452, 158] width 46 height 14
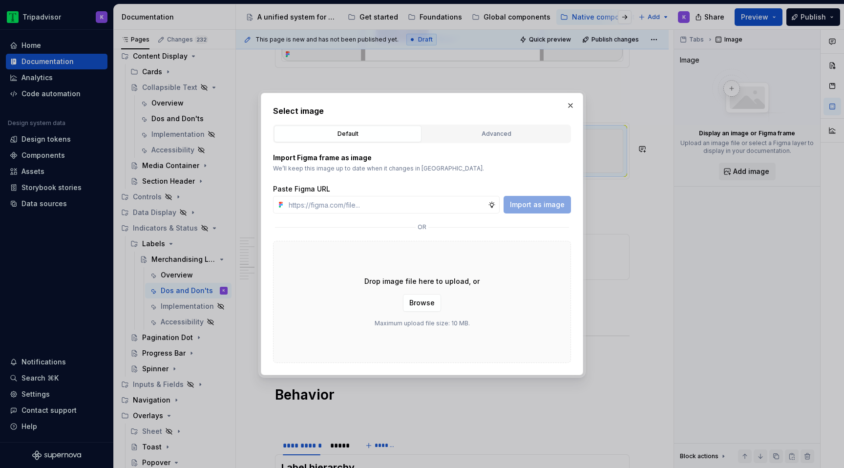
type textarea "*"
type input "[URL][DOMAIN_NAME]"
type textarea "*"
type input "[URL][DOMAIN_NAME]"
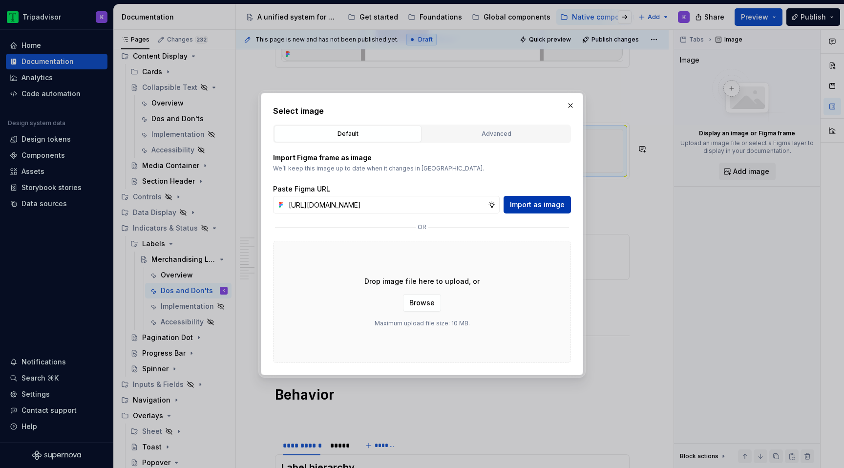
click at [526, 200] on span "Import as image" at bounding box center [537, 205] width 55 height 10
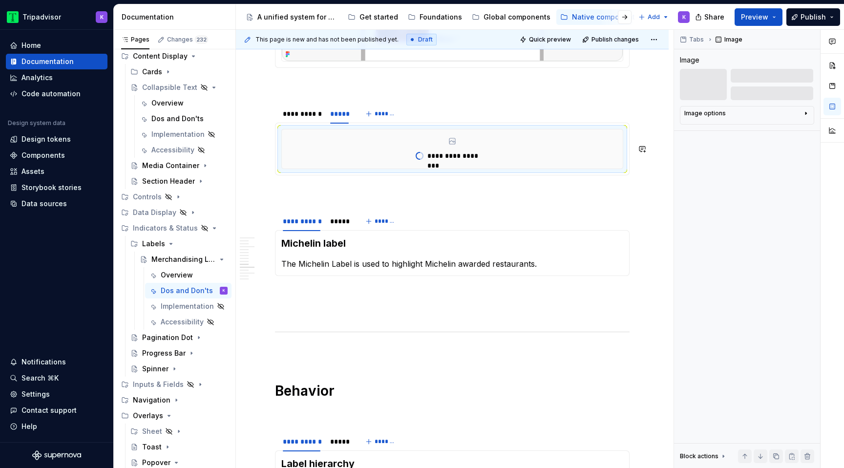
type textarea "*"
click at [339, 228] on div "*****" at bounding box center [339, 221] width 26 height 14
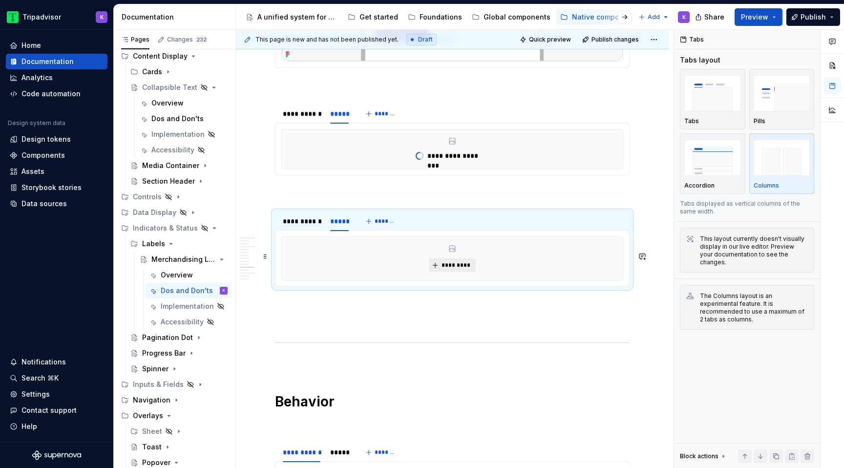
click at [458, 269] on span "*********" at bounding box center [456, 265] width 30 height 8
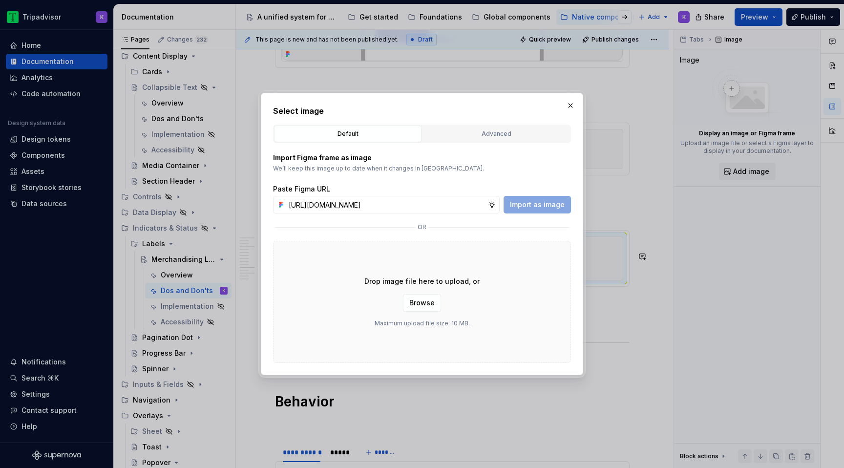
scroll to position [0, 268]
type input "[URL][DOMAIN_NAME]"
click at [538, 199] on button "Import as image" at bounding box center [537, 205] width 67 height 18
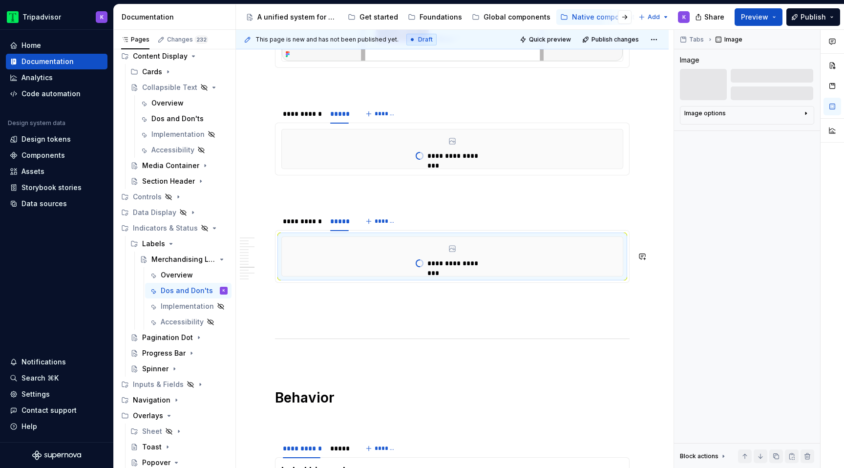
type textarea "*"
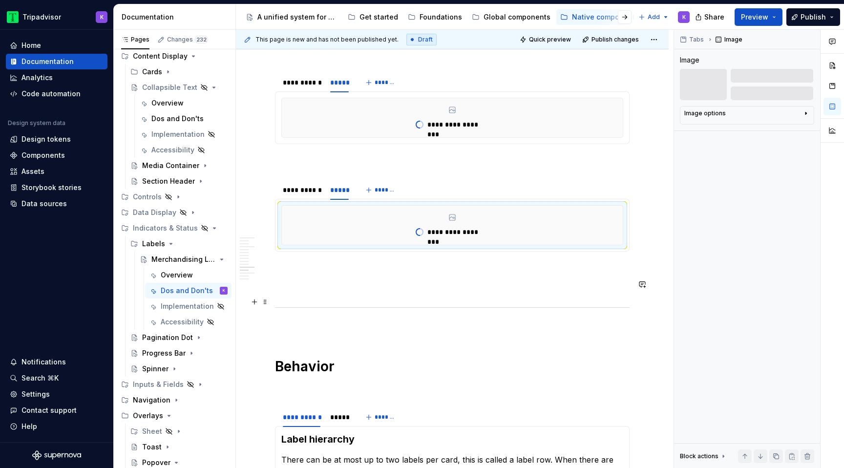
scroll to position [1822, 0]
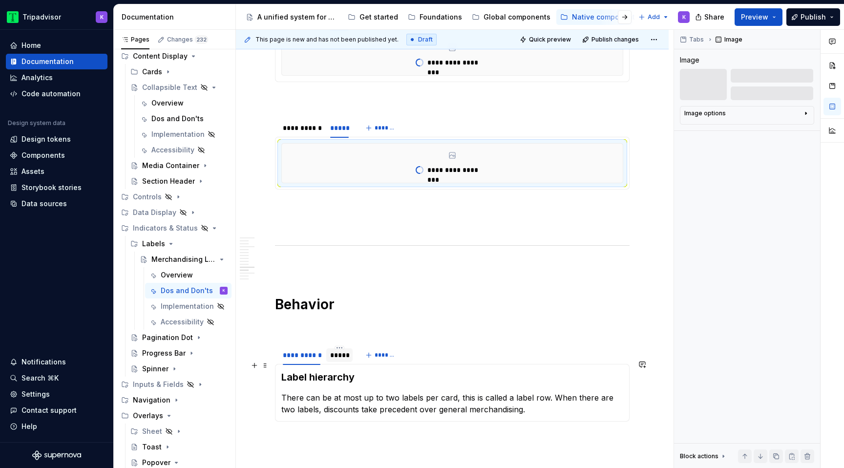
click at [336, 364] on div at bounding box center [339, 363] width 26 height 1
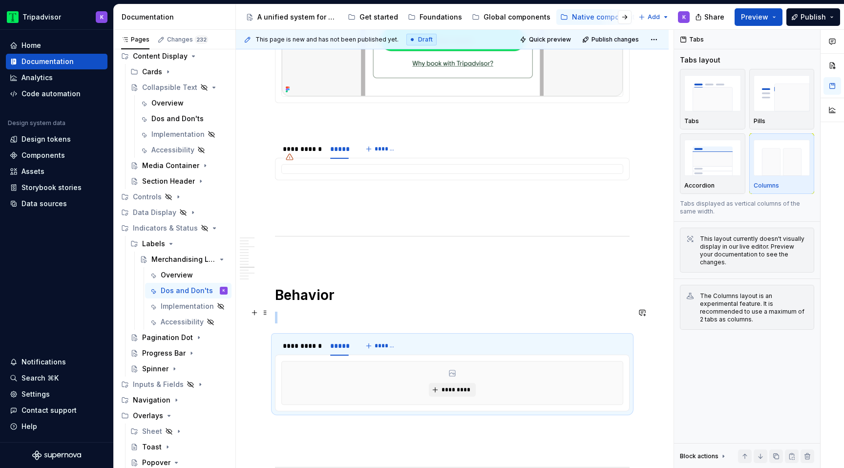
scroll to position [2000, 0]
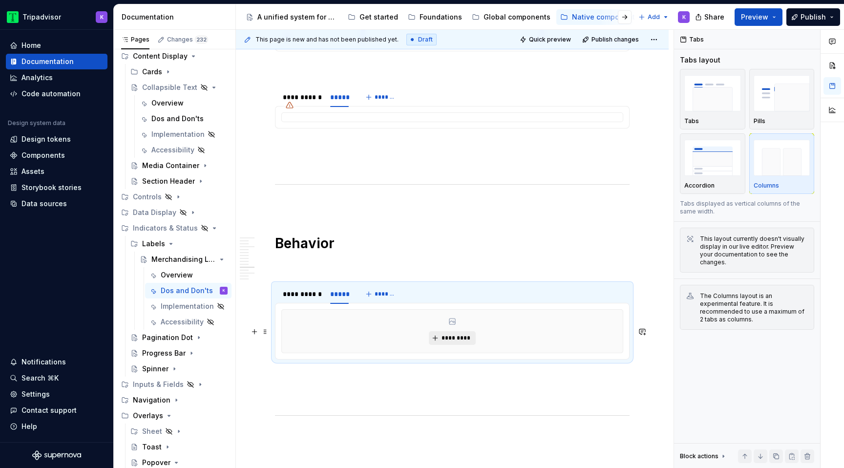
click at [445, 342] on span "*********" at bounding box center [456, 338] width 30 height 8
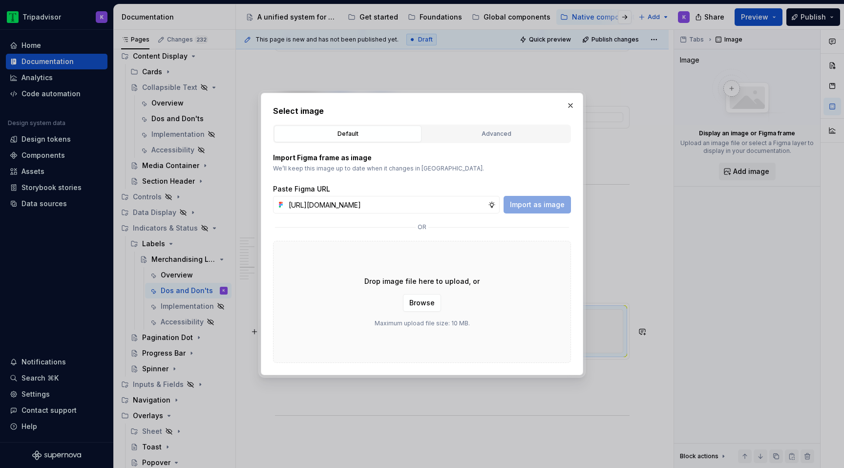
scroll to position [0, 268]
type input "[URL][DOMAIN_NAME]"
click at [520, 200] on span "Import as image" at bounding box center [537, 205] width 55 height 10
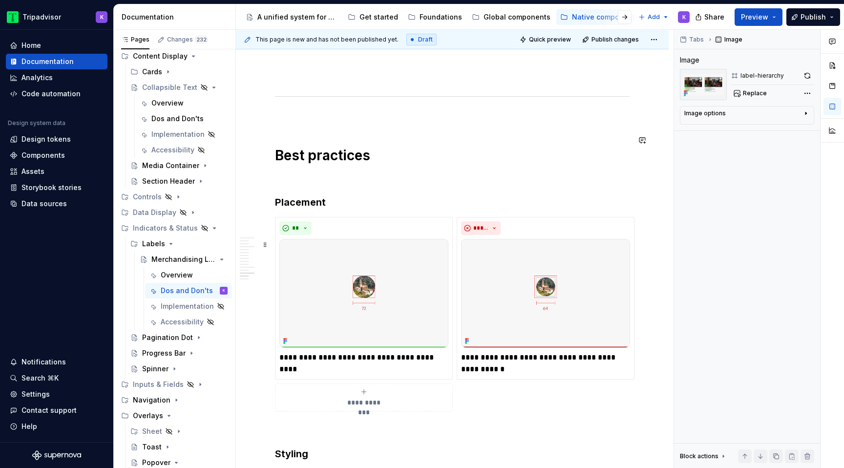
scroll to position [2702, 0]
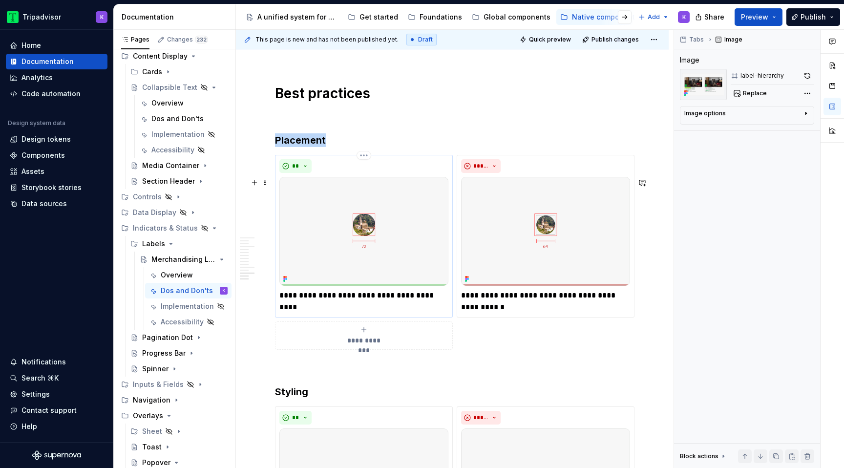
click at [371, 274] on img at bounding box center [363, 231] width 169 height 109
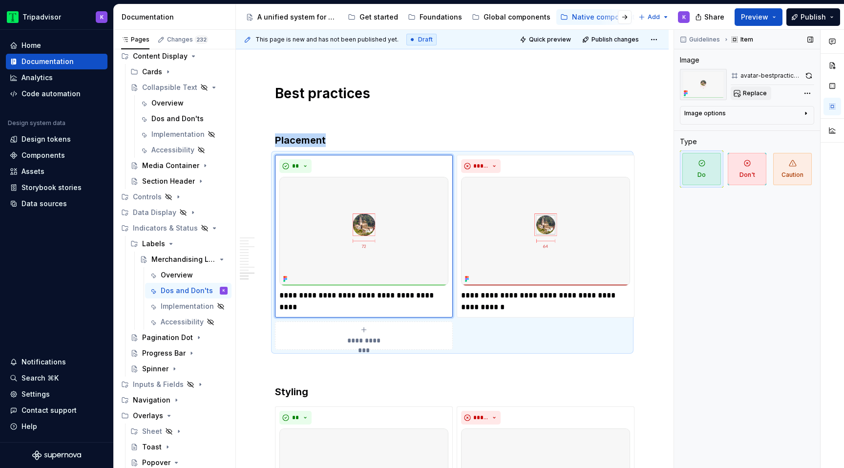
click at [742, 91] on button "Replace" at bounding box center [751, 93] width 41 height 14
type textarea "*"
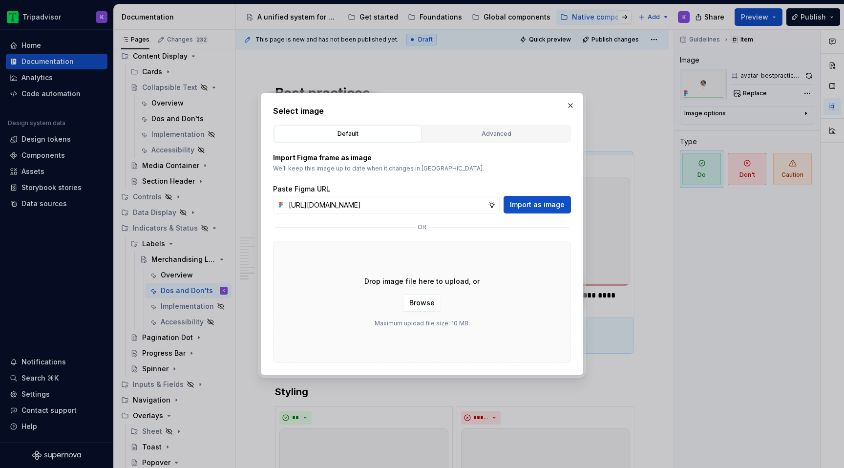
scroll to position [0, 268]
type input "[URL][DOMAIN_NAME]"
click at [547, 205] on span "Import as image" at bounding box center [537, 205] width 55 height 10
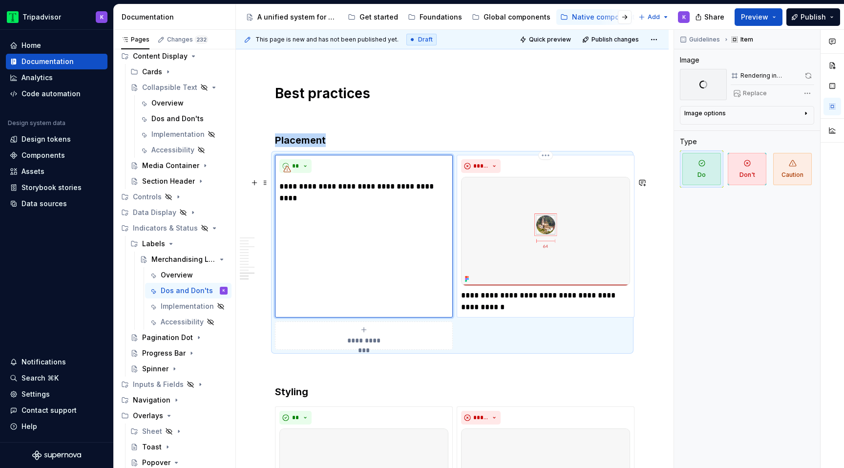
click at [541, 284] on img at bounding box center [545, 231] width 169 height 109
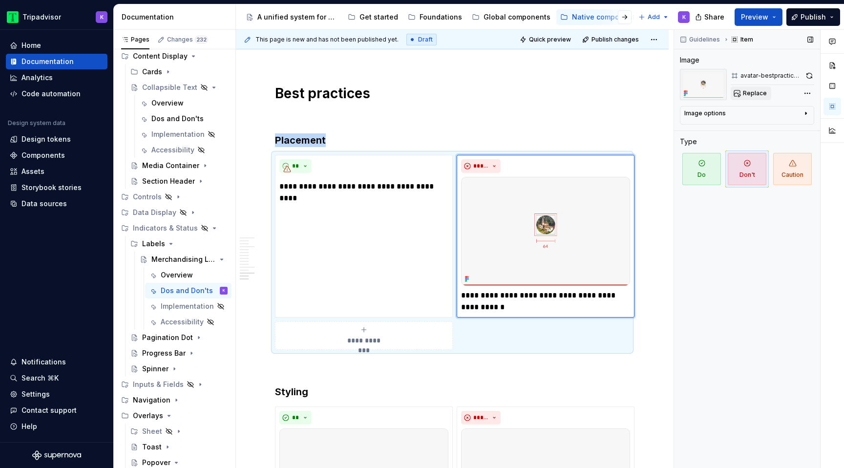
click at [760, 88] on button "Replace" at bounding box center [751, 93] width 41 height 14
type textarea "*"
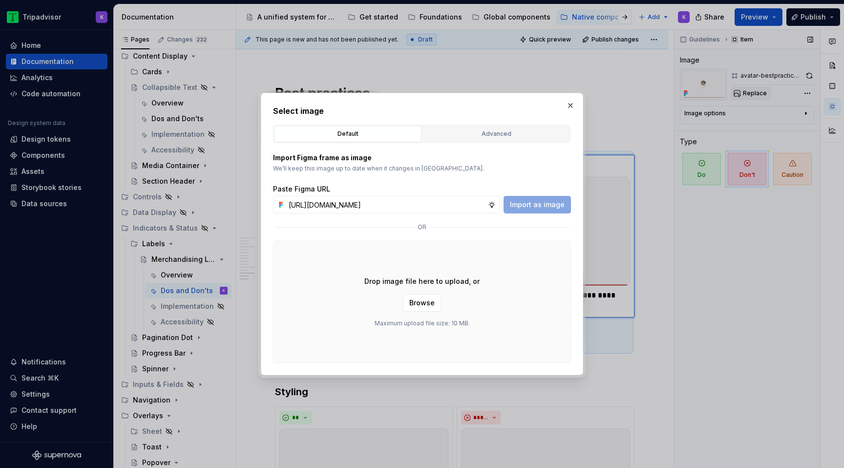
scroll to position [0, 268]
type input "[URL][DOMAIN_NAME]"
click at [539, 205] on span "Import as image" at bounding box center [537, 205] width 55 height 10
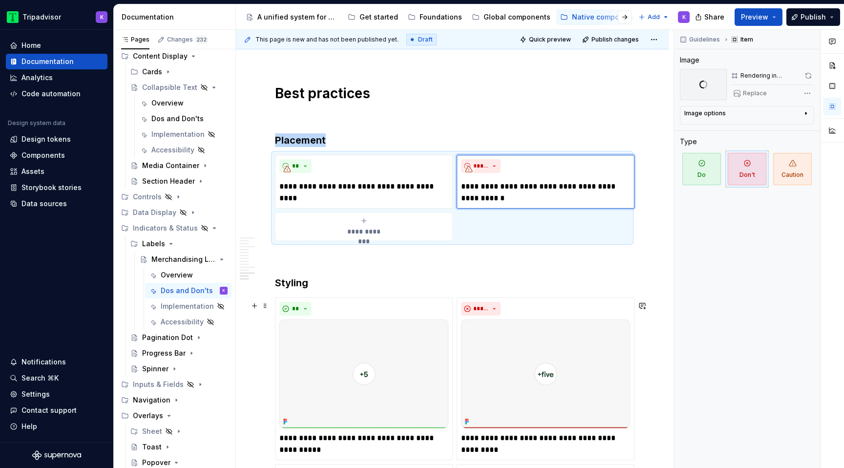
scroll to position [2763, 0]
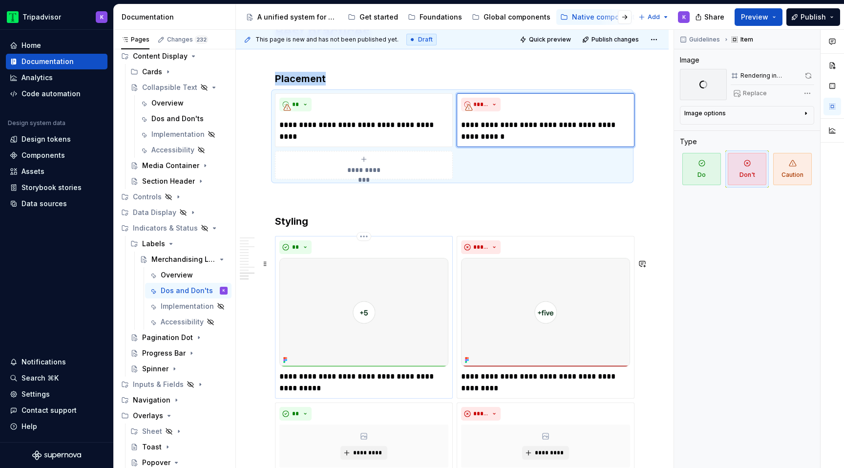
click at [377, 348] on img at bounding box center [363, 312] width 169 height 109
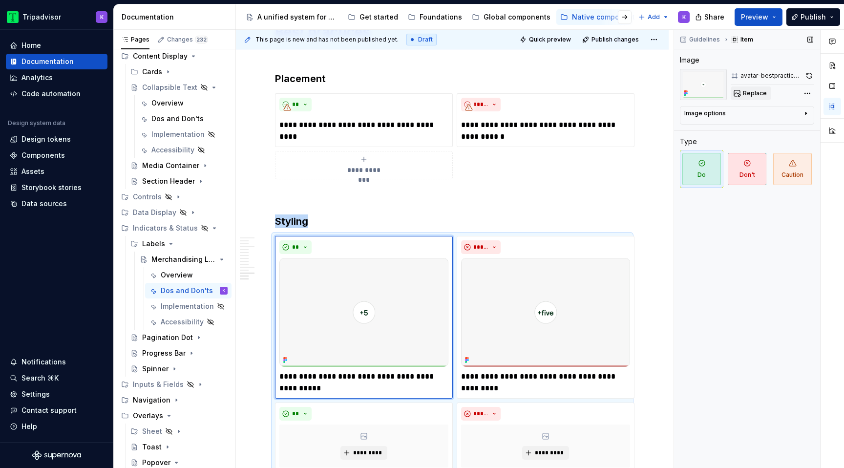
click at [737, 92] on button "Replace" at bounding box center [751, 93] width 41 height 14
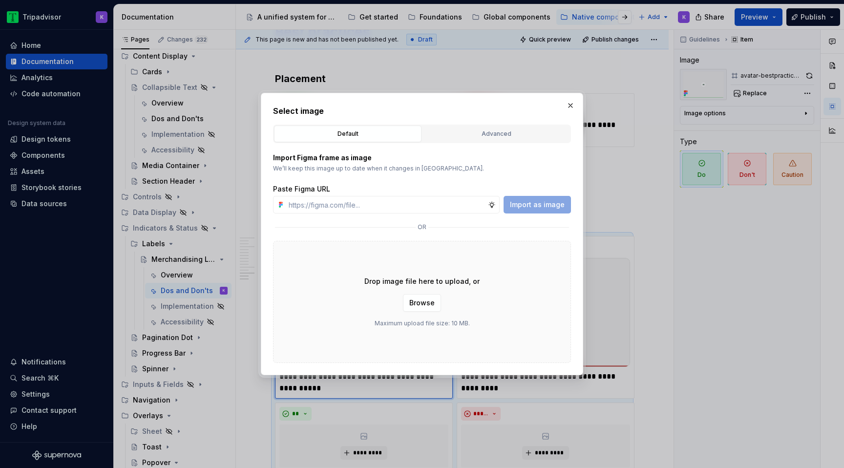
type textarea "*"
type input "[URL][DOMAIN_NAME]"
type textarea "*"
type input "[URL][DOMAIN_NAME]"
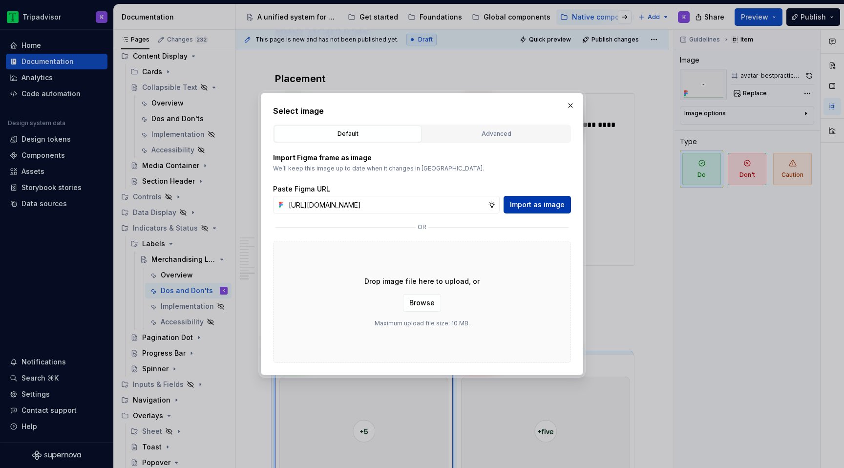
scroll to position [0, 0]
click at [528, 204] on span "Import as image" at bounding box center [537, 205] width 55 height 10
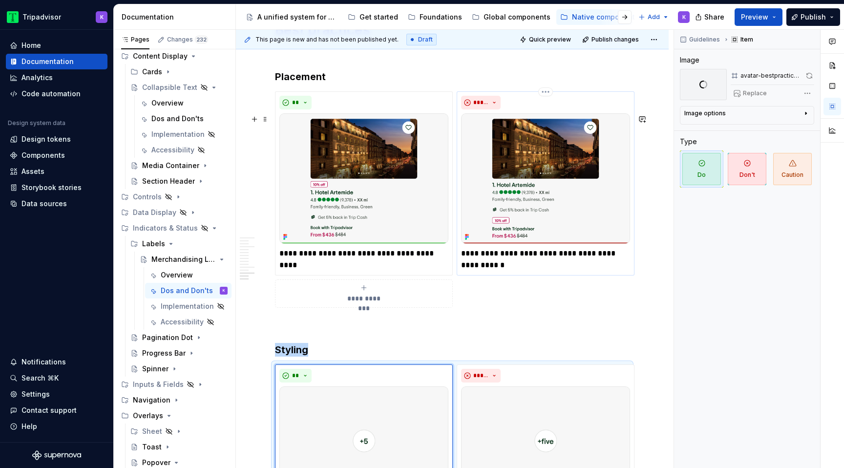
scroll to position [2970, 0]
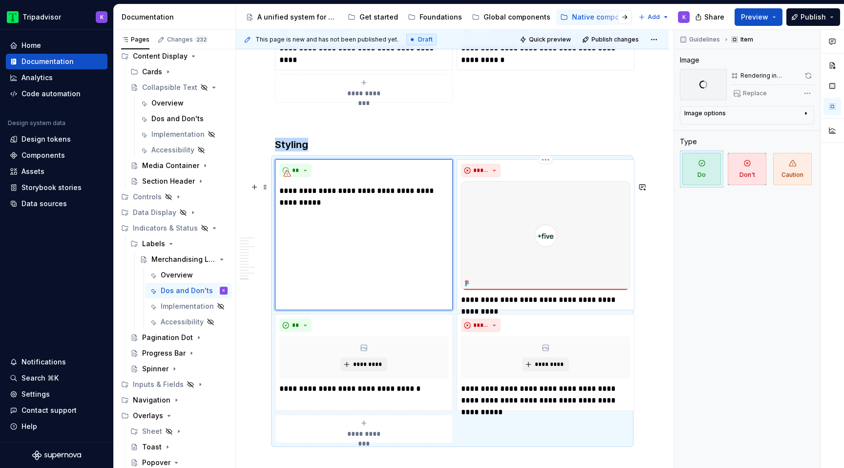
click at [523, 236] on img at bounding box center [545, 235] width 169 height 109
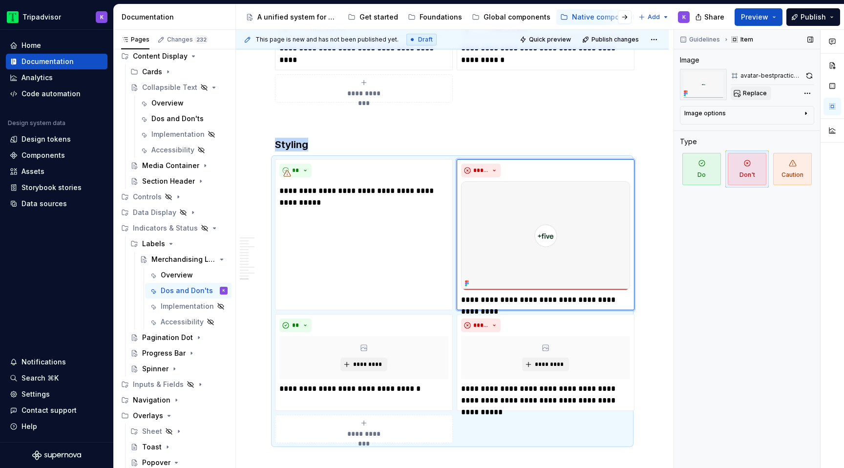
click at [748, 94] on span "Replace" at bounding box center [755, 93] width 24 height 8
type textarea "*"
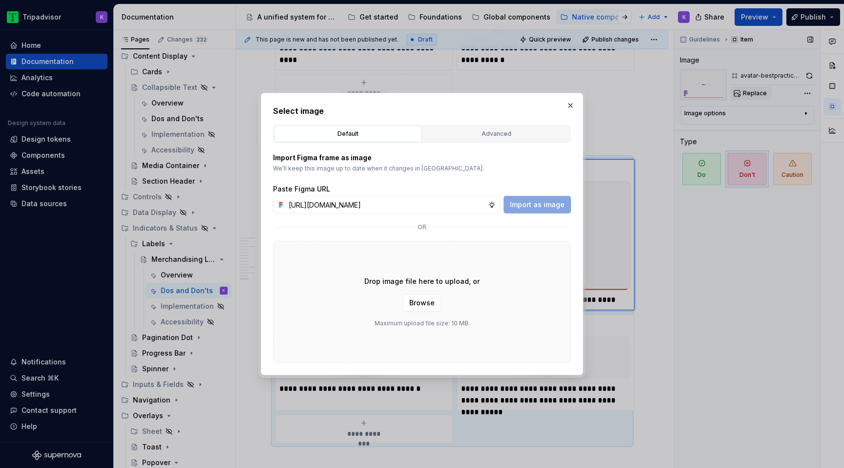
scroll to position [0, 268]
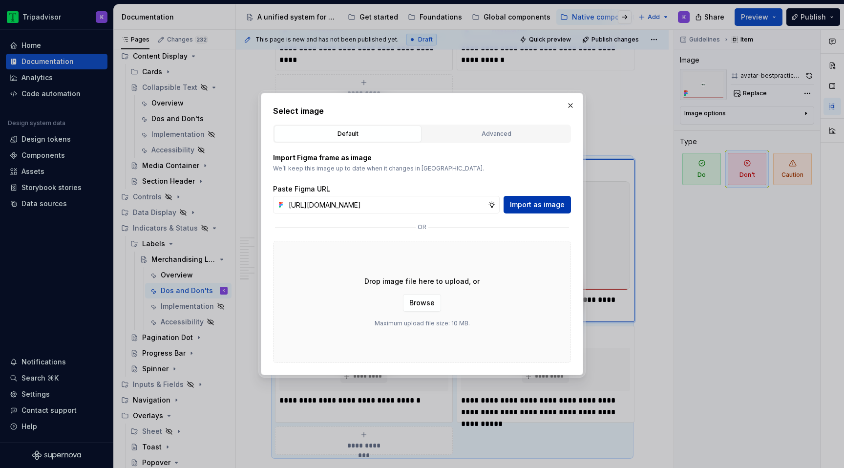
type input "[URL][DOMAIN_NAME]"
click at [518, 206] on span "Import as image" at bounding box center [537, 205] width 55 height 10
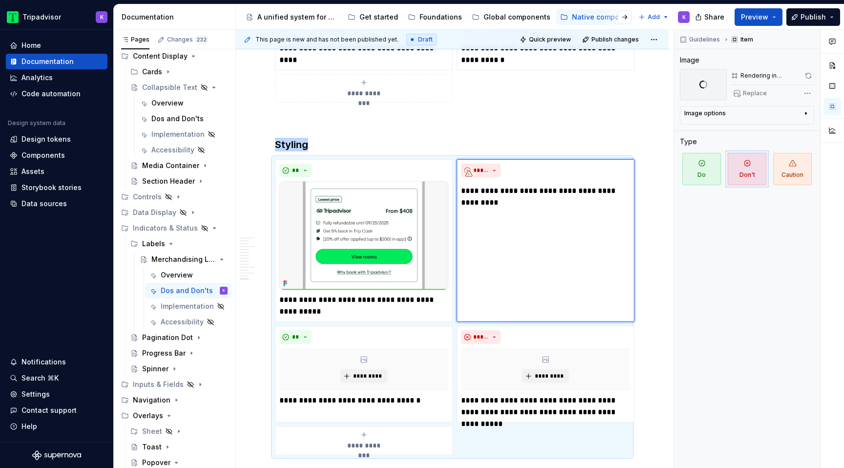
scroll to position [2994, 0]
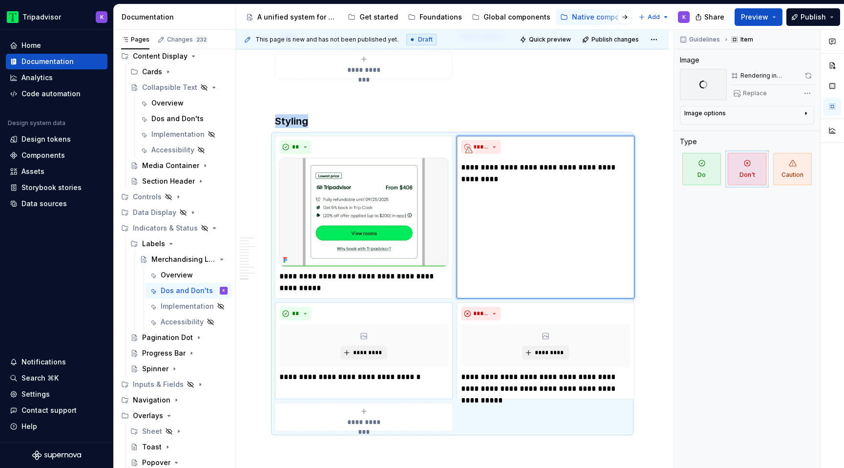
type textarea "*"
click at [373, 364] on div "*********" at bounding box center [363, 345] width 169 height 43
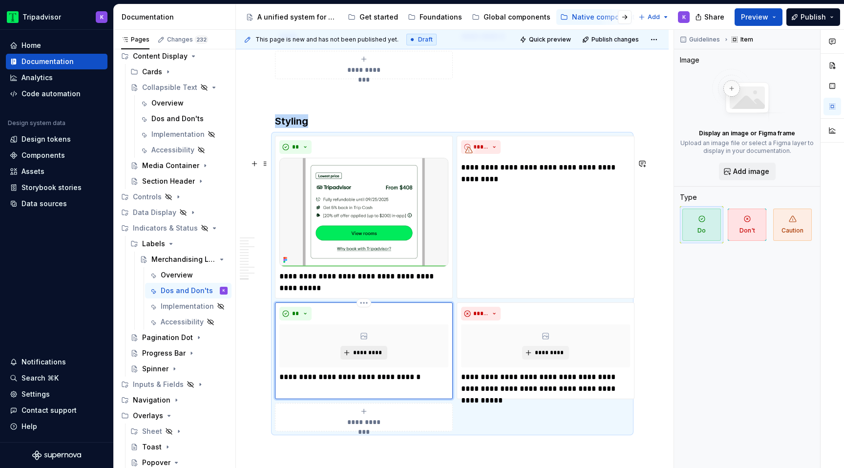
click at [371, 357] on span "*********" at bounding box center [368, 353] width 30 height 8
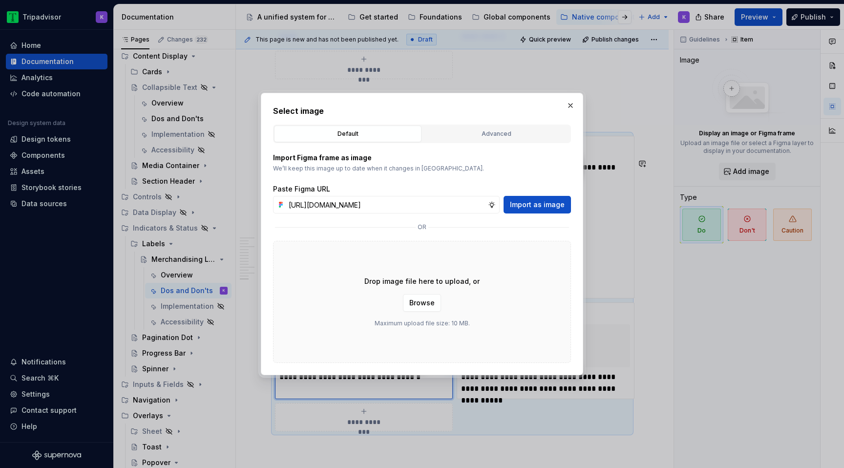
scroll to position [0, 267]
type input "[URL][DOMAIN_NAME]"
click at [537, 202] on span "Import as image" at bounding box center [537, 205] width 55 height 10
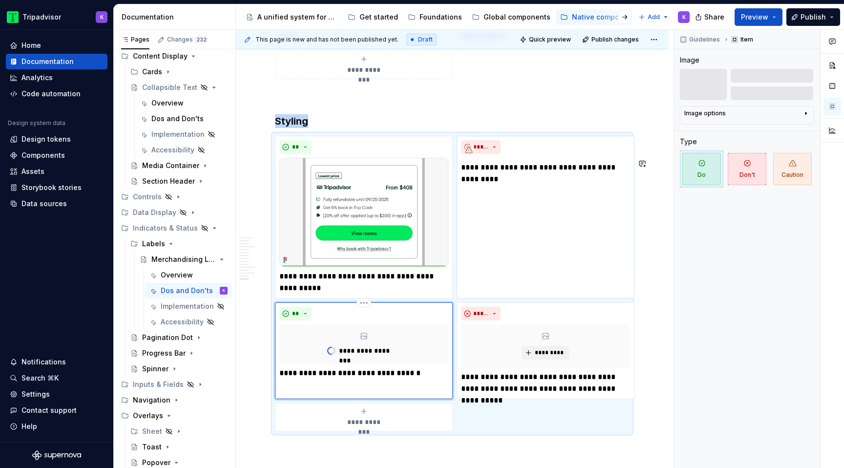
type textarea "*"
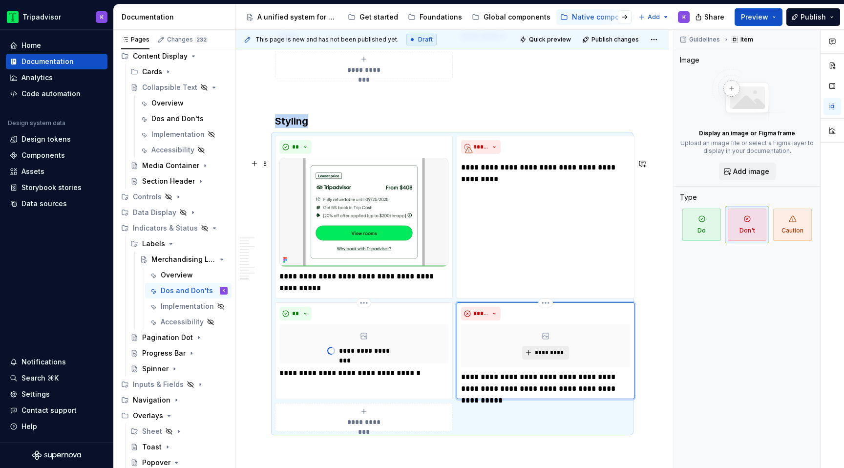
click at [535, 357] on span "*********" at bounding box center [549, 353] width 30 height 8
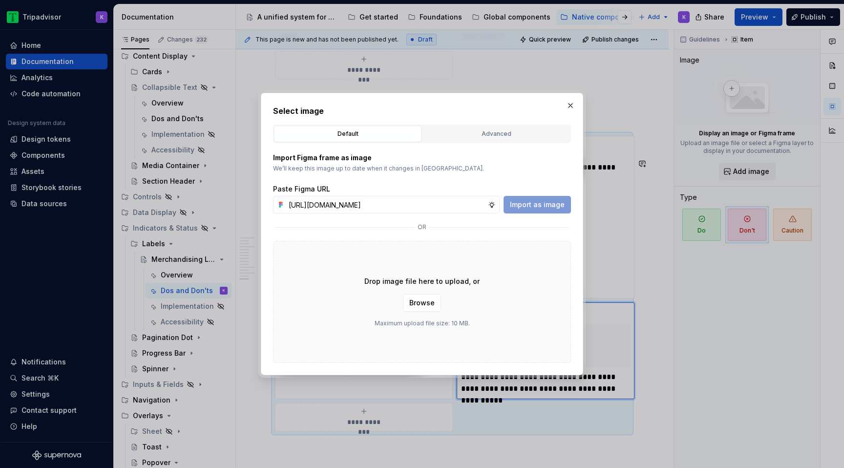
scroll to position [0, 268]
type input "[URL][DOMAIN_NAME]"
click at [540, 205] on span "Import as image" at bounding box center [537, 205] width 55 height 10
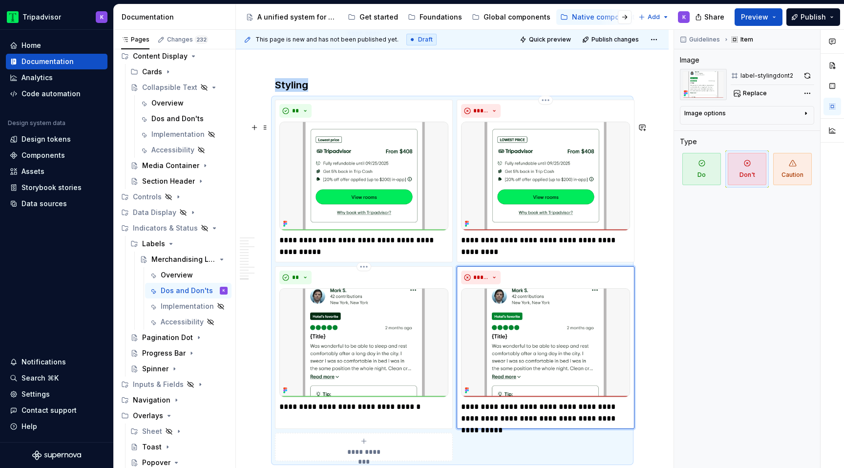
scroll to position [3060, 0]
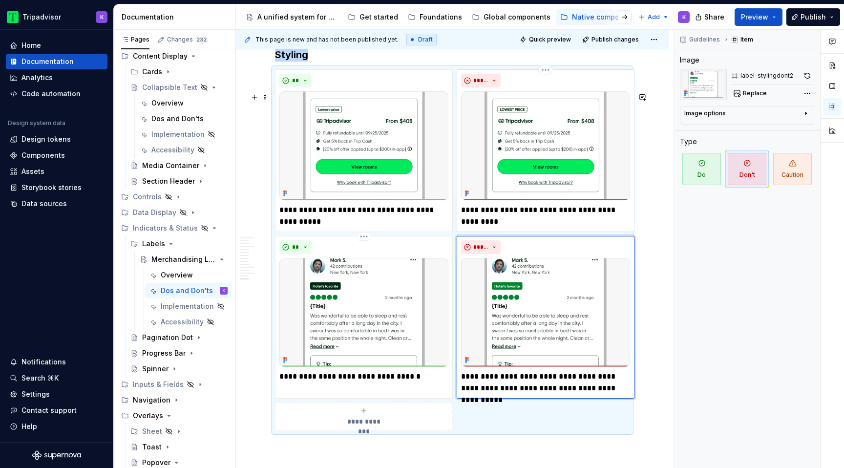
click at [479, 216] on p "**********" at bounding box center [545, 210] width 169 height 12
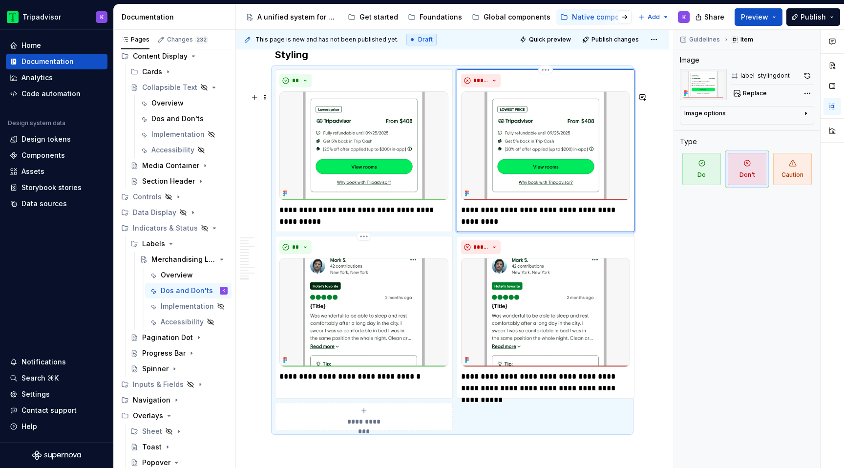
type textarea "*"
drag, startPoint x: 485, startPoint y: 399, endPoint x: 472, endPoint y: 399, distance: 12.7
click at [472, 394] on p "**********" at bounding box center [545, 382] width 169 height 23
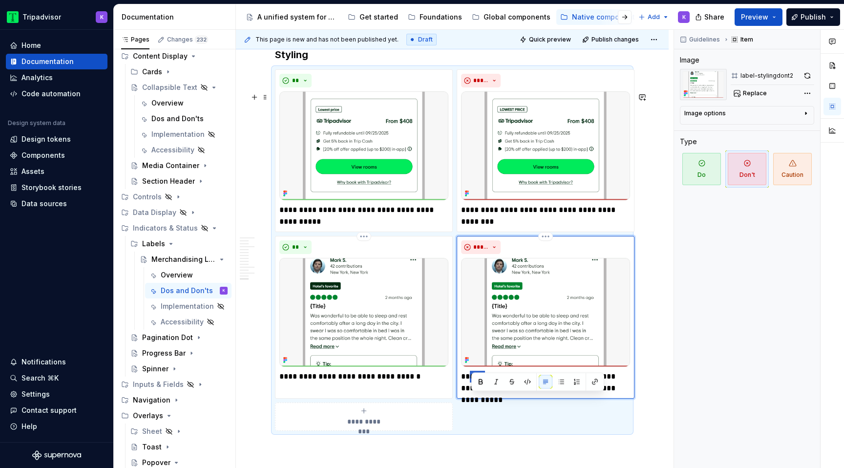
type textarea "*"
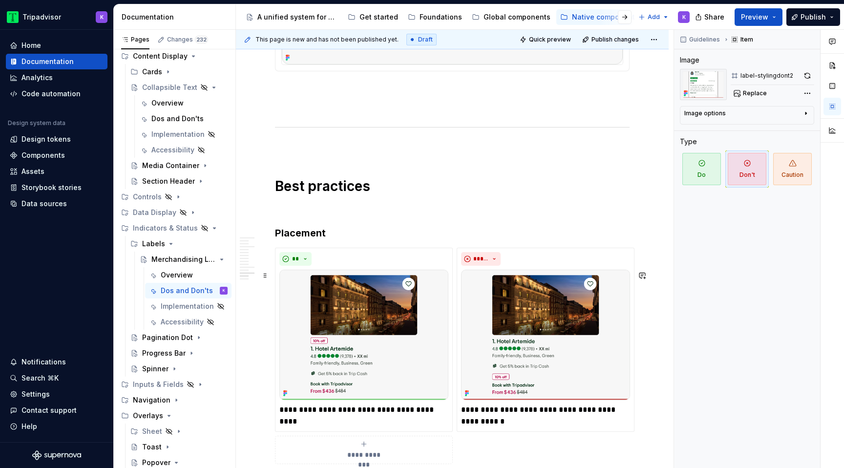
scroll to position [2542, 0]
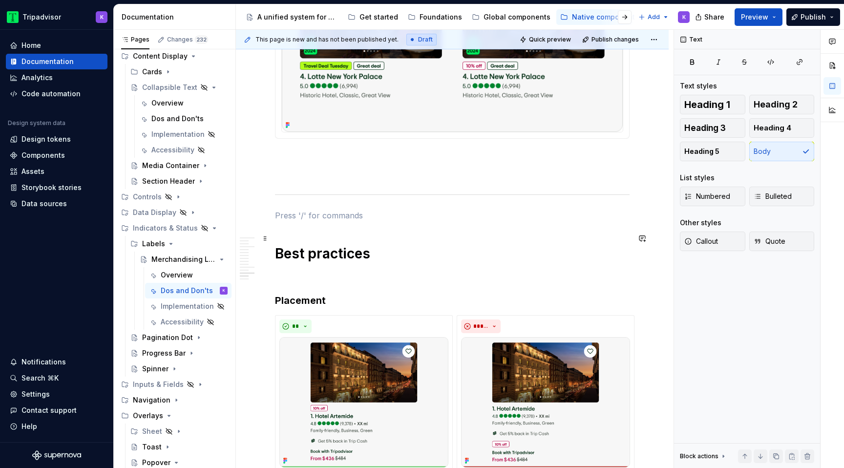
click at [445, 221] on p at bounding box center [452, 216] width 355 height 12
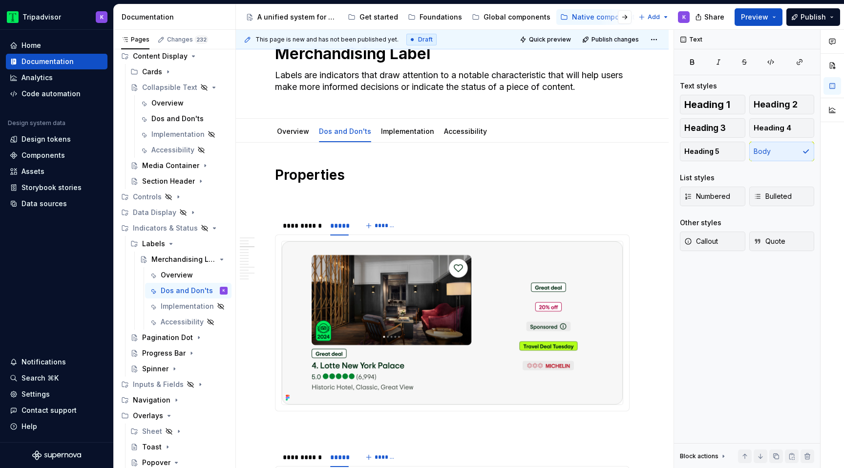
scroll to position [0, 0]
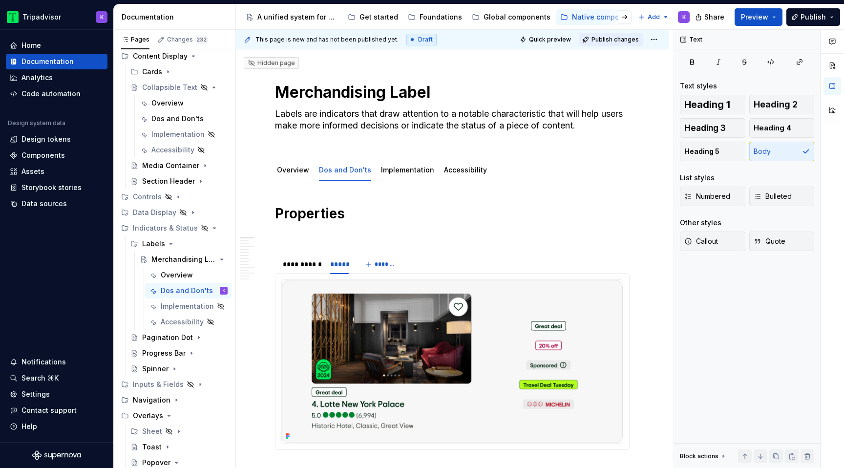
click at [617, 42] on span "Publish changes" at bounding box center [615, 40] width 47 height 8
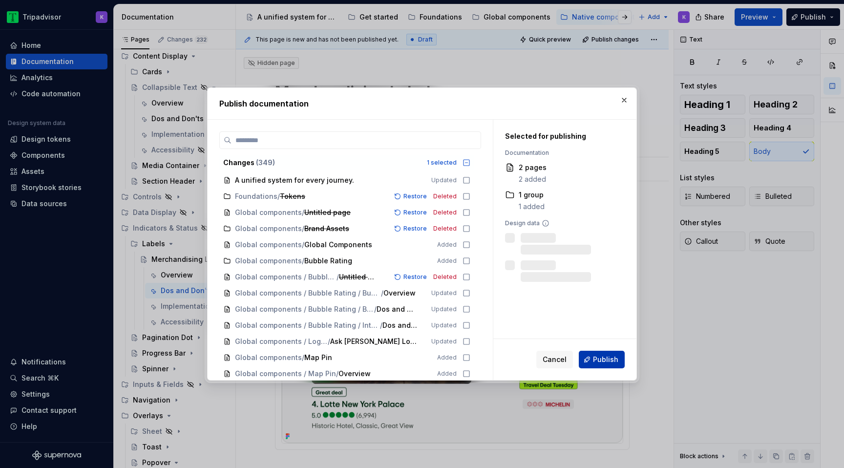
click at [593, 360] on button "Publish" at bounding box center [602, 360] width 46 height 18
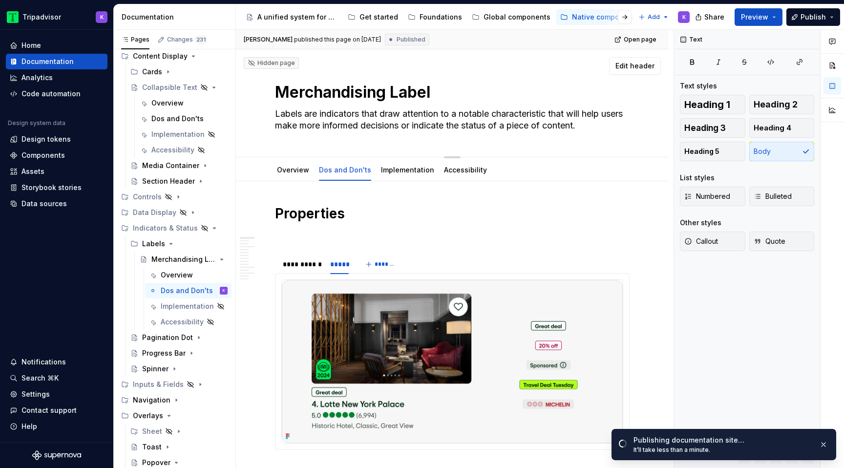
scroll to position [116, 0]
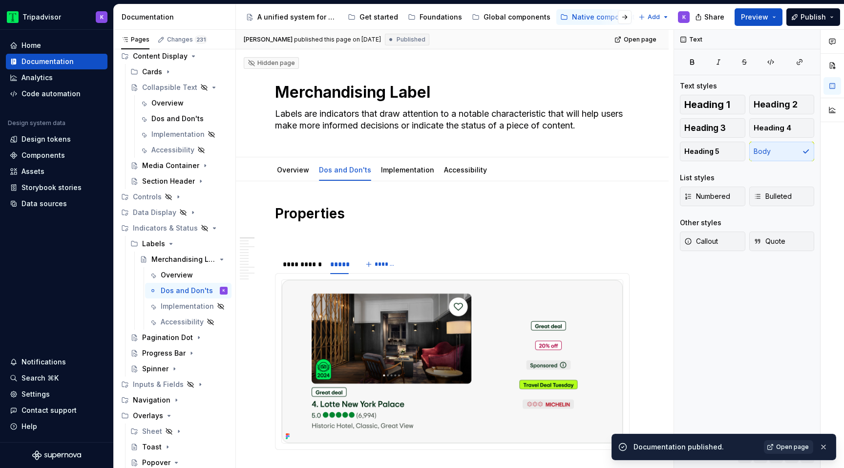
click at [796, 448] on span "Open page" at bounding box center [792, 447] width 33 height 8
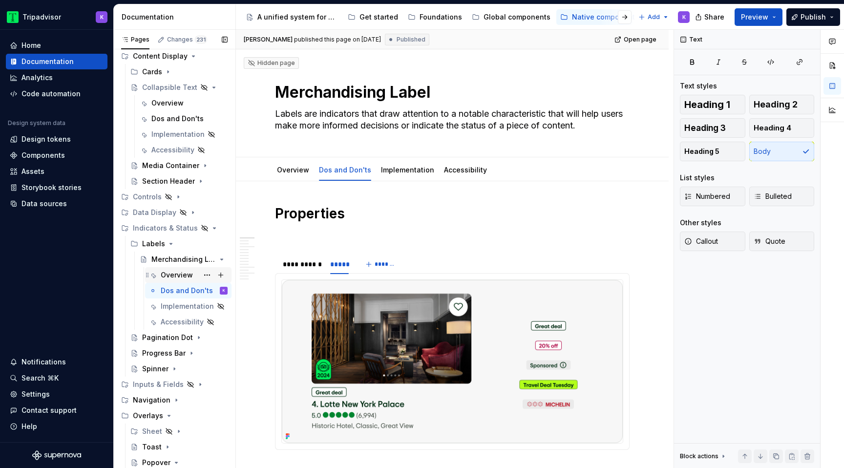
click at [175, 274] on div "Overview" at bounding box center [177, 275] width 32 height 10
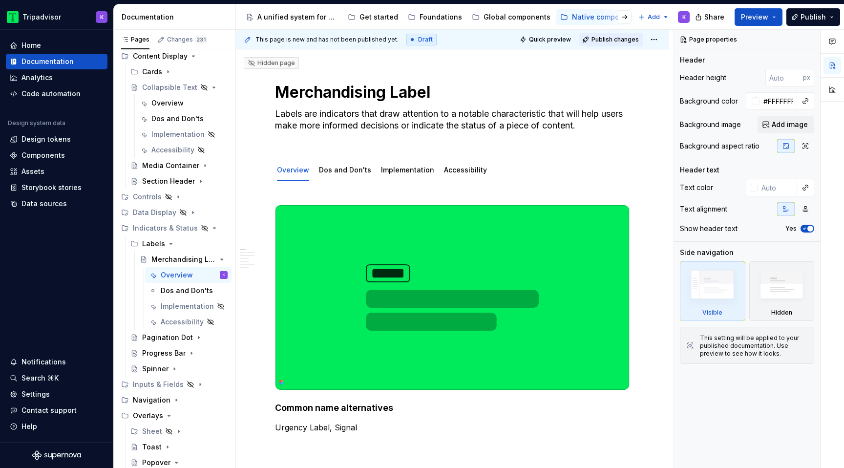
click at [608, 40] on span "Publish changes" at bounding box center [615, 40] width 47 height 8
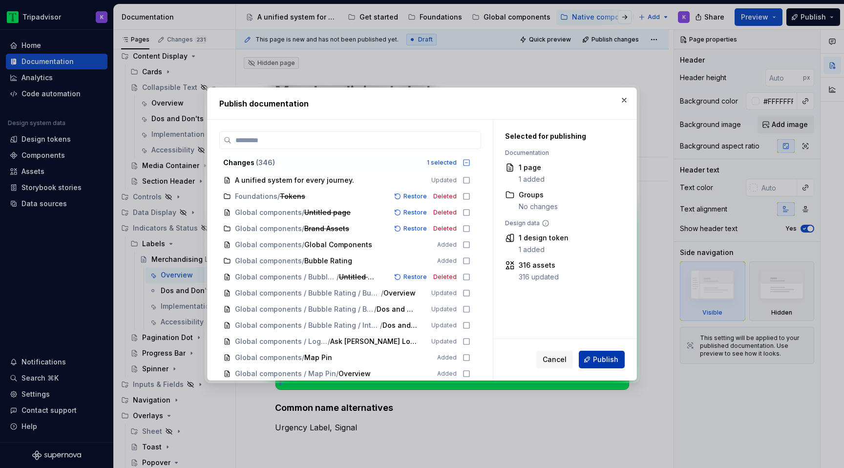
click at [603, 363] on span "Publish" at bounding box center [605, 360] width 25 height 10
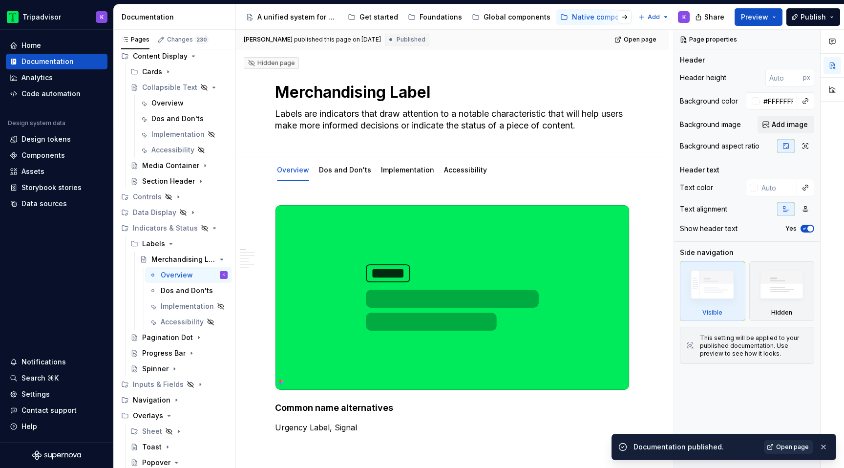
click at [790, 445] on span "Open page" at bounding box center [792, 447] width 33 height 8
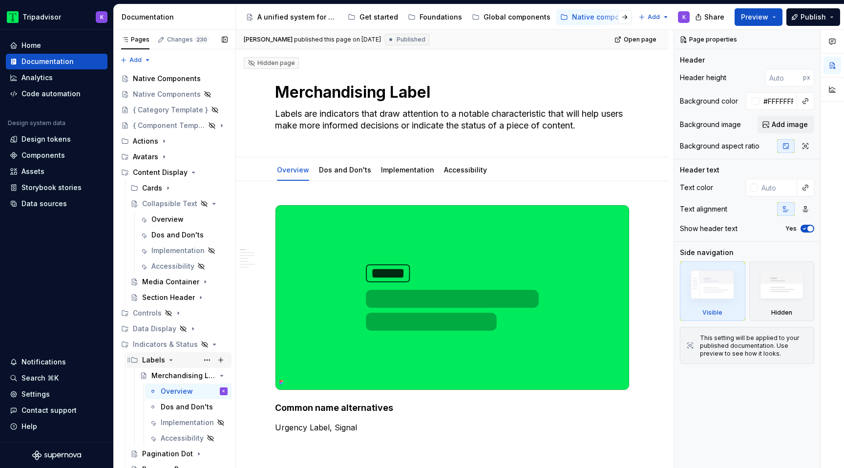
click at [167, 357] on icon "Page tree" at bounding box center [171, 360] width 8 height 8
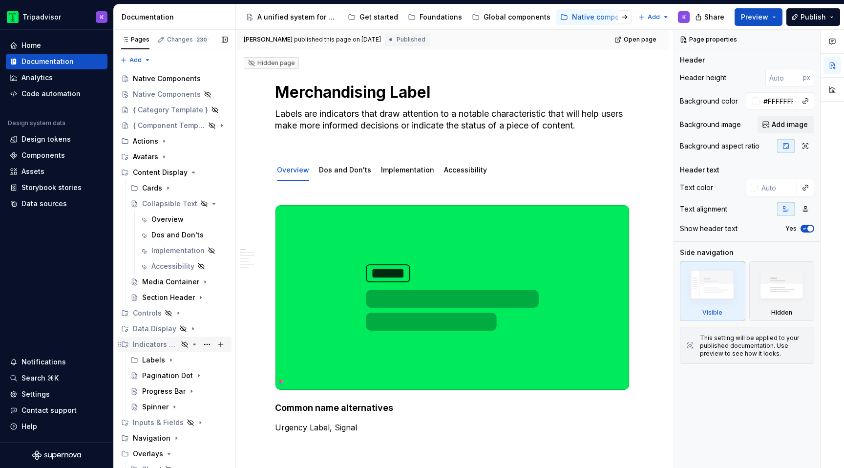
click at [194, 343] on icon "Page tree" at bounding box center [195, 344] width 8 height 8
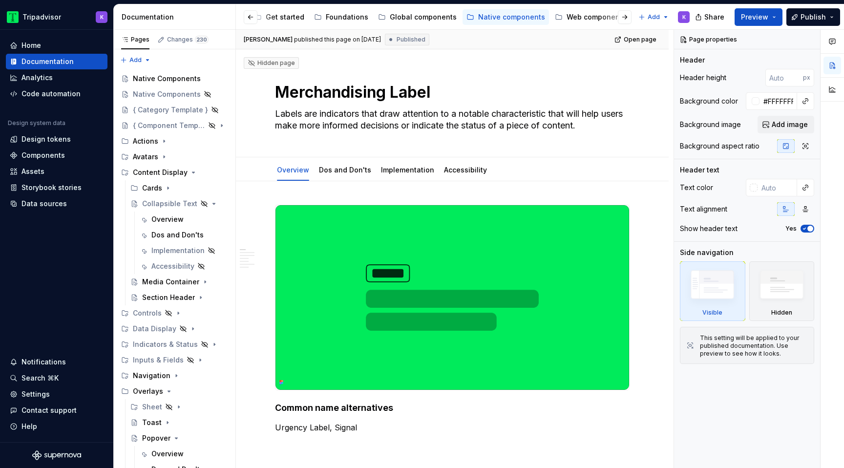
scroll to position [0, 126]
click at [545, 14] on div "Web components" at bounding box center [564, 17] width 60 height 10
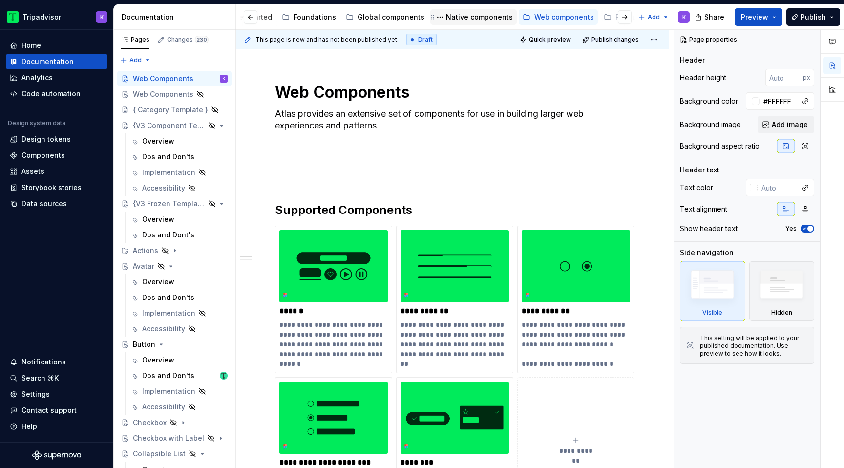
click at [453, 19] on div "Native components" at bounding box center [479, 17] width 67 height 10
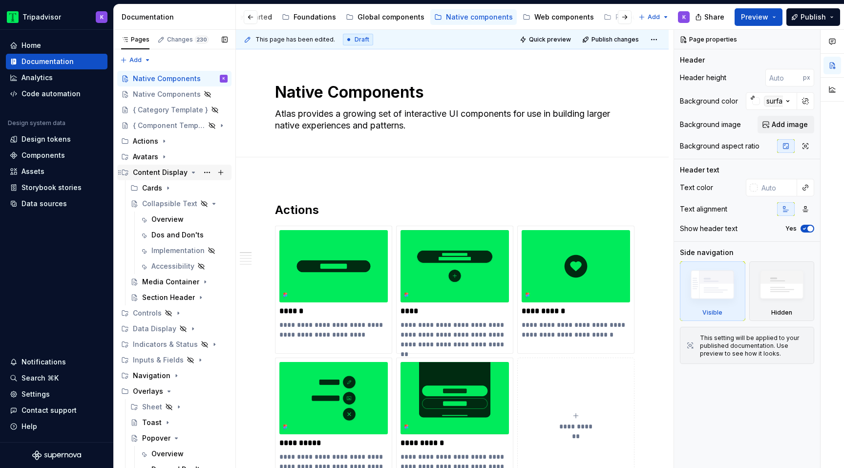
click at [190, 173] on icon "Page tree" at bounding box center [194, 173] width 8 height 8
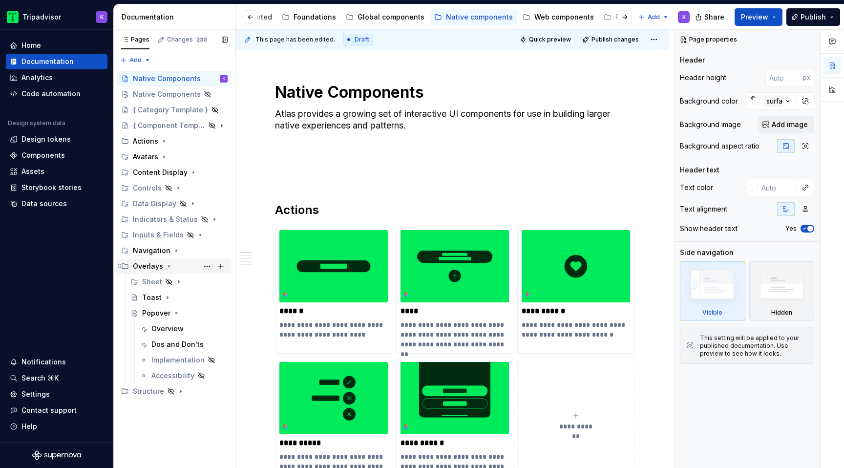
click at [168, 268] on icon "Page tree" at bounding box center [169, 266] width 8 height 8
click at [370, 13] on div "Global components" at bounding box center [391, 17] width 67 height 10
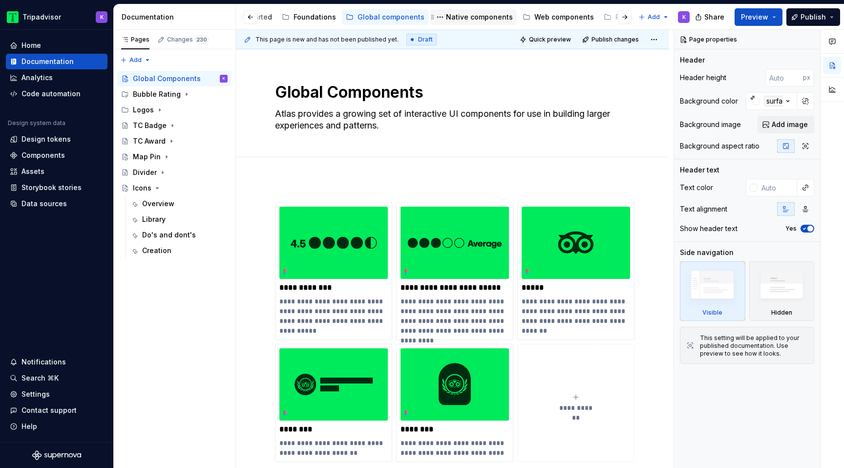
click at [446, 18] on div "Native components" at bounding box center [479, 17] width 67 height 10
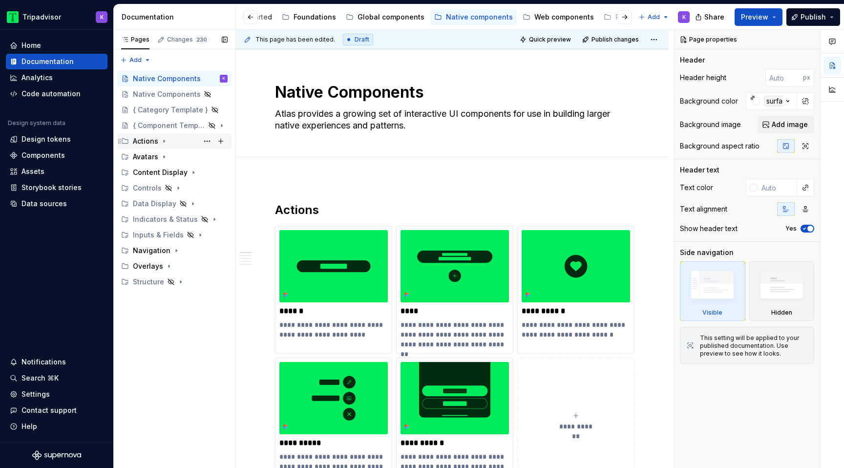
click at [163, 142] on icon "Page tree" at bounding box center [164, 141] width 8 height 8
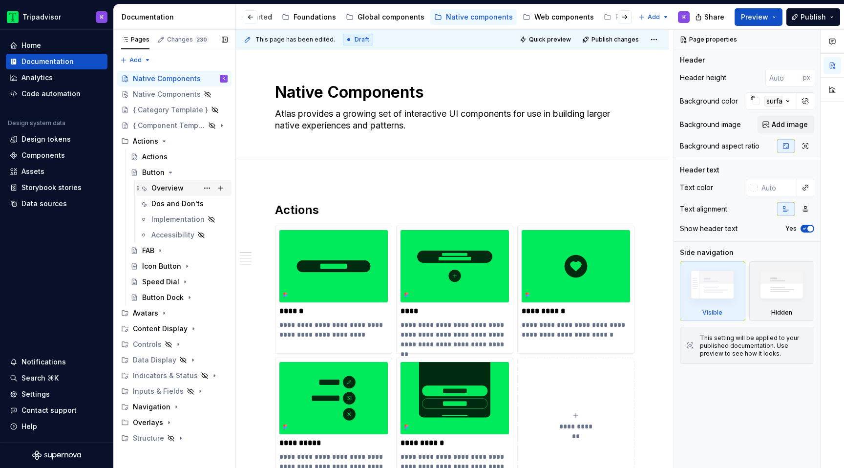
click at [165, 185] on div "Overview" at bounding box center [167, 188] width 32 height 10
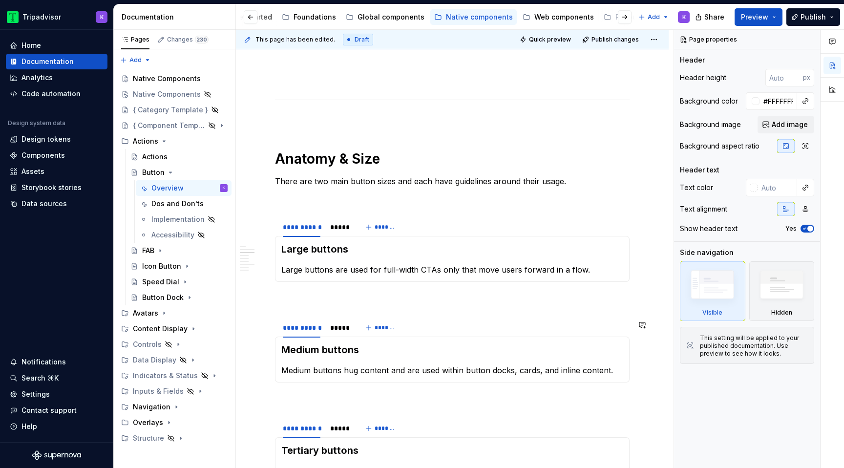
scroll to position [1079, 0]
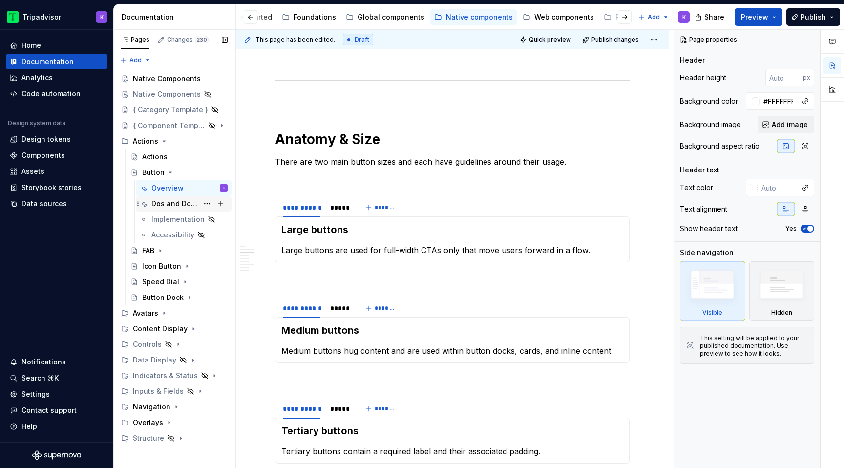
click at [172, 202] on div "Dos and Don'ts" at bounding box center [174, 204] width 47 height 10
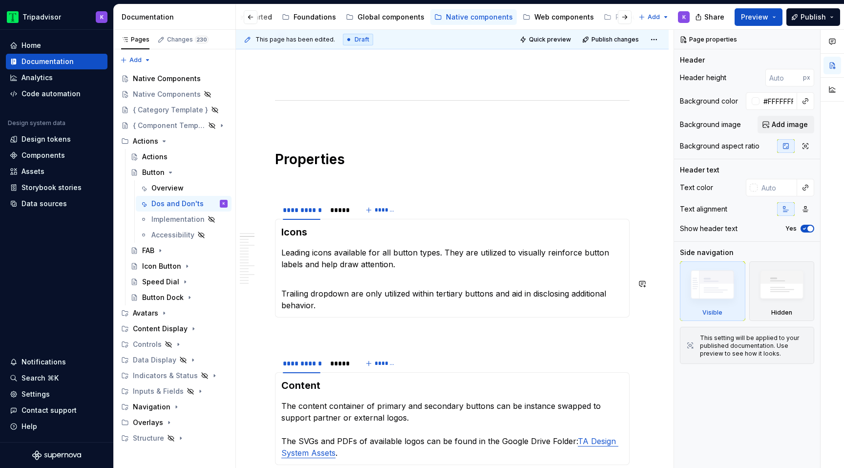
scroll to position [376, 0]
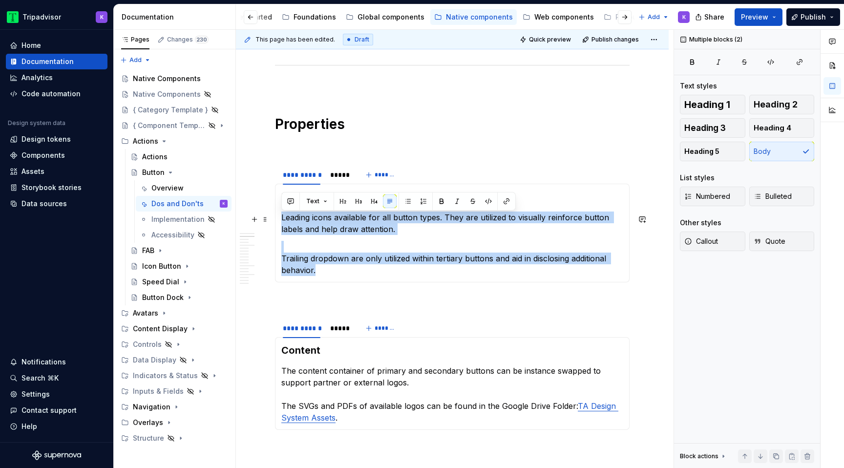
drag, startPoint x: 337, startPoint y: 271, endPoint x: 279, endPoint y: 214, distance: 81.2
click at [279, 214] on div "Icons Leading icons available for all button types. They are utilized to visual…" at bounding box center [452, 233] width 355 height 99
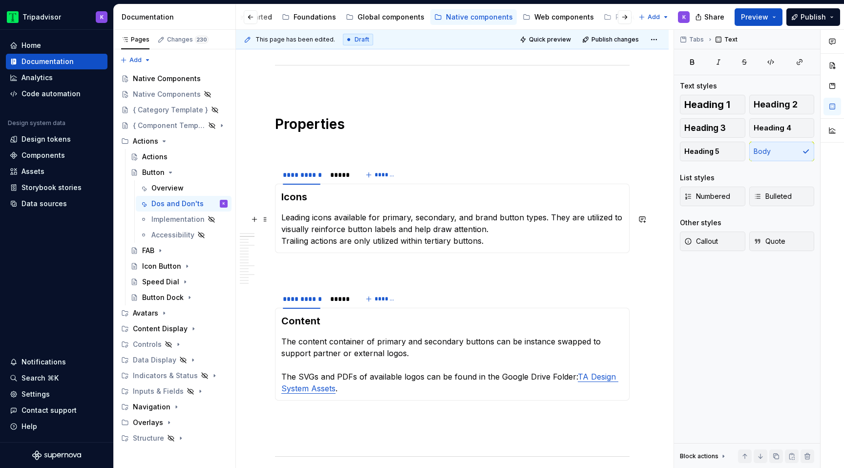
click at [506, 231] on p "Leading icons available for primary, secondary, and brand button types. They ar…" at bounding box center [452, 229] width 342 height 35
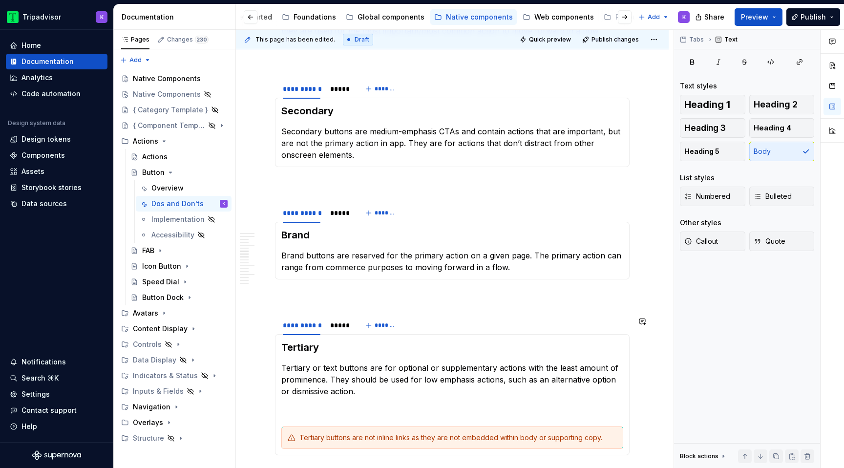
scroll to position [1010, 0]
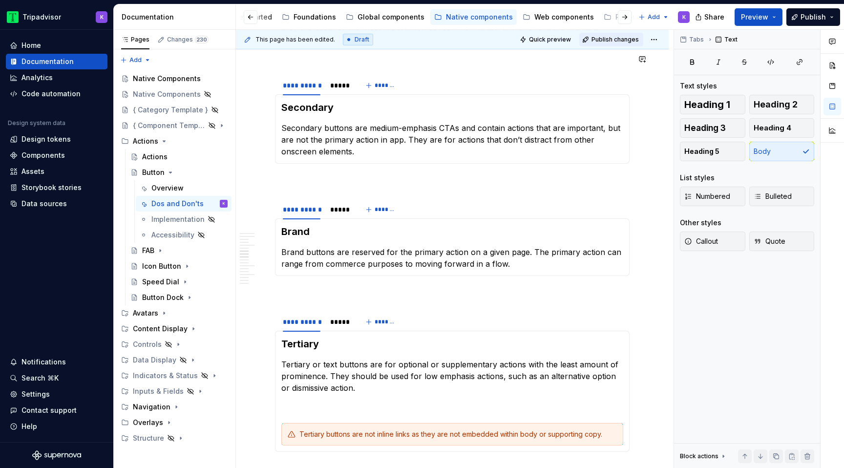
type textarea "*"
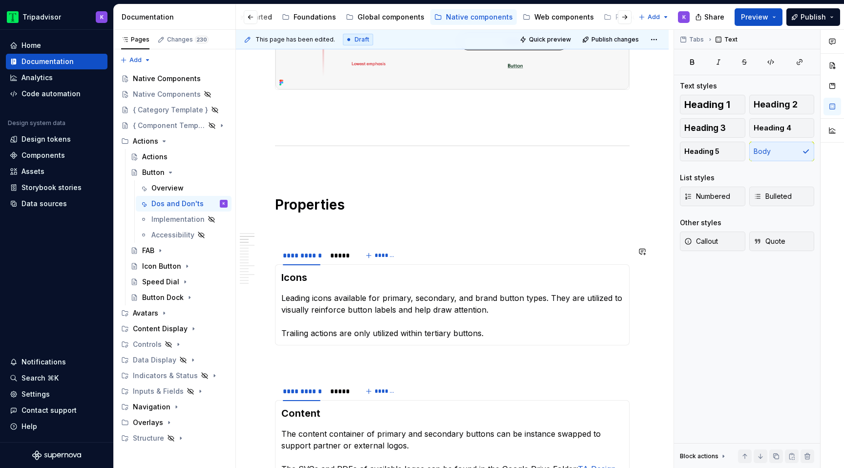
scroll to position [381, 0]
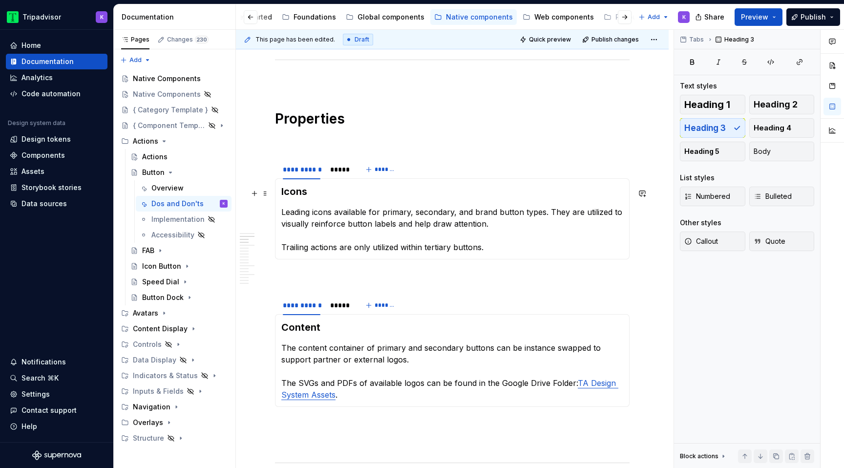
click at [281, 193] on h3 "Icons" at bounding box center [452, 192] width 342 height 14
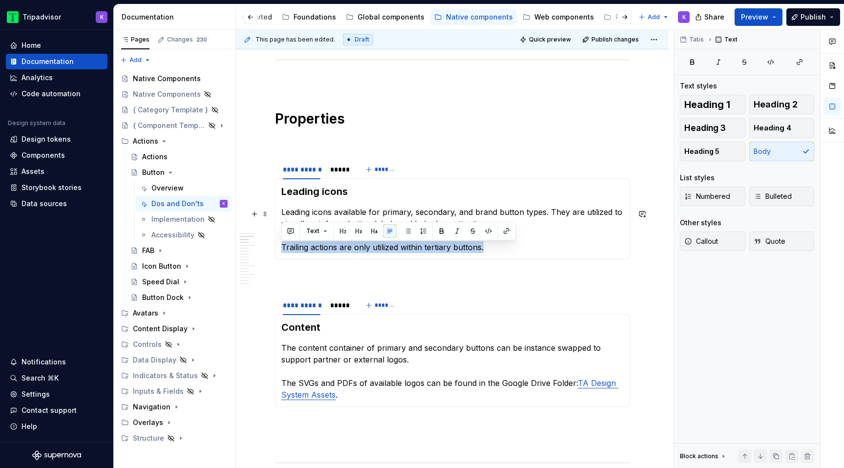
drag, startPoint x: 486, startPoint y: 249, endPoint x: 277, endPoint y: 244, distance: 208.6
click at [277, 245] on div "Leading icons Leading icons available for primary, secondary, and brand button …" at bounding box center [452, 218] width 355 height 81
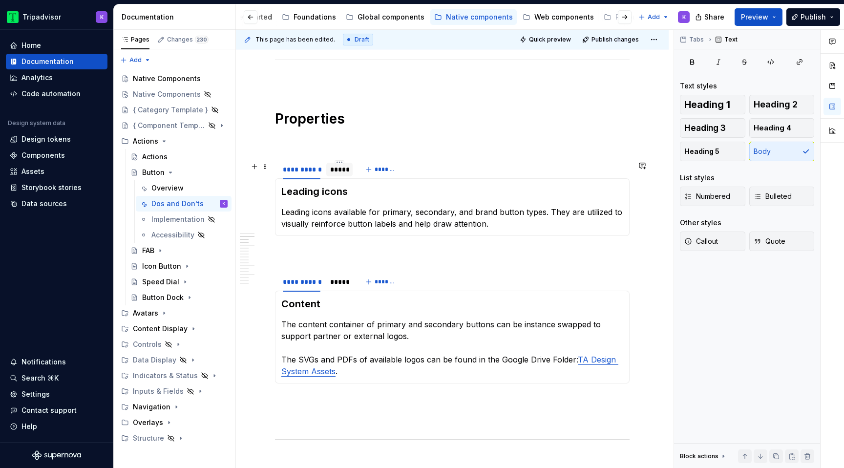
click at [339, 174] on div "*****" at bounding box center [339, 170] width 19 height 10
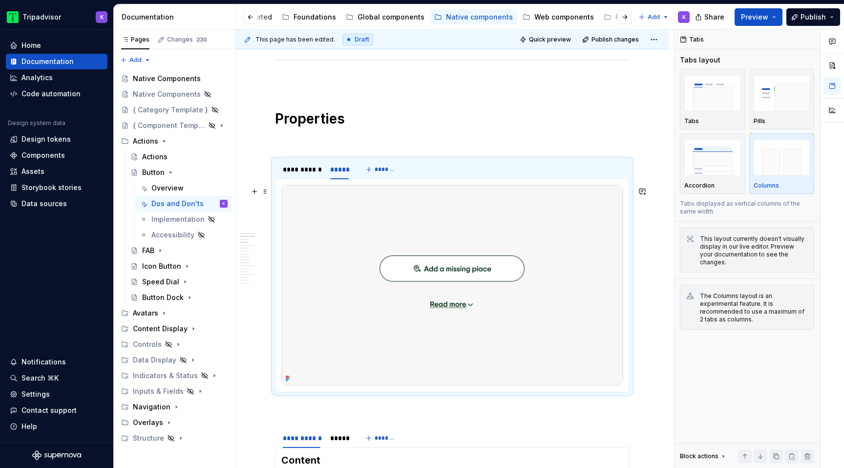
click at [449, 251] on img at bounding box center [452, 285] width 341 height 200
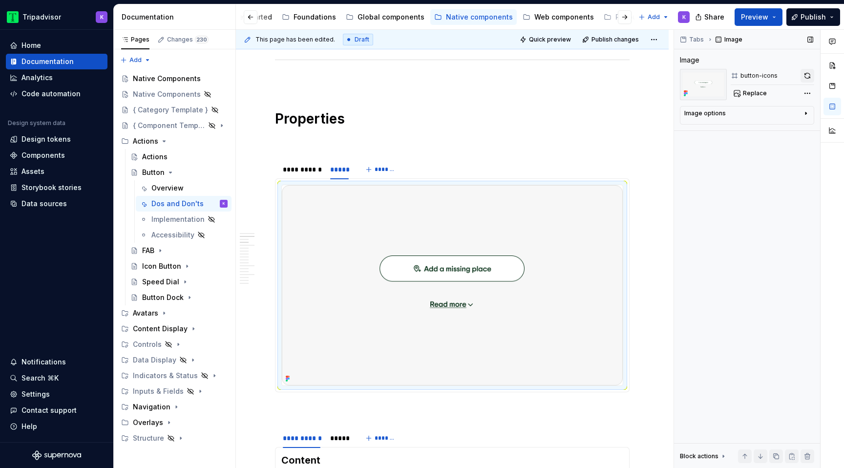
click at [806, 75] on button "button" at bounding box center [808, 76] width 14 height 14
click at [266, 165] on span at bounding box center [265, 167] width 8 height 14
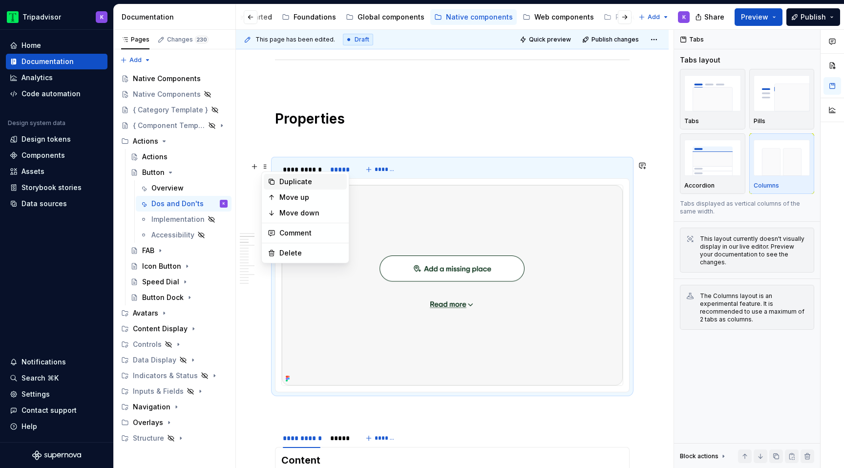
click at [298, 182] on div "Duplicate" at bounding box center [311, 182] width 64 height 10
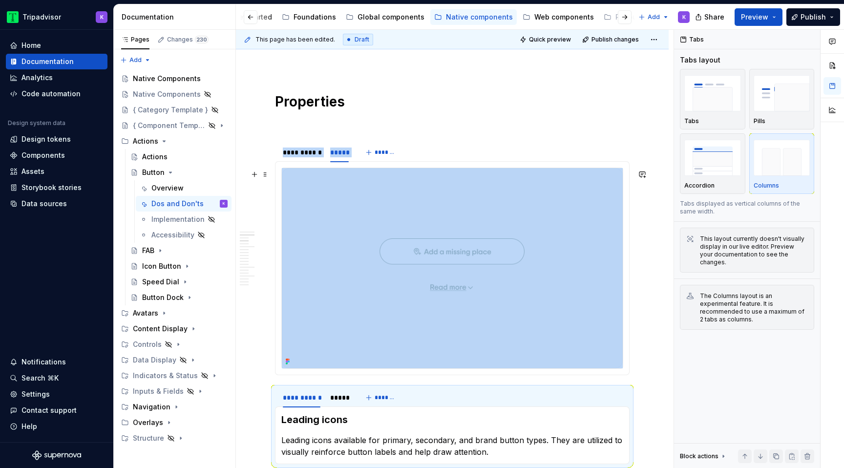
scroll to position [595, 0]
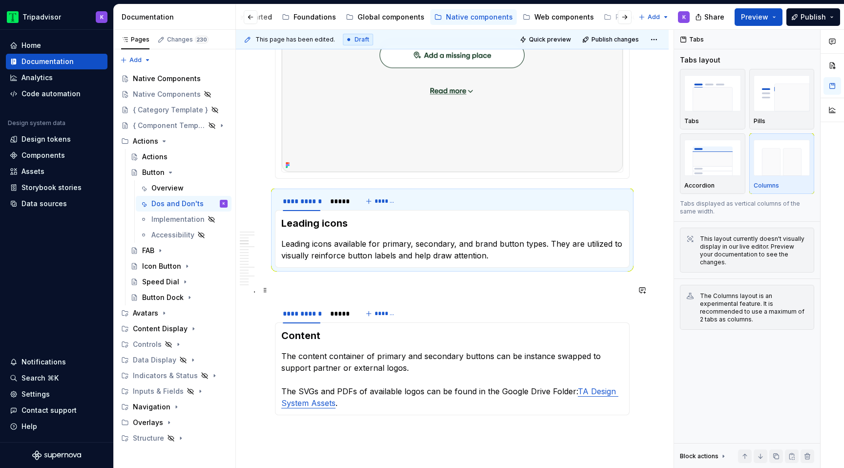
click at [294, 289] on p at bounding box center [452, 285] width 355 height 12
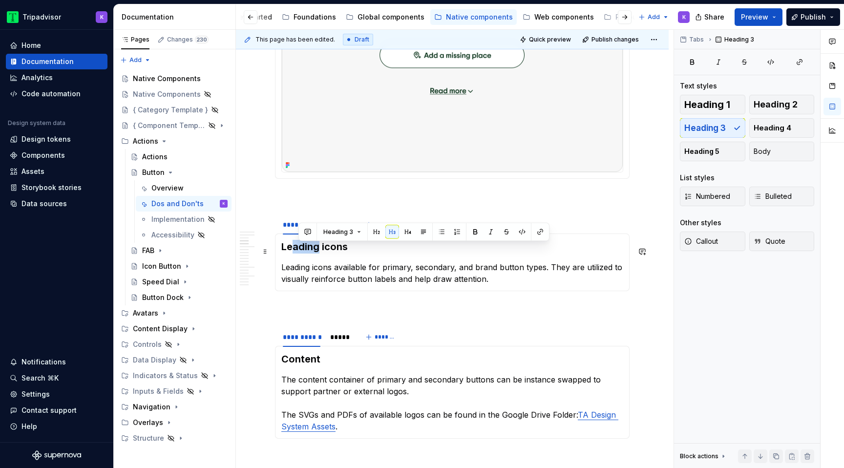
drag, startPoint x: 320, startPoint y: 253, endPoint x: 292, endPoint y: 253, distance: 28.3
click at [293, 253] on h3 "Leading icons" at bounding box center [452, 247] width 342 height 14
click at [340, 230] on div "*****" at bounding box center [339, 225] width 19 height 10
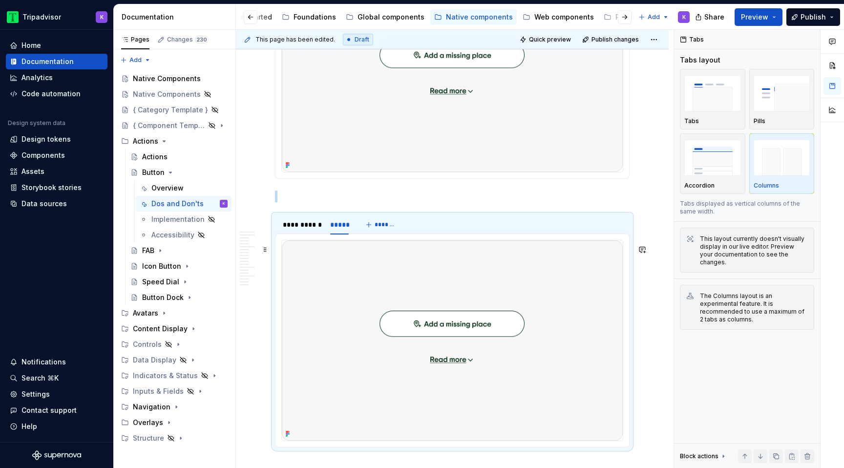
click at [404, 302] on img at bounding box center [452, 340] width 341 height 200
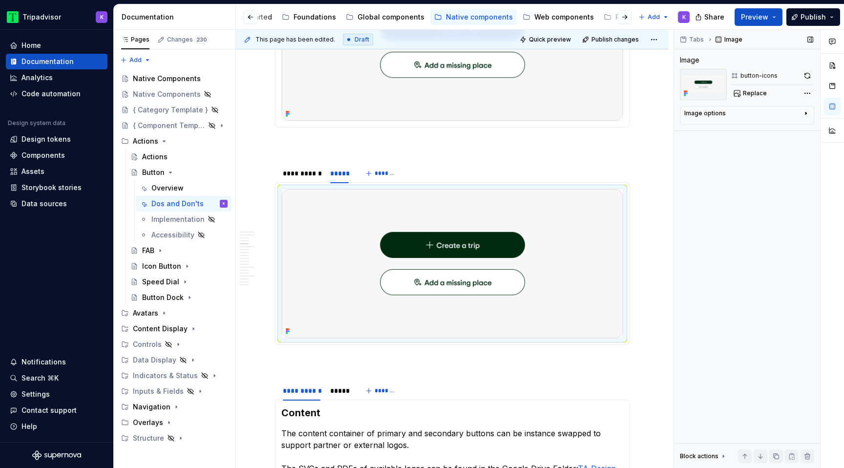
click at [744, 95] on span "Replace" at bounding box center [755, 93] width 24 height 8
type textarea "*"
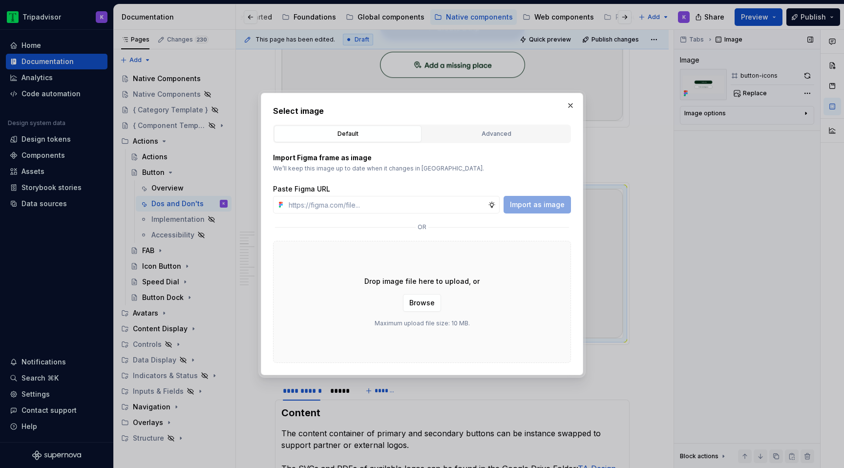
type input "[URL][DOMAIN_NAME]"
type textarea "*"
type input "[URL][DOMAIN_NAME]"
click at [530, 204] on span "Import as image" at bounding box center [537, 205] width 55 height 10
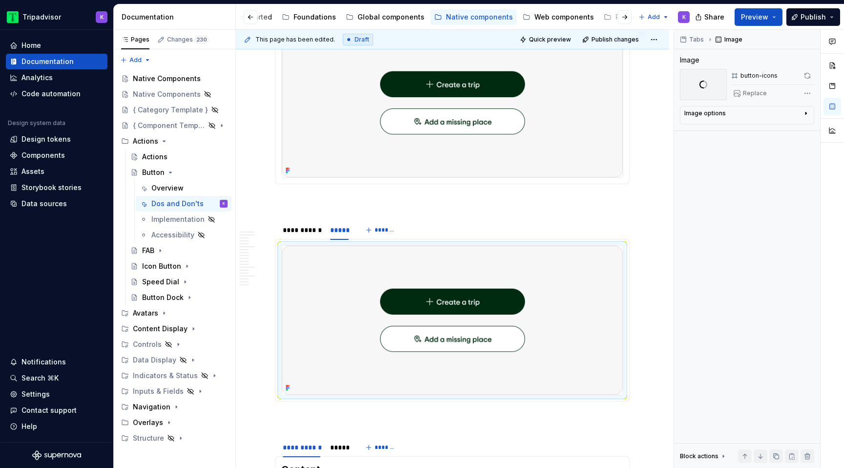
scroll to position [493, 0]
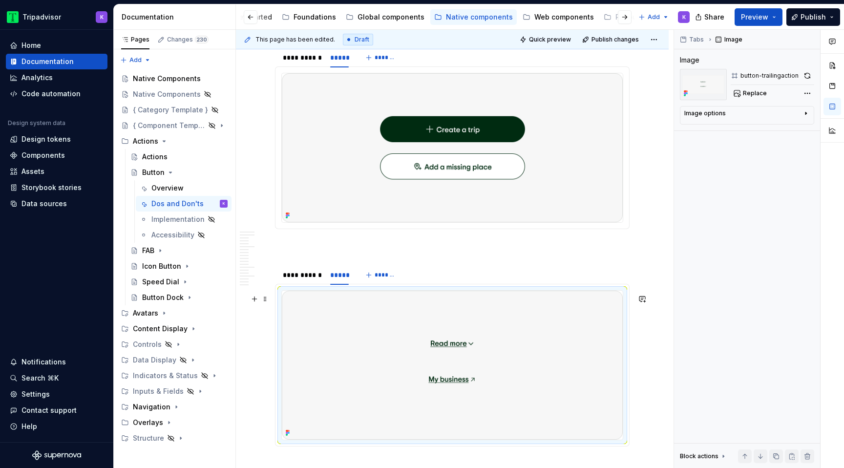
click at [402, 363] on img at bounding box center [452, 365] width 341 height 149
click at [809, 73] on button "button" at bounding box center [808, 76] width 14 height 14
click at [307, 277] on div "**********" at bounding box center [302, 275] width 38 height 10
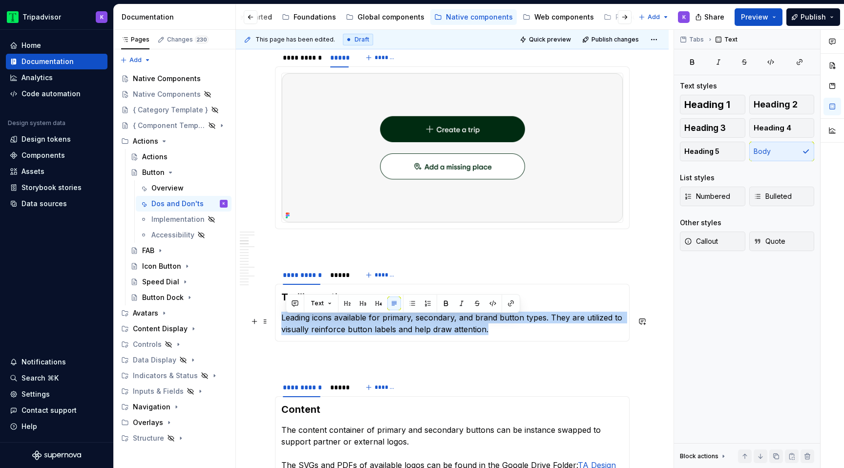
drag, startPoint x: 503, startPoint y: 336, endPoint x: 281, endPoint y: 322, distance: 222.7
click at [281, 322] on p "Leading icons available for primary, secondary, and brand button types. They ar…" at bounding box center [452, 323] width 342 height 23
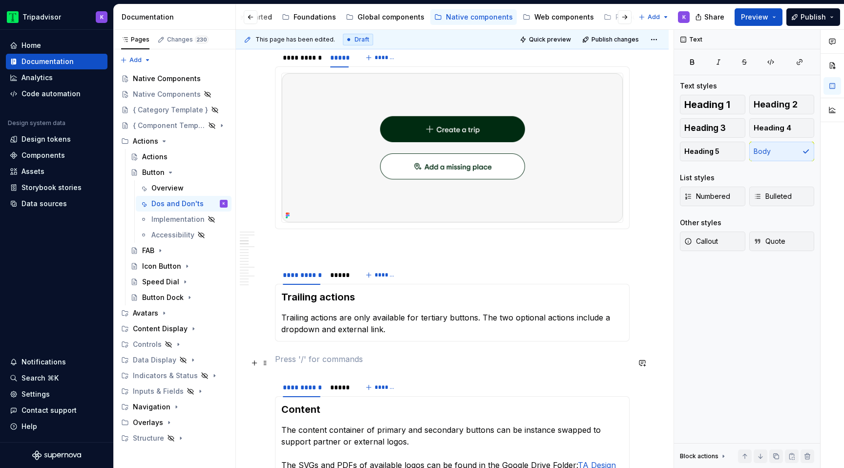
click at [382, 363] on p at bounding box center [452, 359] width 355 height 12
click at [352, 253] on p at bounding box center [452, 247] width 355 height 12
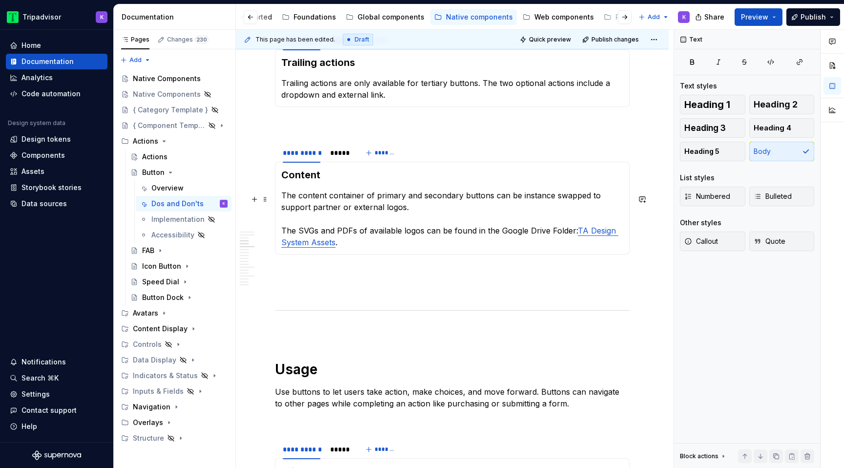
scroll to position [746, 0]
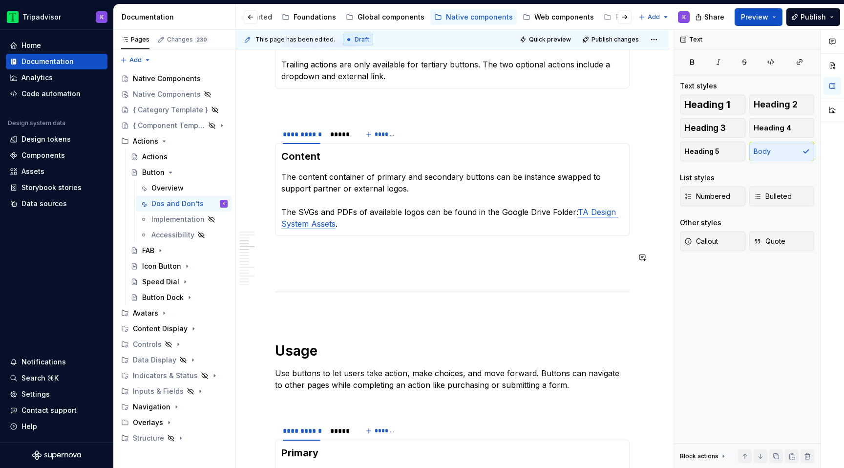
click at [352, 256] on p at bounding box center [452, 254] width 355 height 12
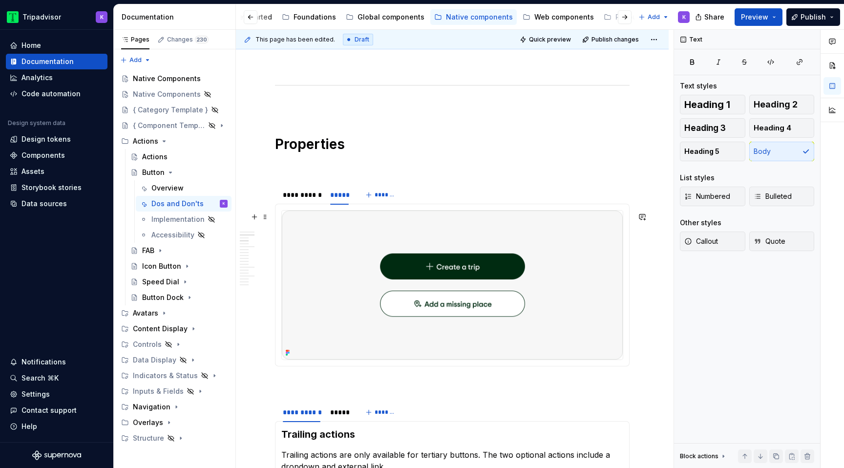
scroll to position [647, 0]
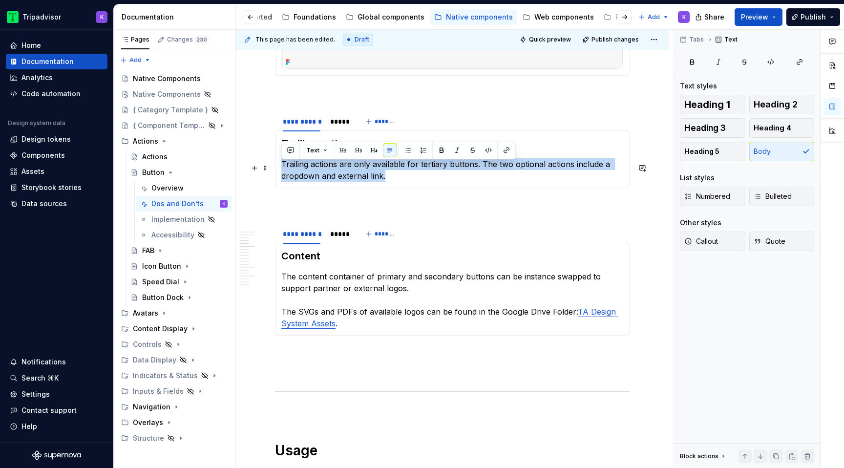
drag, startPoint x: 395, startPoint y: 185, endPoint x: 281, endPoint y: 165, distance: 115.1
click at [281, 165] on p "Trailing actions are only available for tertiary buttons. The two optional acti…" at bounding box center [452, 169] width 342 height 23
copy p "Trailing actions are only available for tertiary buttons. The two optional acti…"
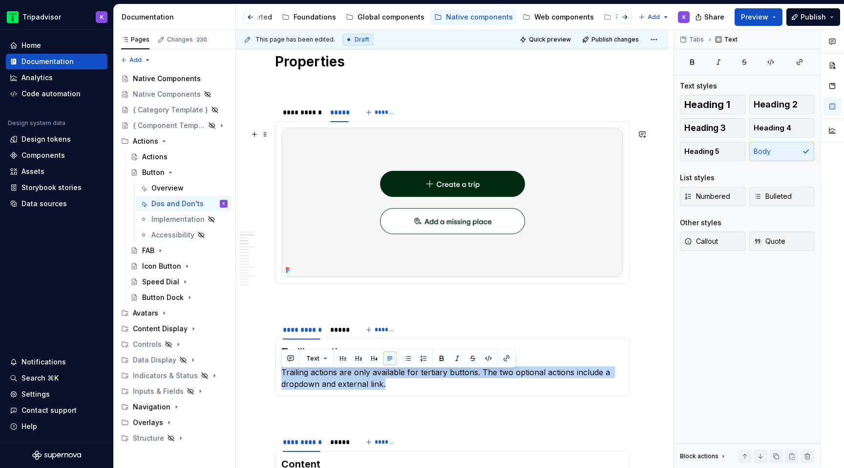
scroll to position [373, 0]
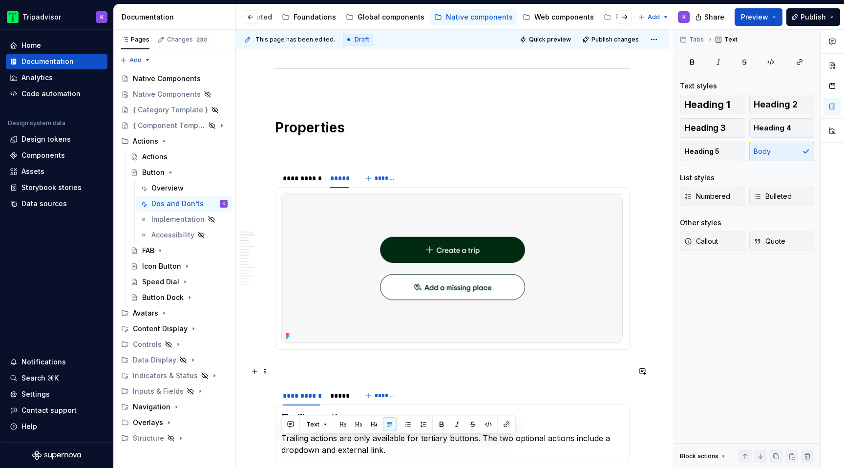
click at [417, 373] on p at bounding box center [452, 367] width 355 height 12
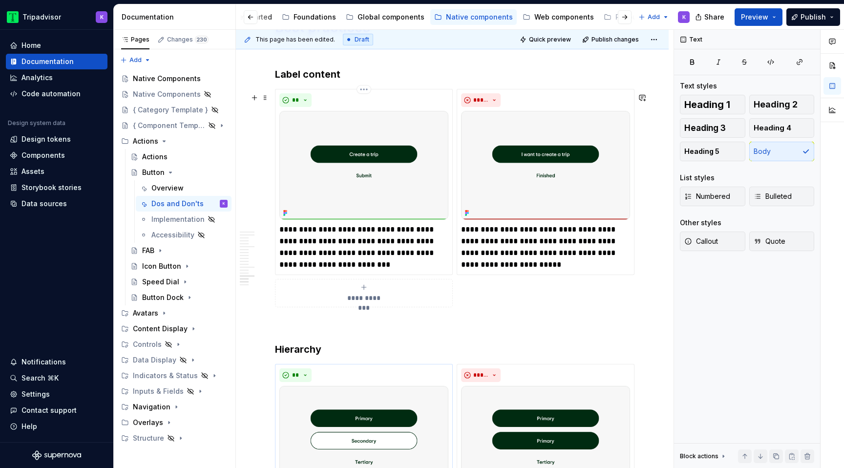
scroll to position [2369, 0]
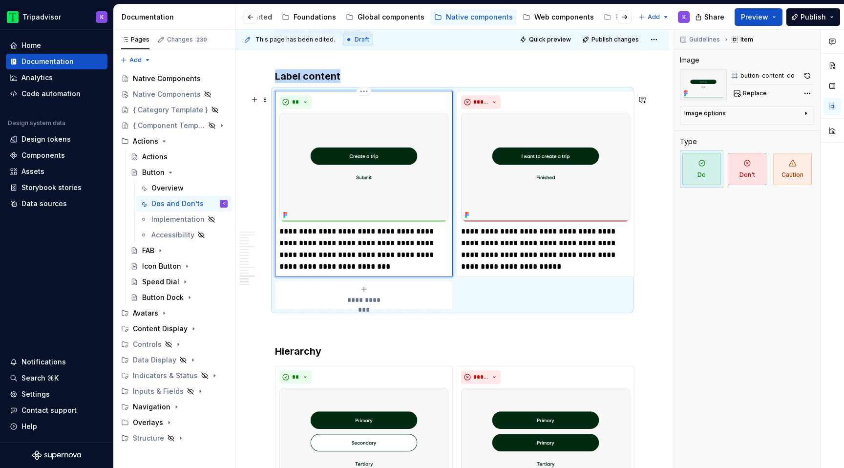
click at [412, 169] on img at bounding box center [363, 167] width 169 height 109
click at [807, 74] on button "button" at bounding box center [808, 76] width 14 height 14
click at [532, 168] on img at bounding box center [545, 167] width 169 height 109
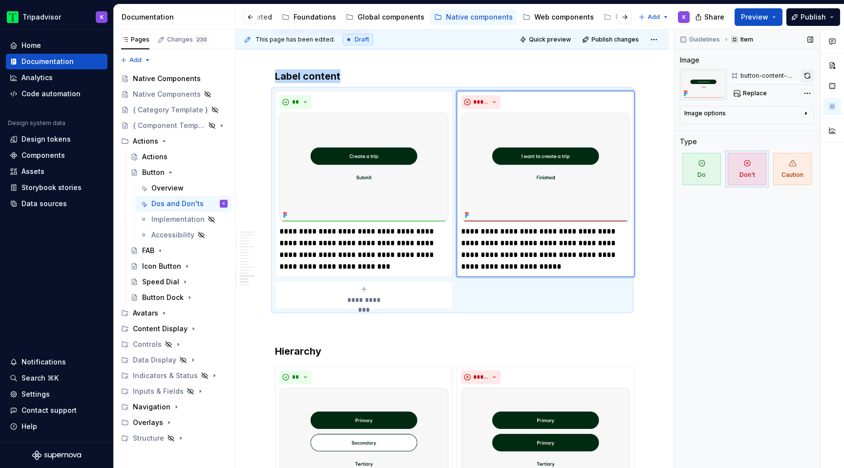
click at [812, 75] on button "button" at bounding box center [808, 76] width 14 height 14
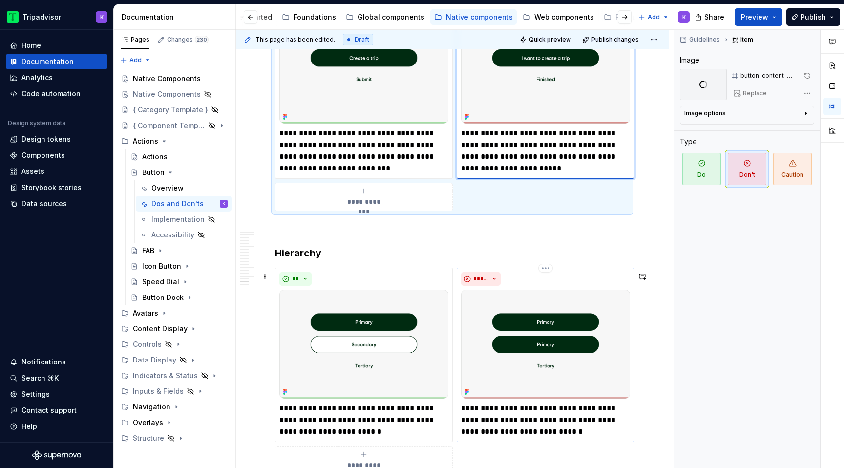
scroll to position [2522, 0]
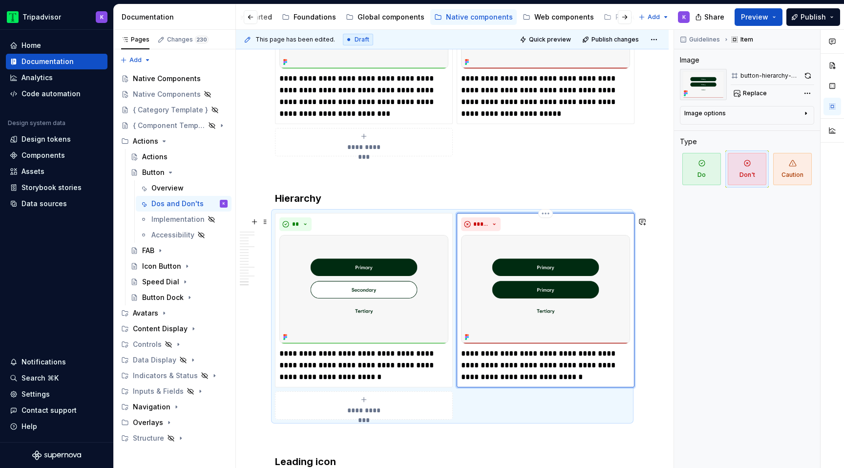
click at [570, 322] on img at bounding box center [545, 289] width 169 height 109
click at [811, 76] on button "button" at bounding box center [808, 76] width 13 height 14
click at [398, 272] on img at bounding box center [363, 289] width 169 height 109
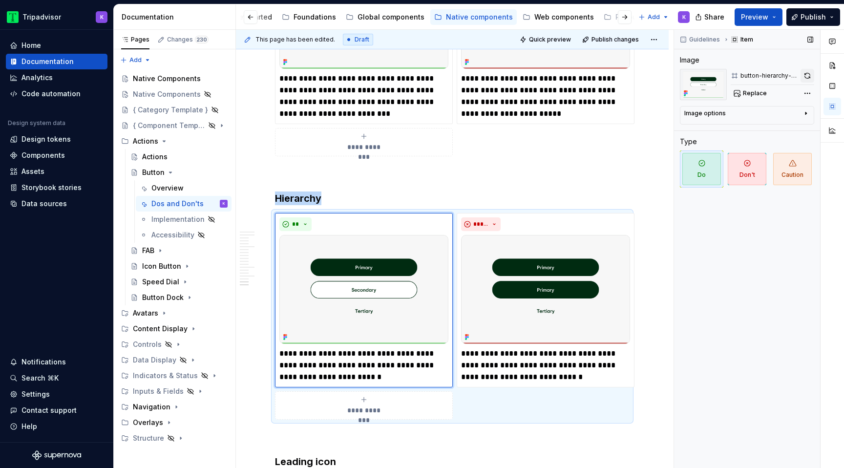
click at [809, 73] on button "button" at bounding box center [808, 76] width 14 height 14
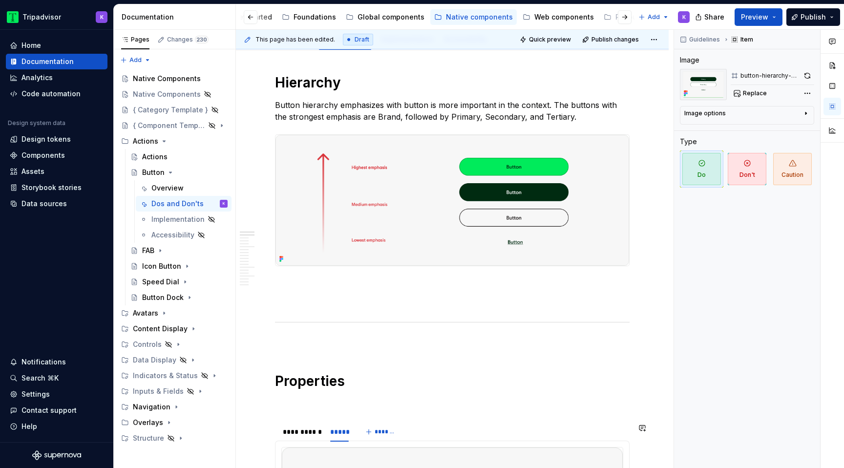
scroll to position [0, 0]
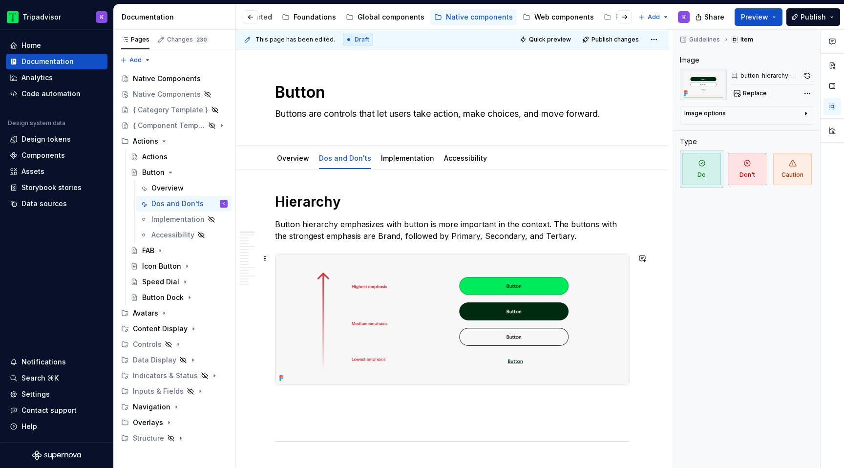
click at [421, 276] on img at bounding box center [453, 319] width 354 height 131
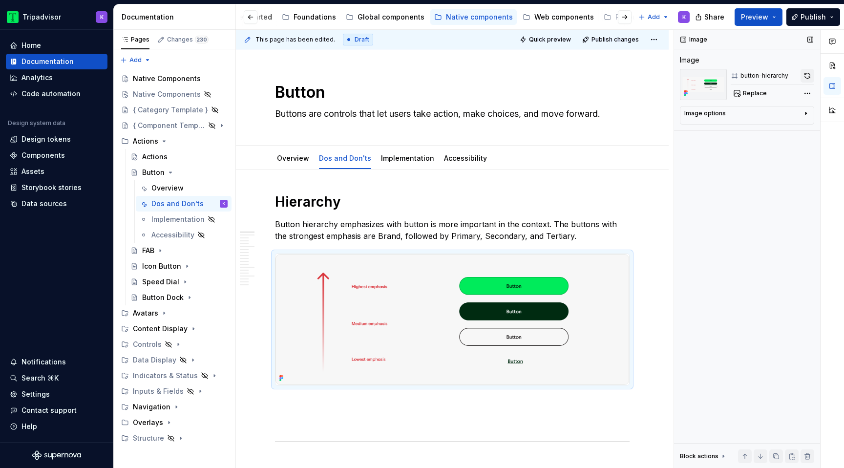
click at [804, 79] on button "button" at bounding box center [808, 76] width 14 height 14
click at [169, 171] on icon "Page tree" at bounding box center [171, 173] width 8 height 8
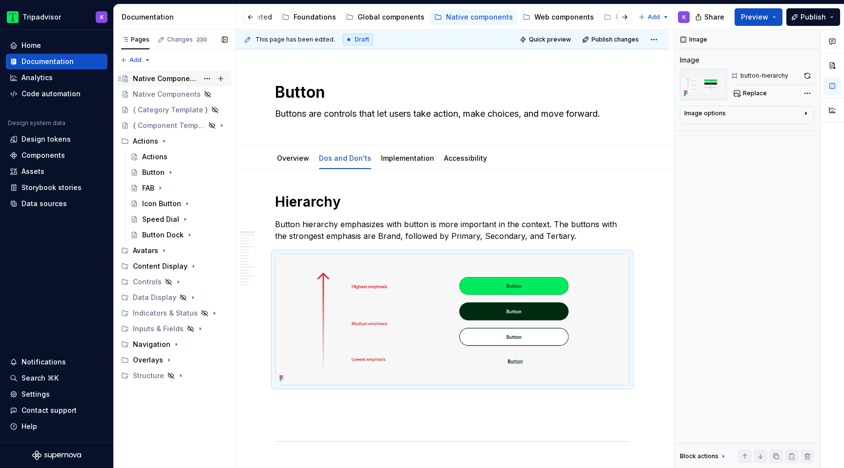
click at [174, 79] on div "Native Components" at bounding box center [165, 79] width 65 height 10
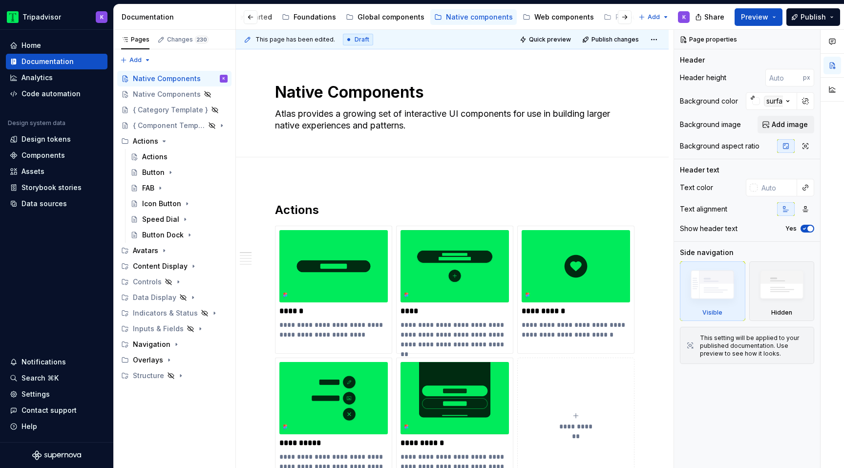
type textarea "*"
